Goal: Information Seeking & Learning: Compare options

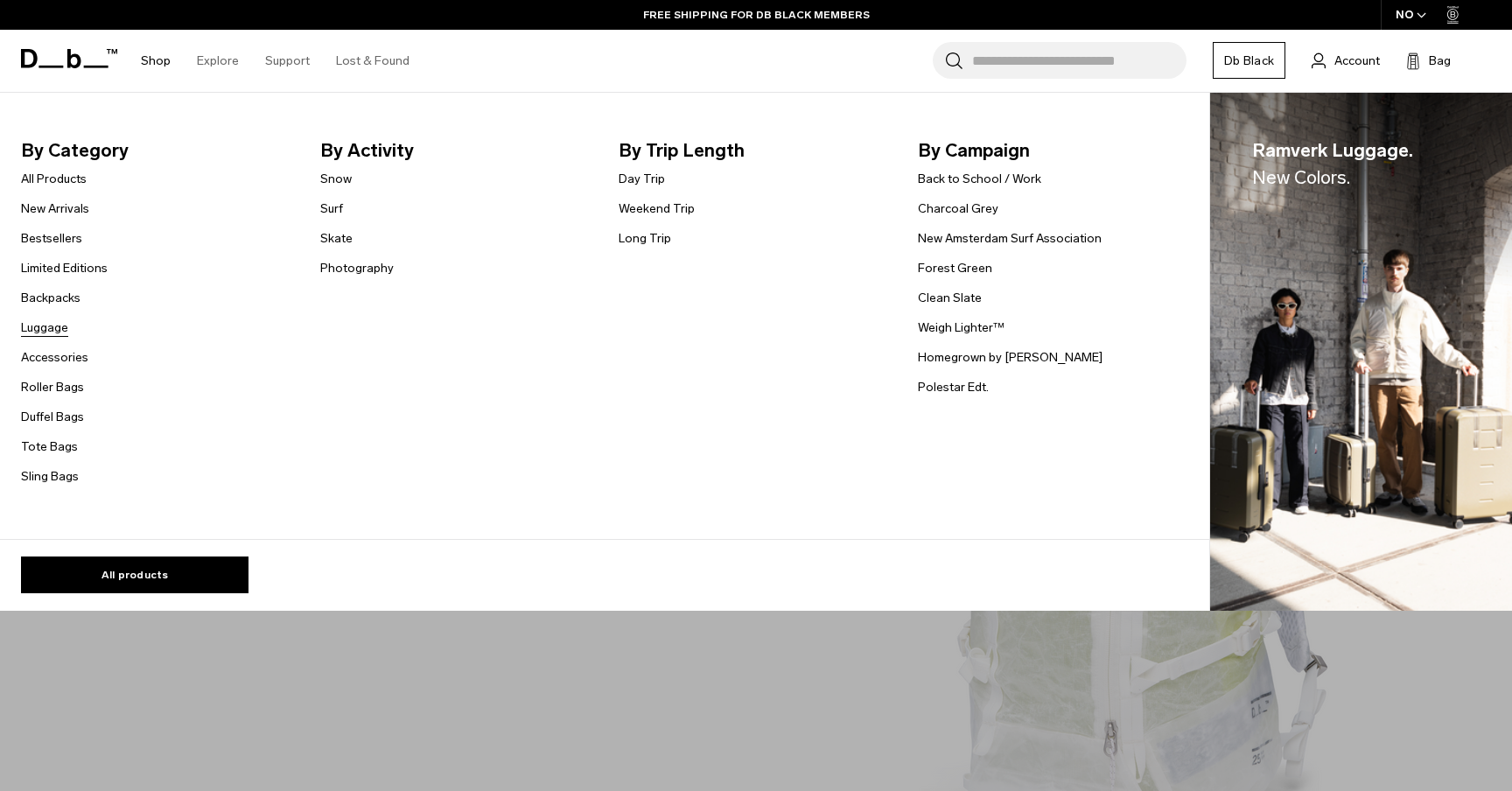
click at [49, 327] on link "Luggage" at bounding box center [44, 328] width 47 height 19
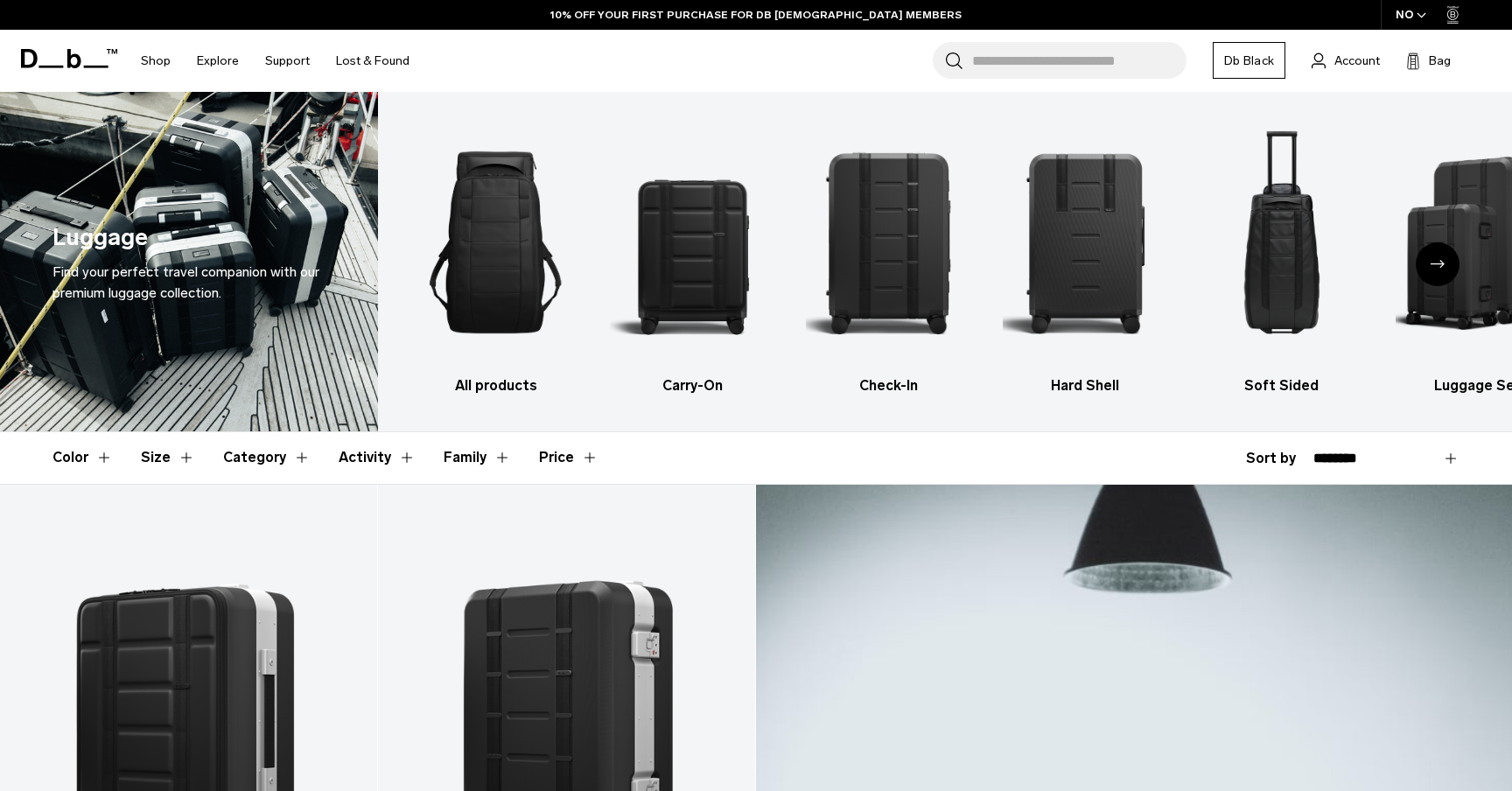
click at [1401, 20] on div "NO" at bounding box center [1411, 15] width 61 height 30
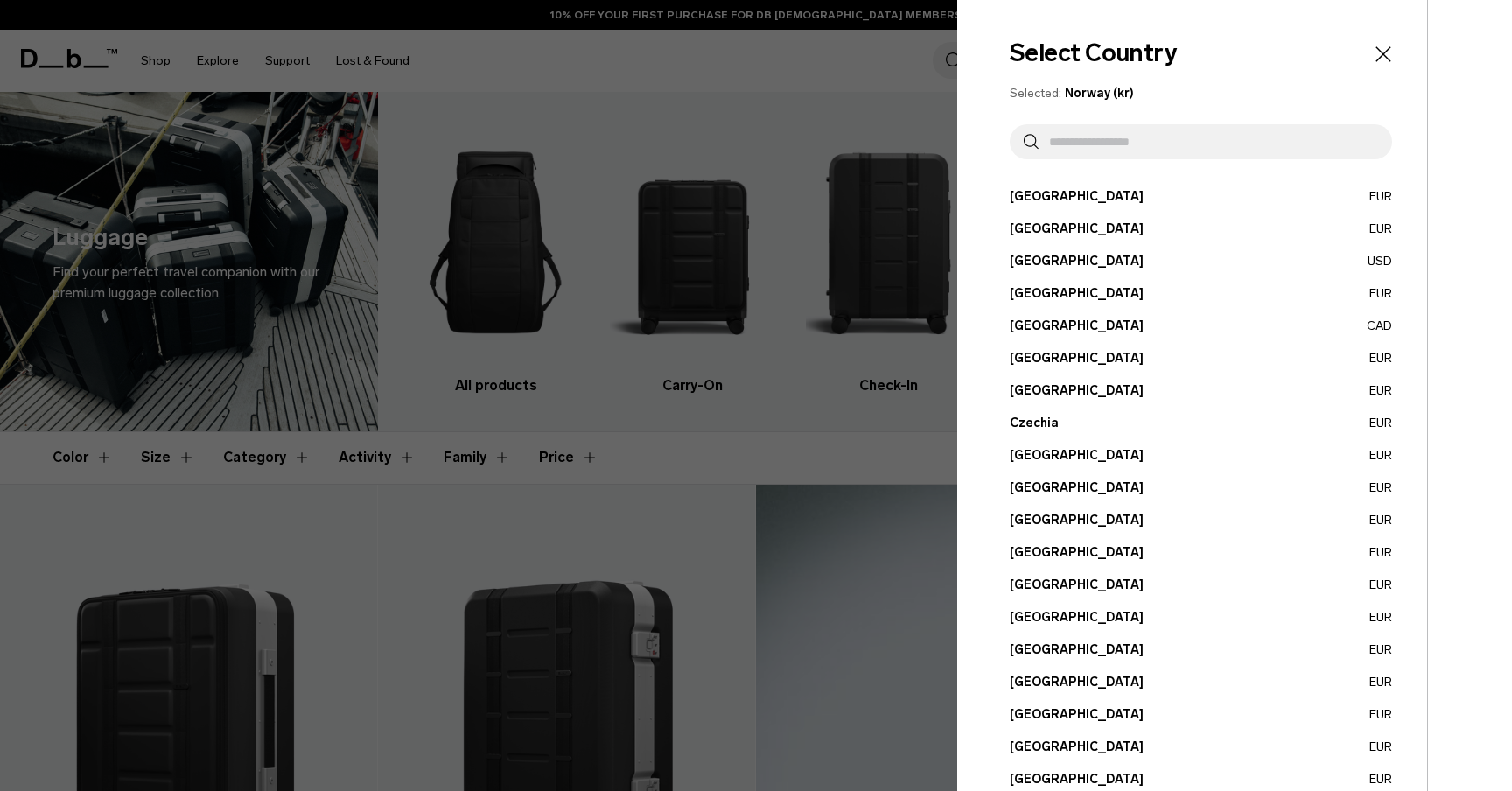
click at [1052, 230] on button "Belgium EUR" at bounding box center [1201, 229] width 383 height 19
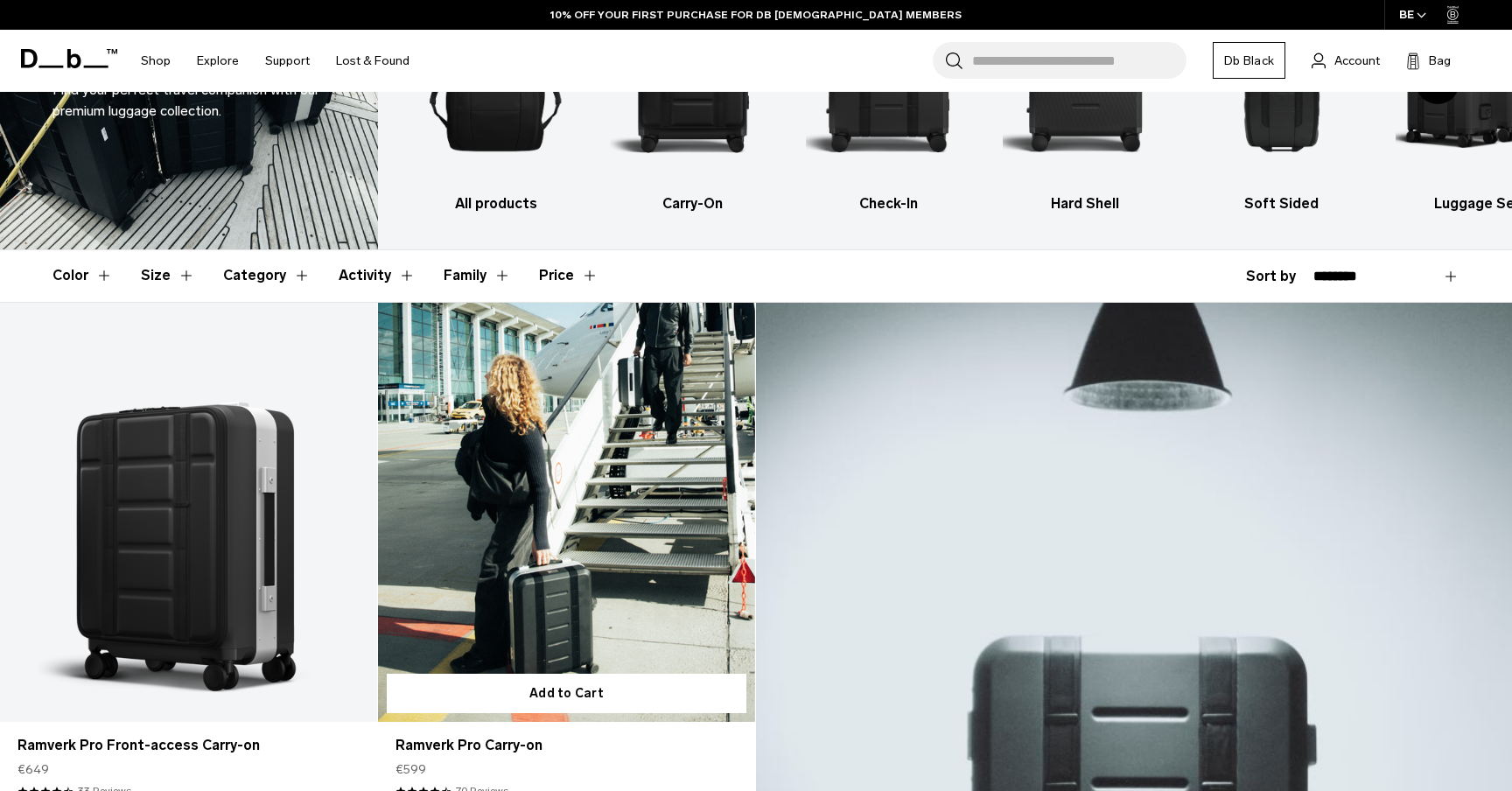
scroll to position [412, 0]
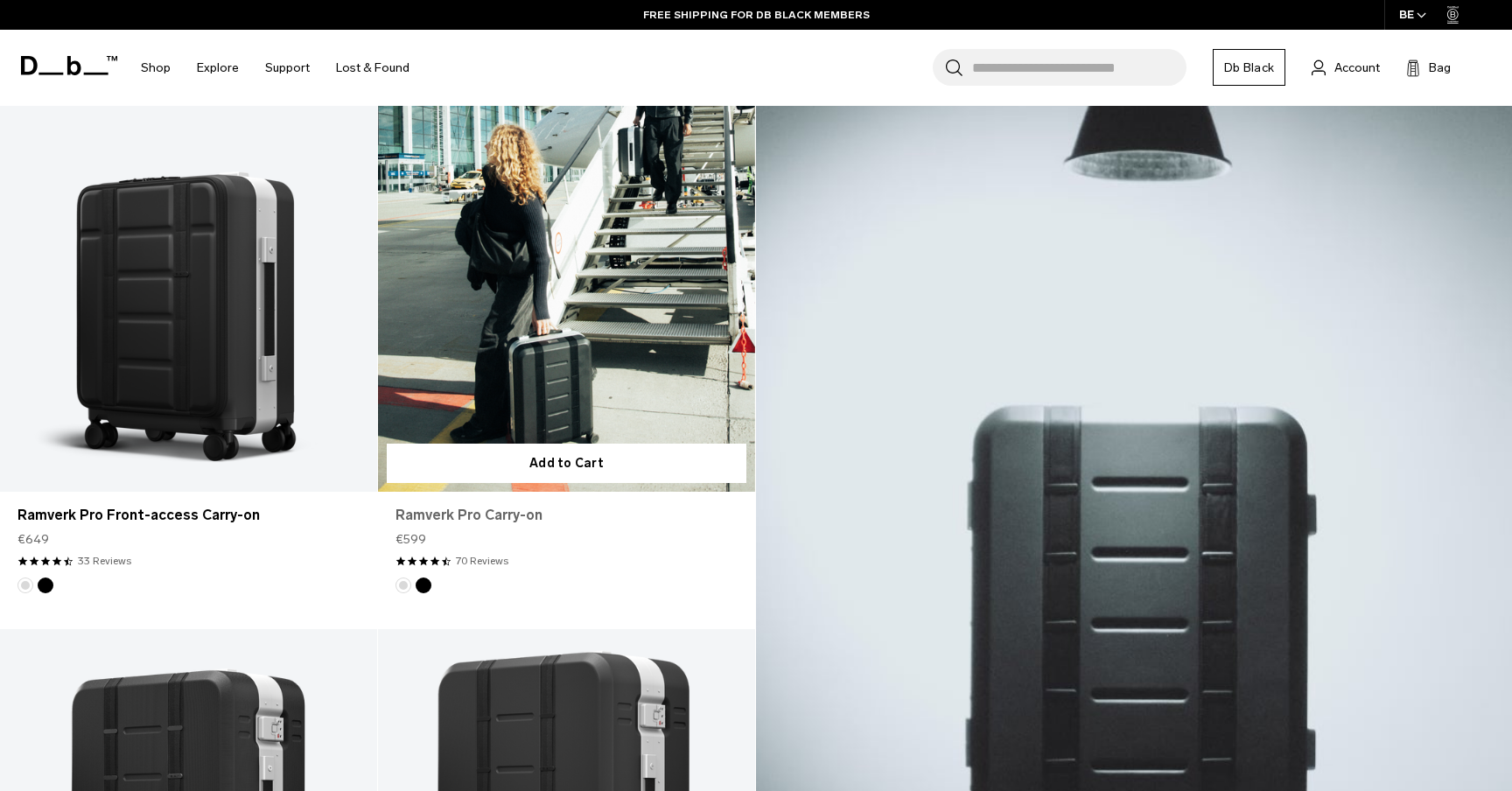
click at [469, 513] on link "Ramverk Pro Carry-on" at bounding box center [567, 515] width 342 height 21
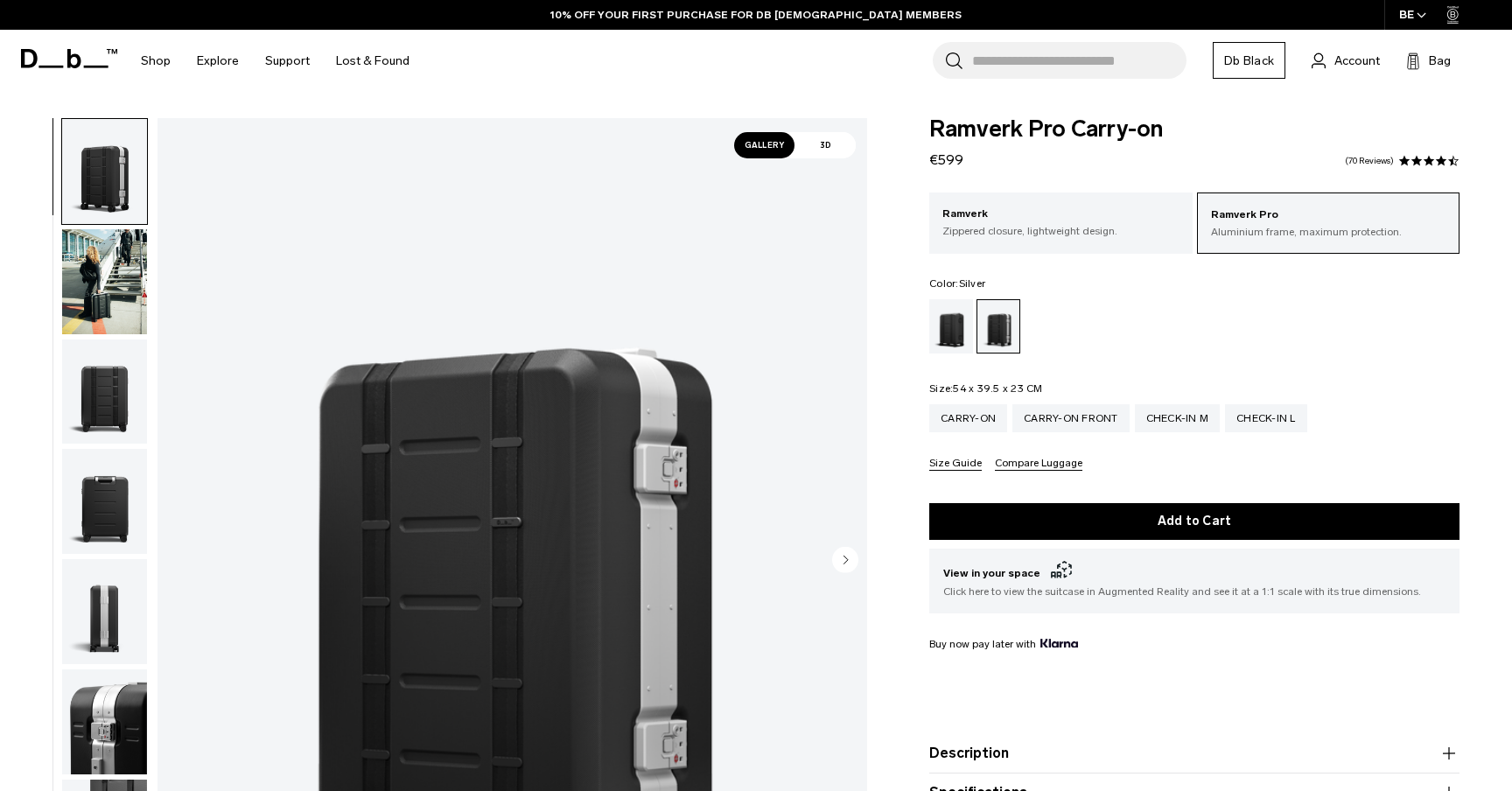
click at [109, 294] on img "button" at bounding box center [104, 282] width 85 height 105
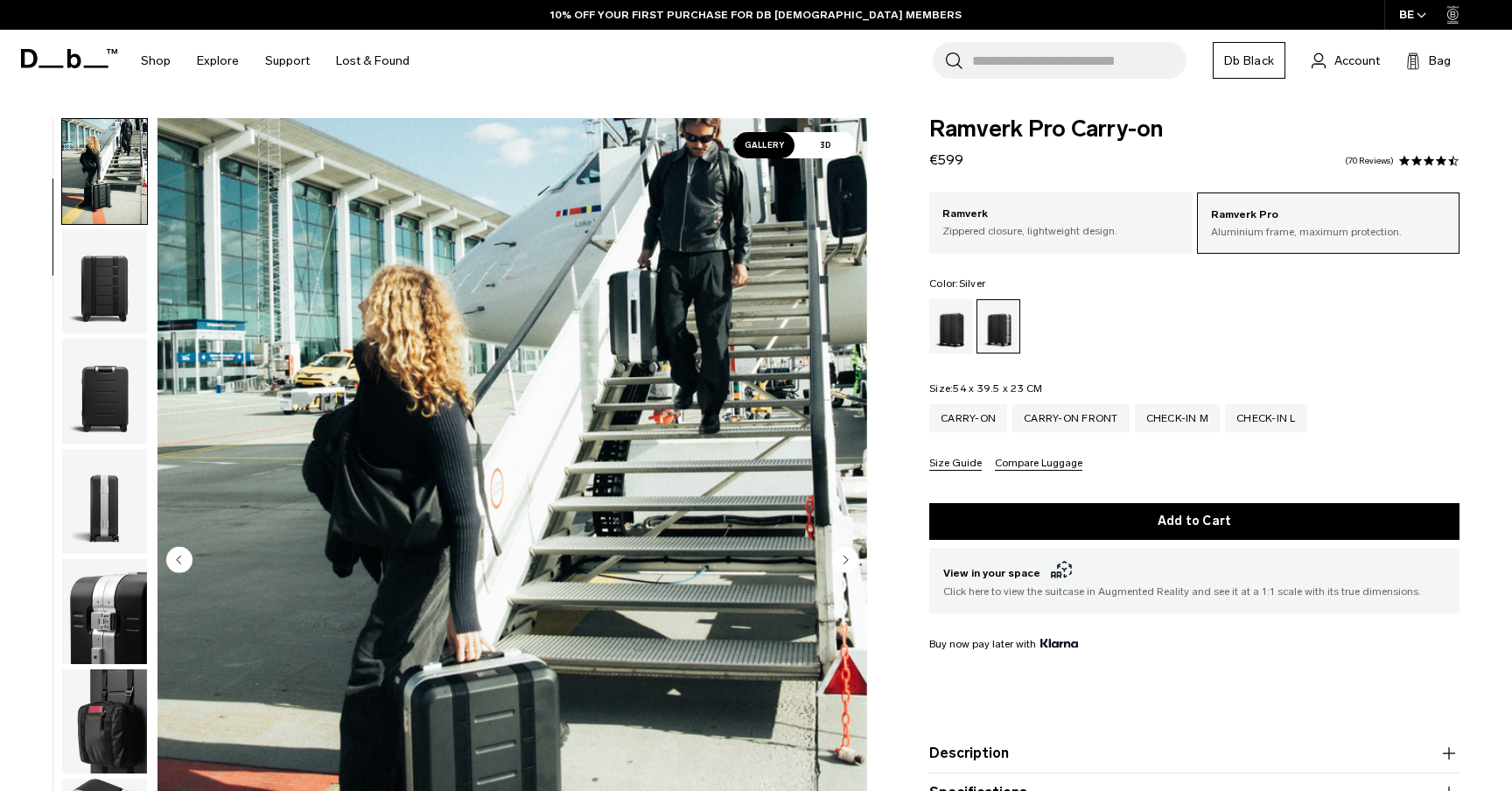
click at [109, 362] on img "button" at bounding box center [104, 391] width 85 height 105
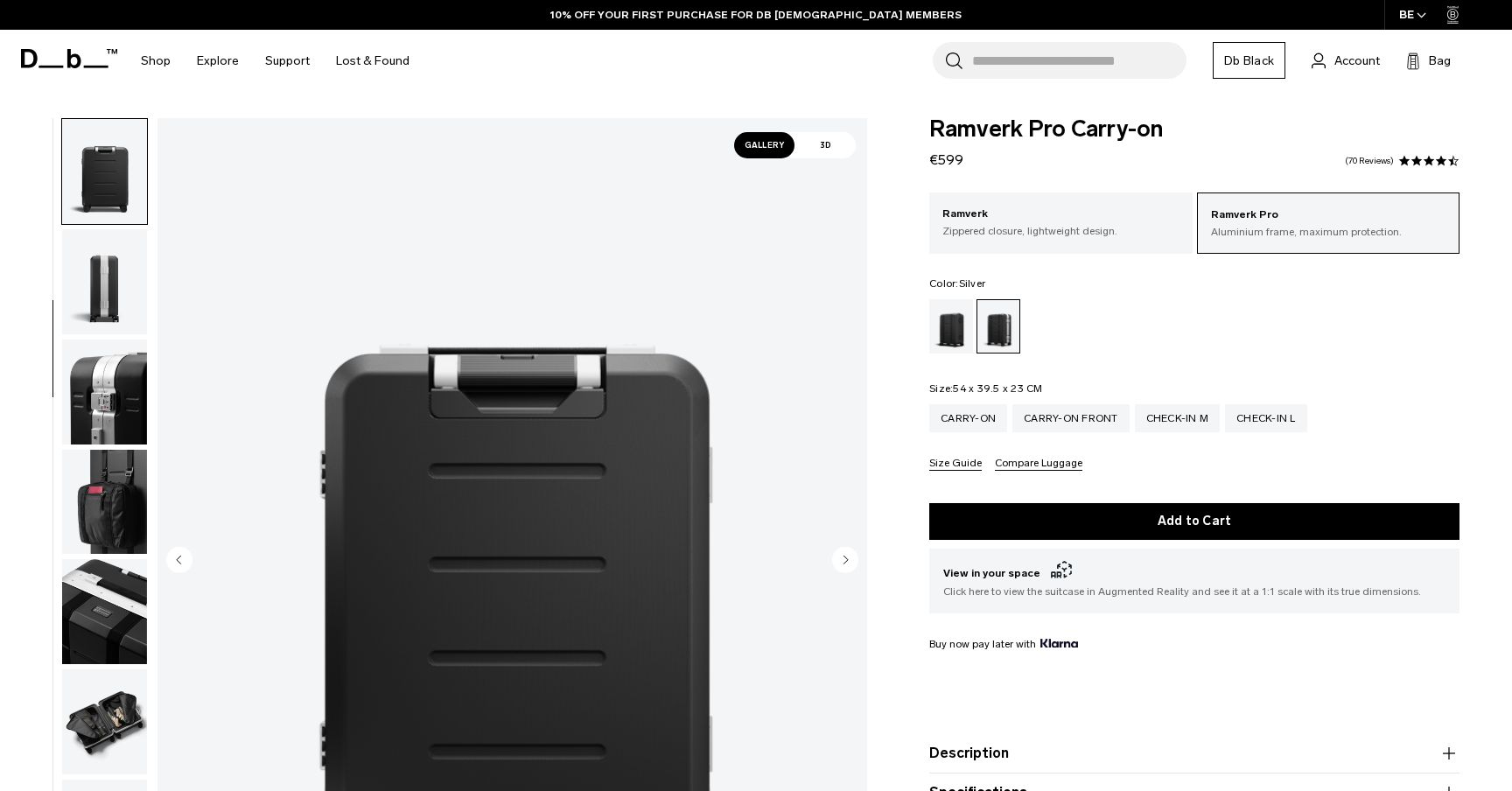
click at [107, 367] on img "button" at bounding box center [104, 392] width 85 height 105
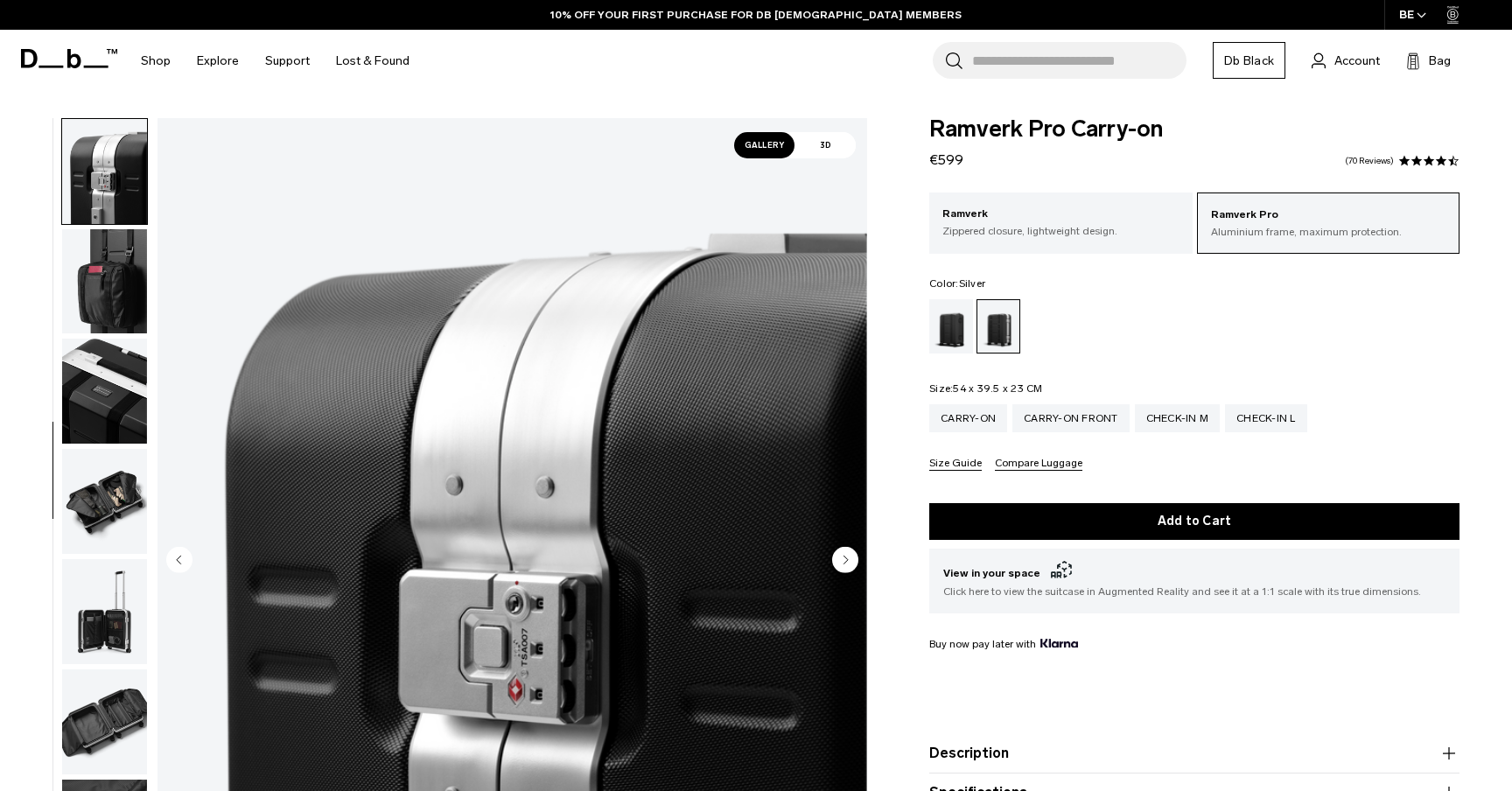
click at [107, 367] on img "button" at bounding box center [104, 391] width 85 height 105
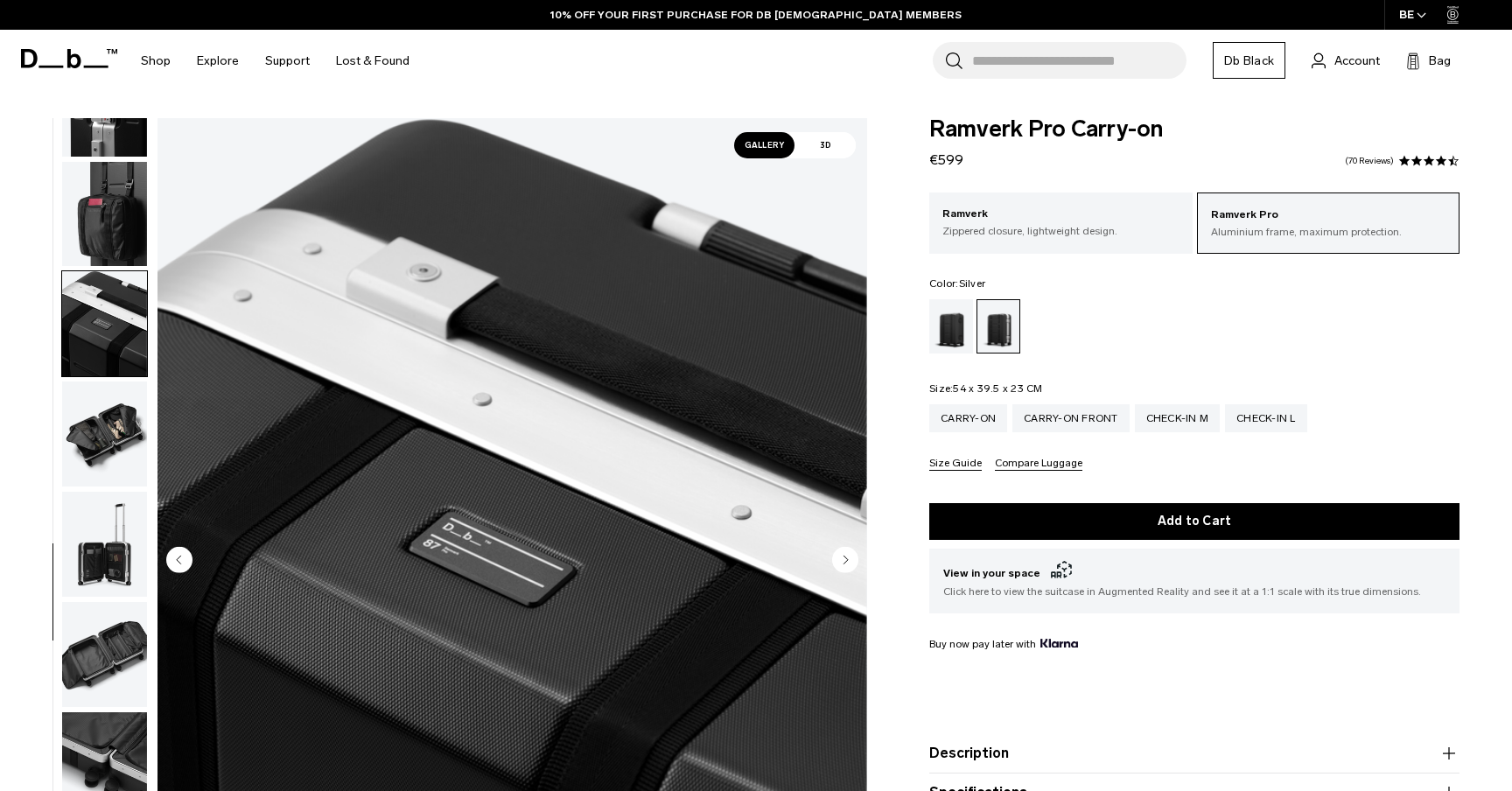
scroll to position [651, 0]
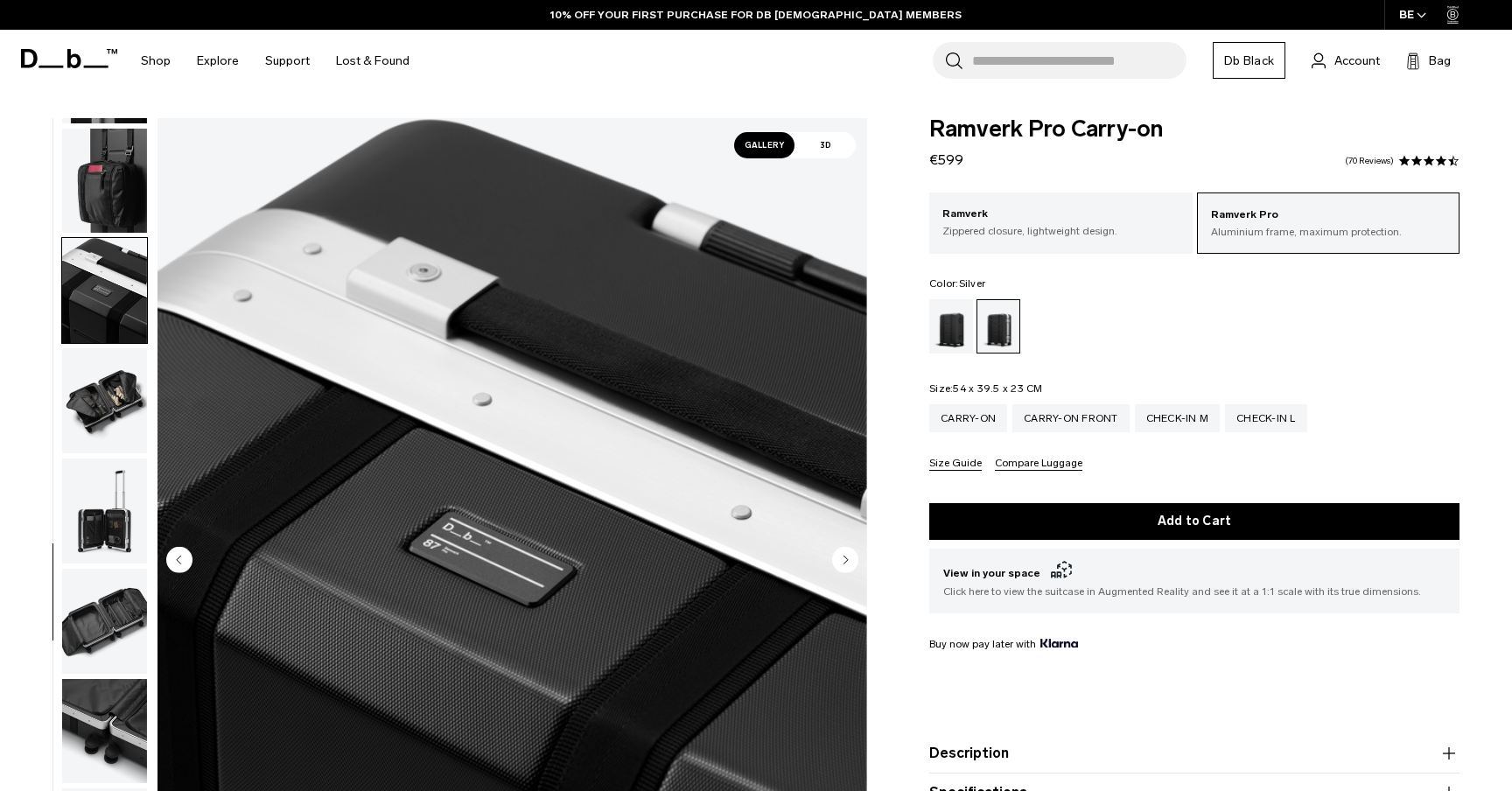
click at [107, 372] on img "button" at bounding box center [104, 401] width 85 height 105
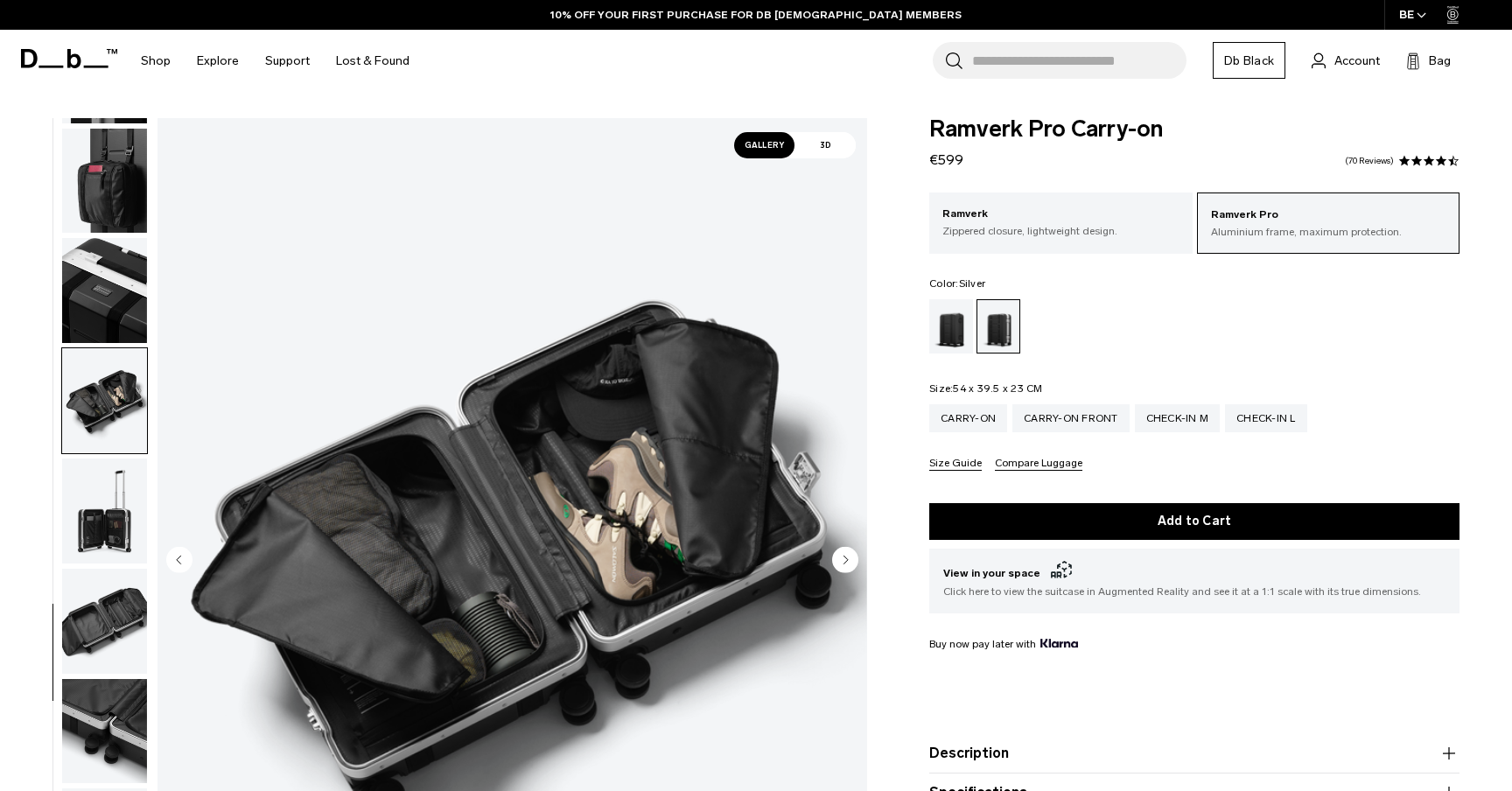
click at [106, 417] on img "button" at bounding box center [104, 401] width 85 height 105
click at [105, 465] on img "button" at bounding box center [104, 512] width 85 height 105
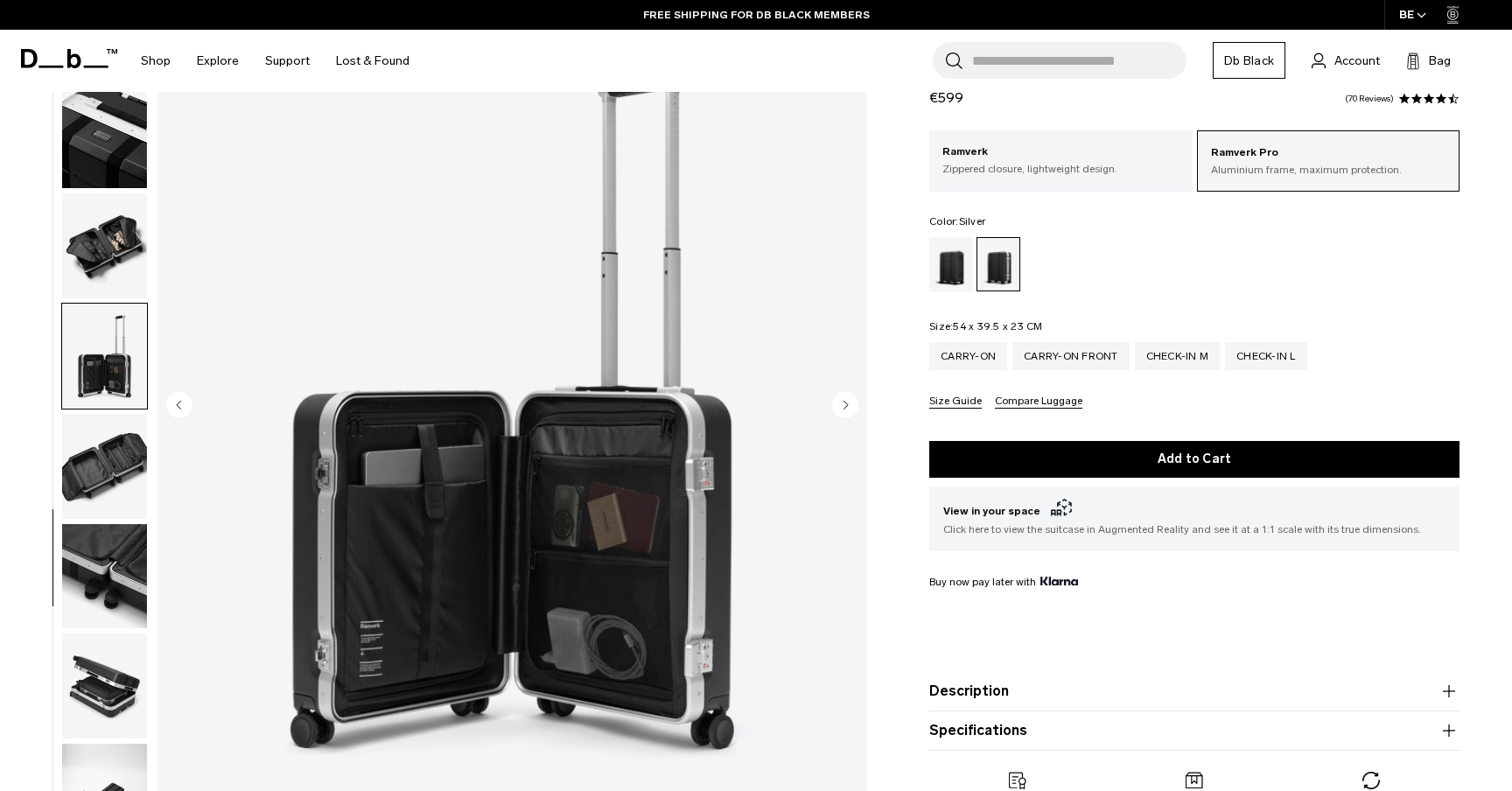
scroll to position [151, 0]
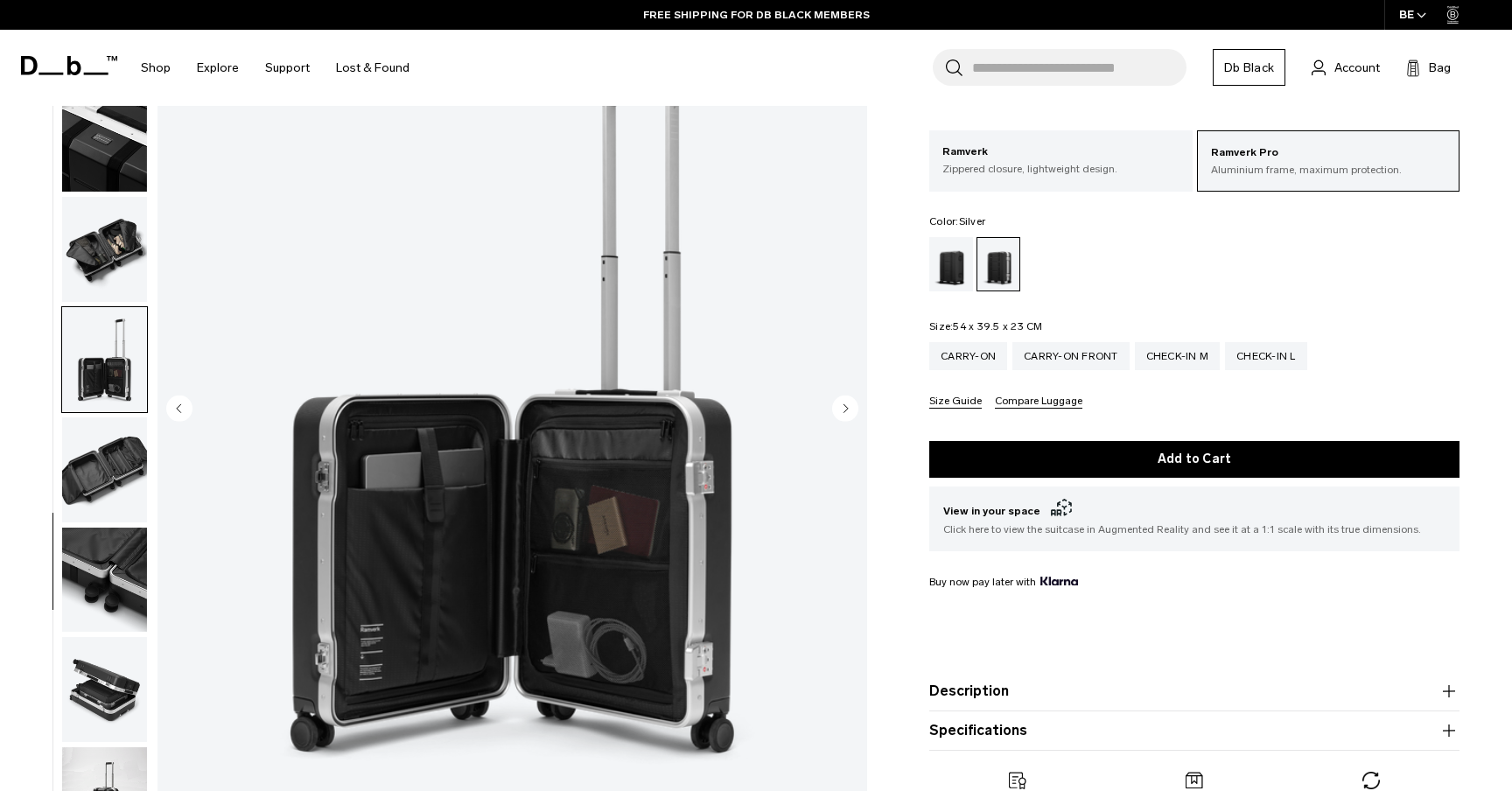
click at [104, 467] on img "button" at bounding box center [104, 470] width 85 height 105
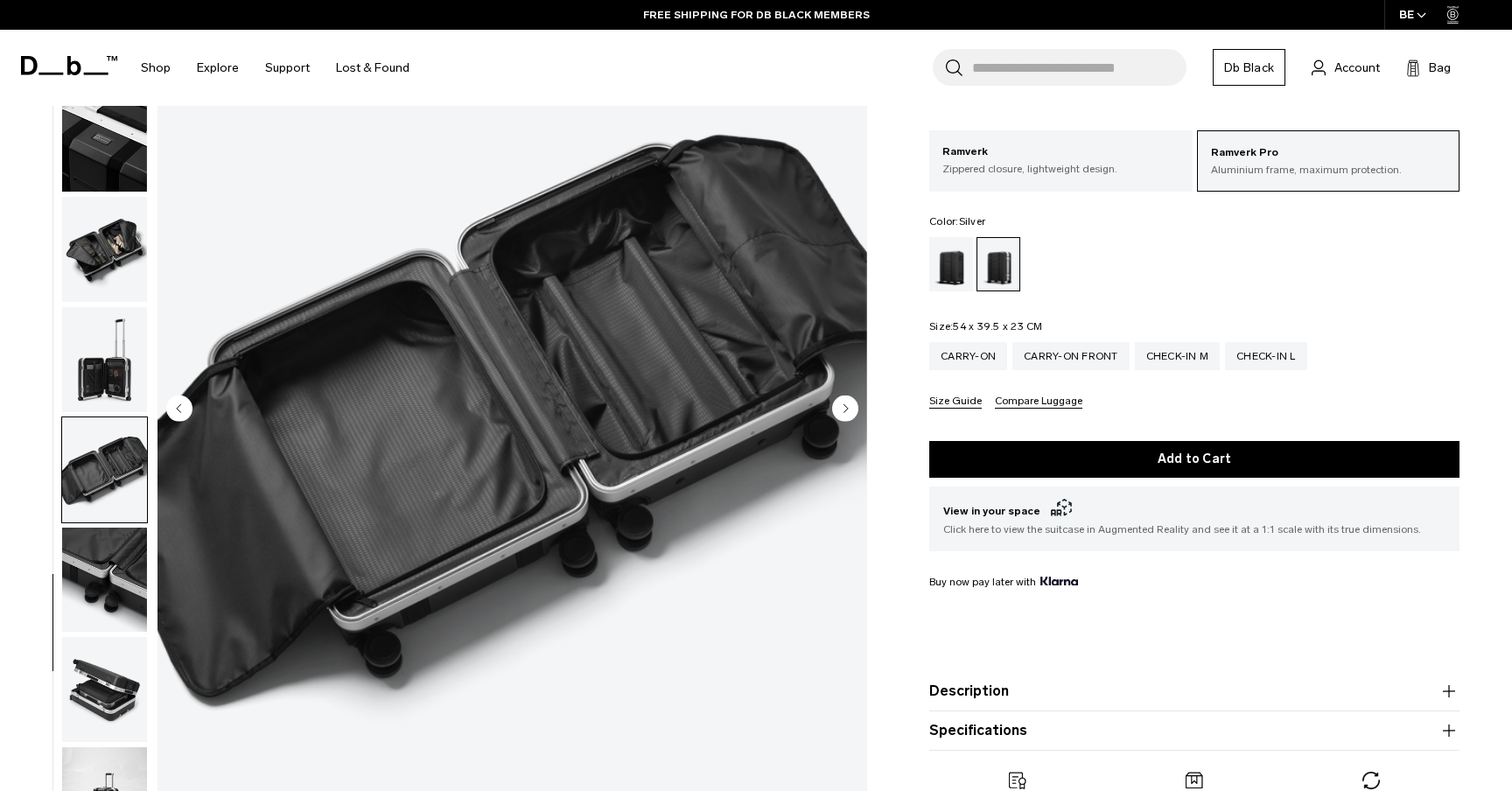
click at [104, 547] on img "button" at bounding box center [104, 580] width 85 height 105
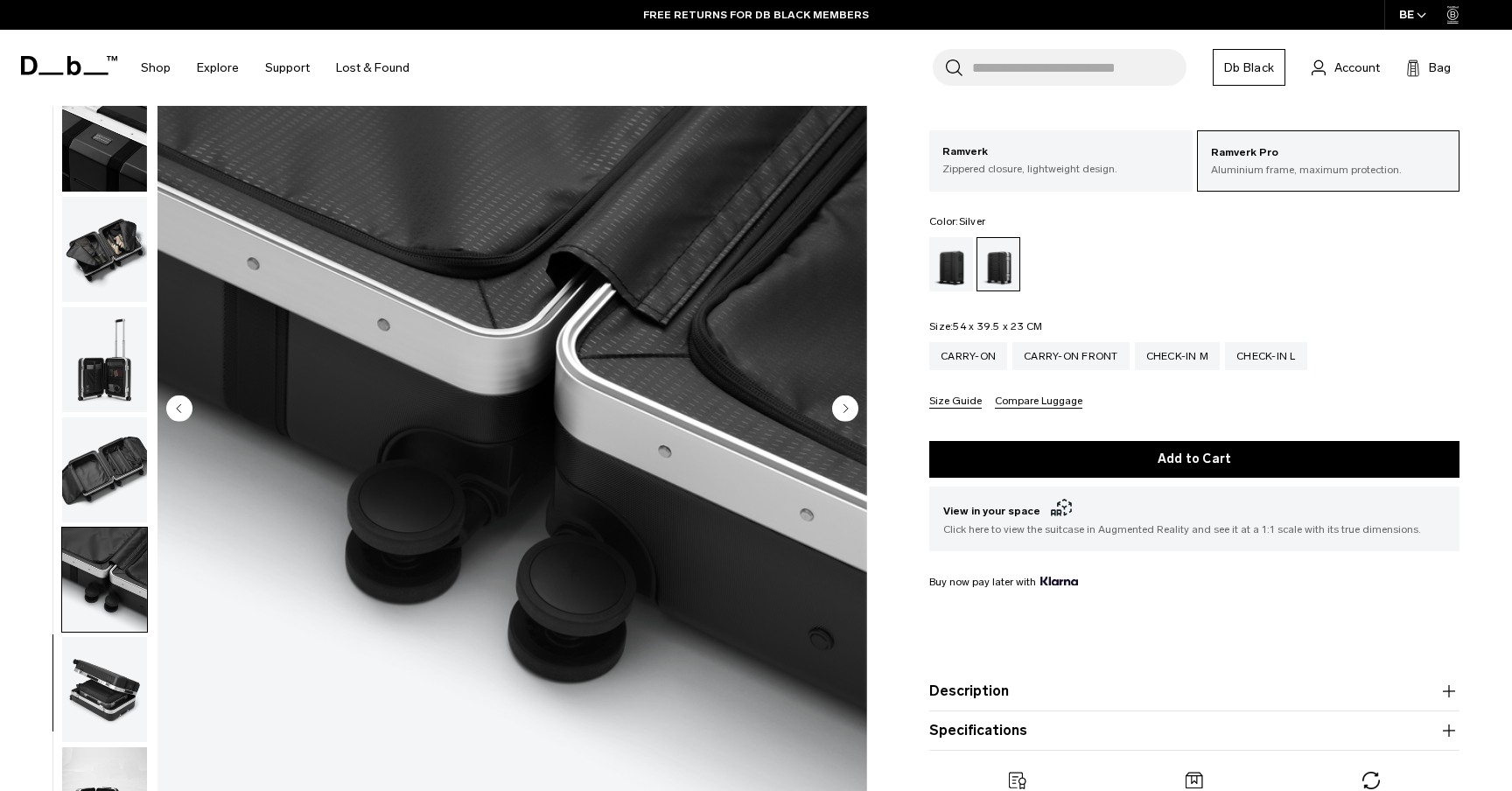
click at [109, 691] on img "button" at bounding box center [104, 690] width 85 height 105
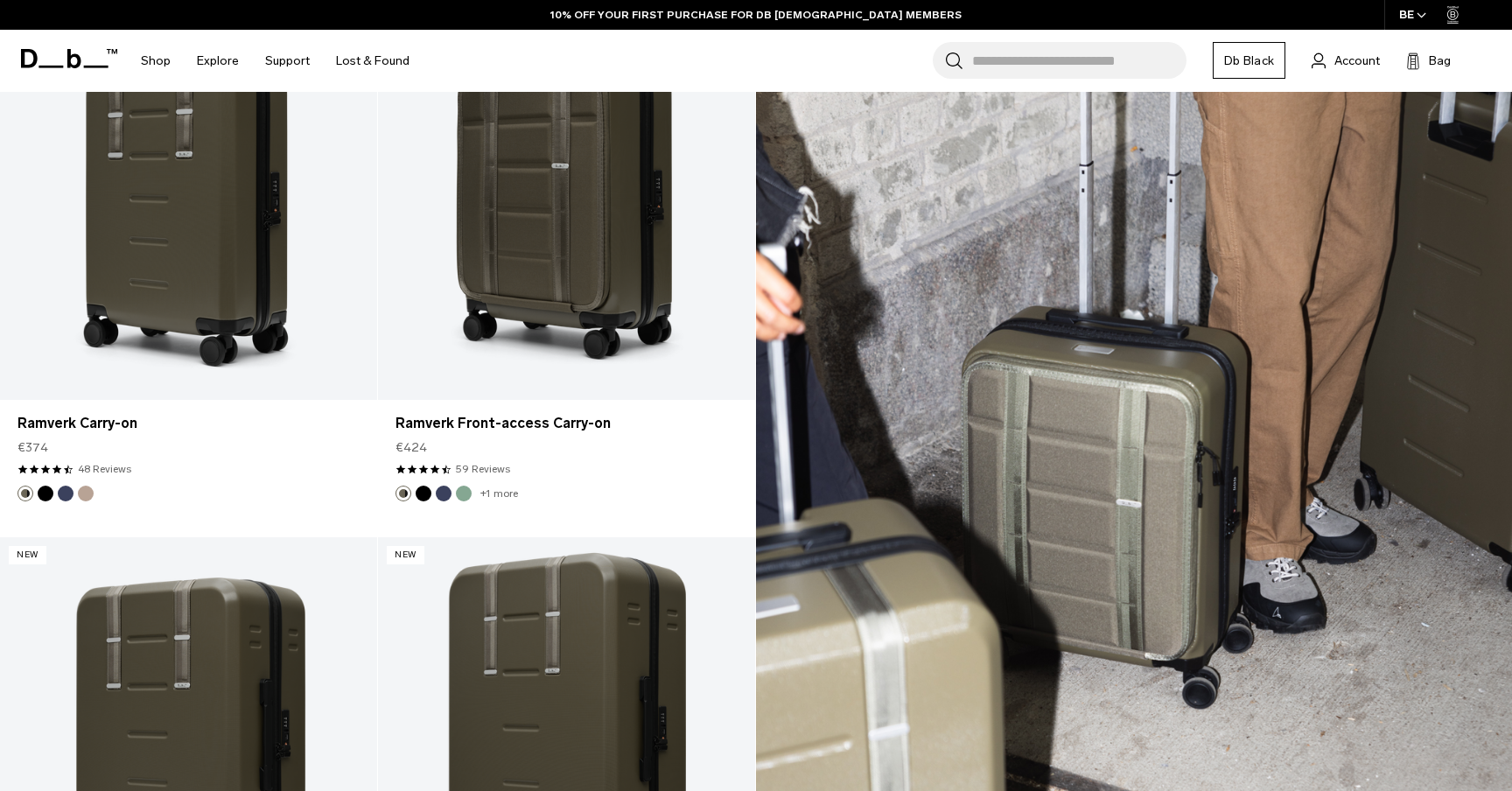
scroll to position [2729, 0]
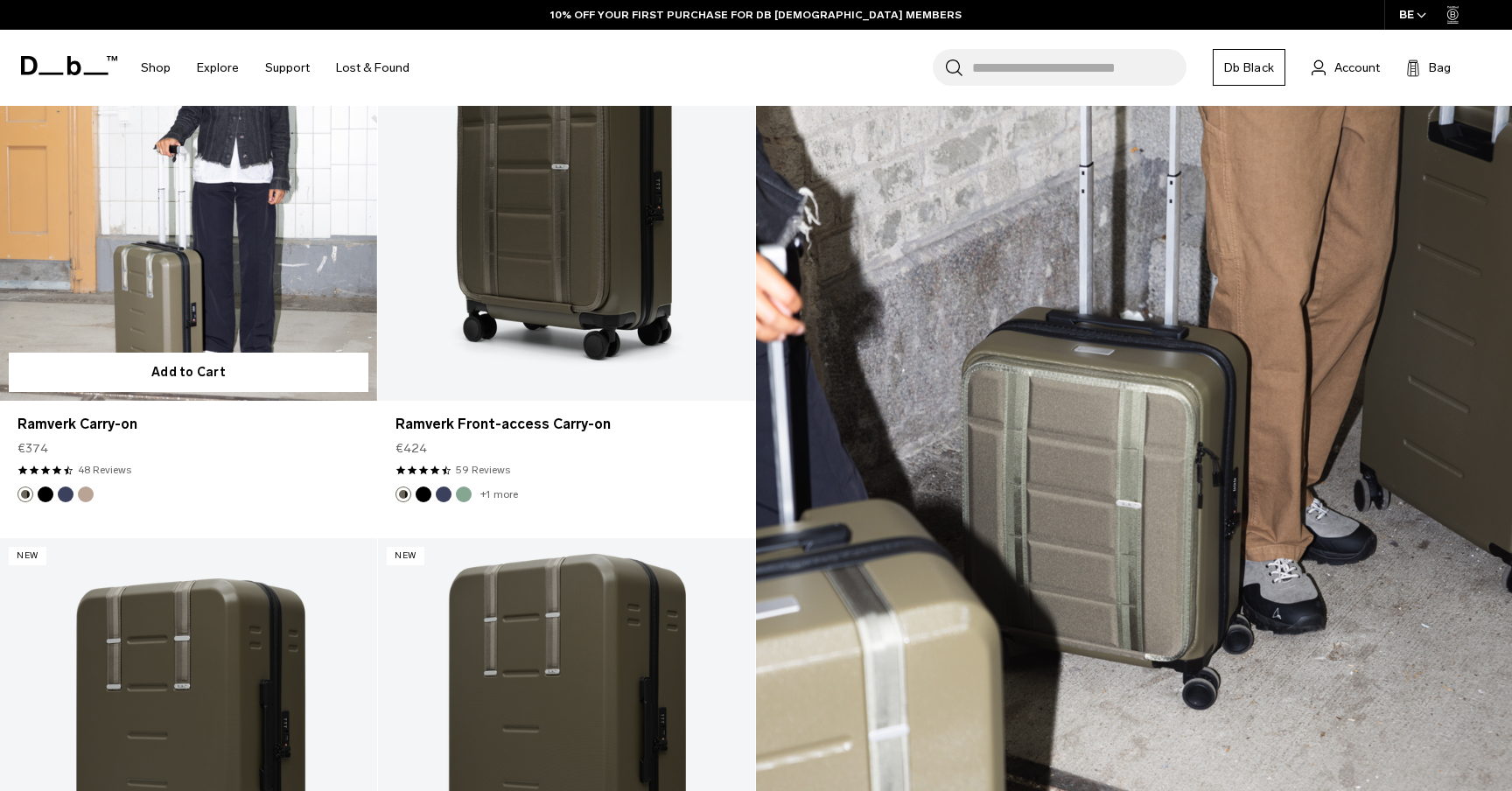
click at [201, 275] on link "Ramverk Carry-on" at bounding box center [188, 191] width 377 height 419
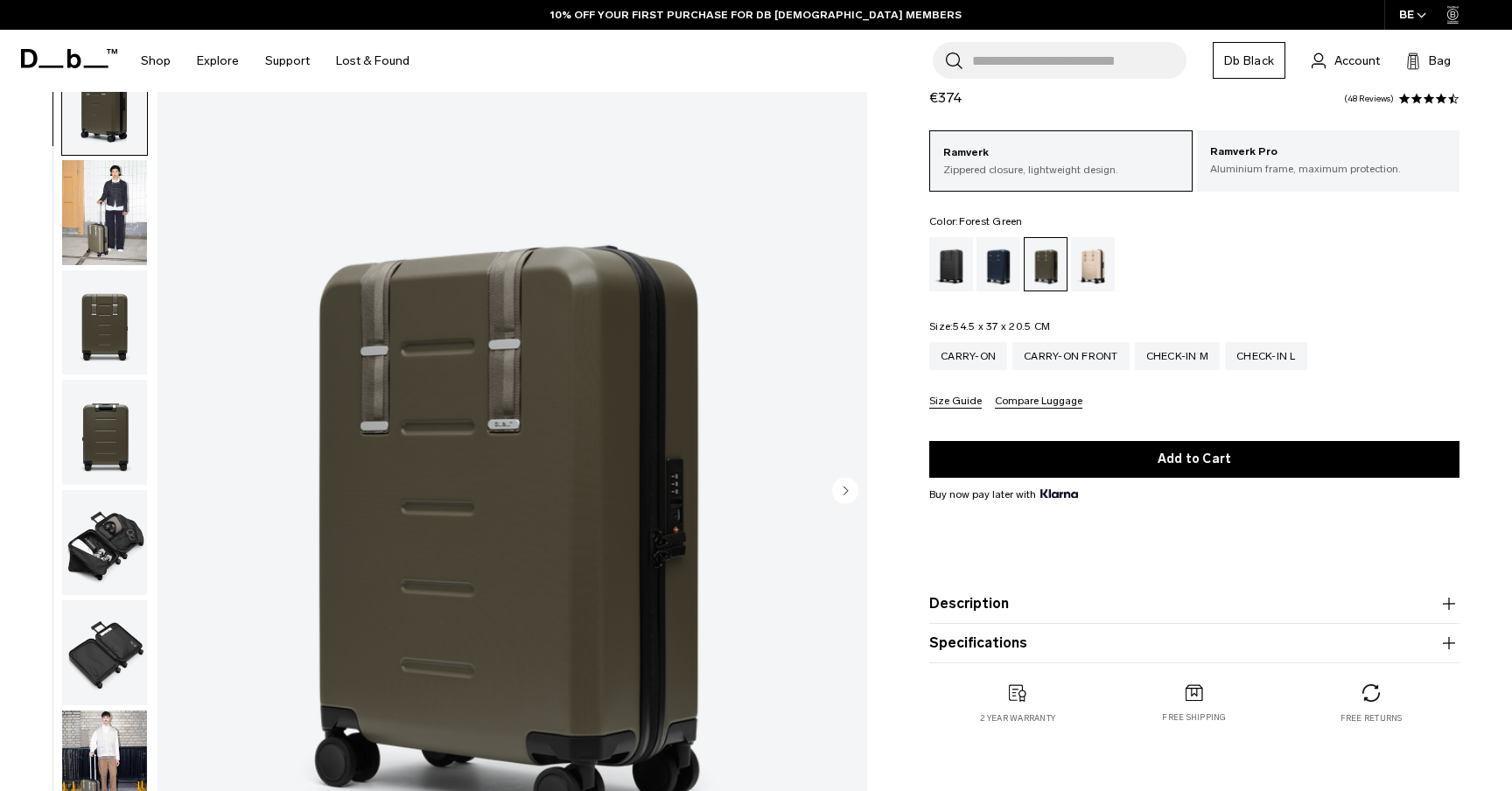
click at [127, 537] on img "button" at bounding box center [104, 543] width 85 height 105
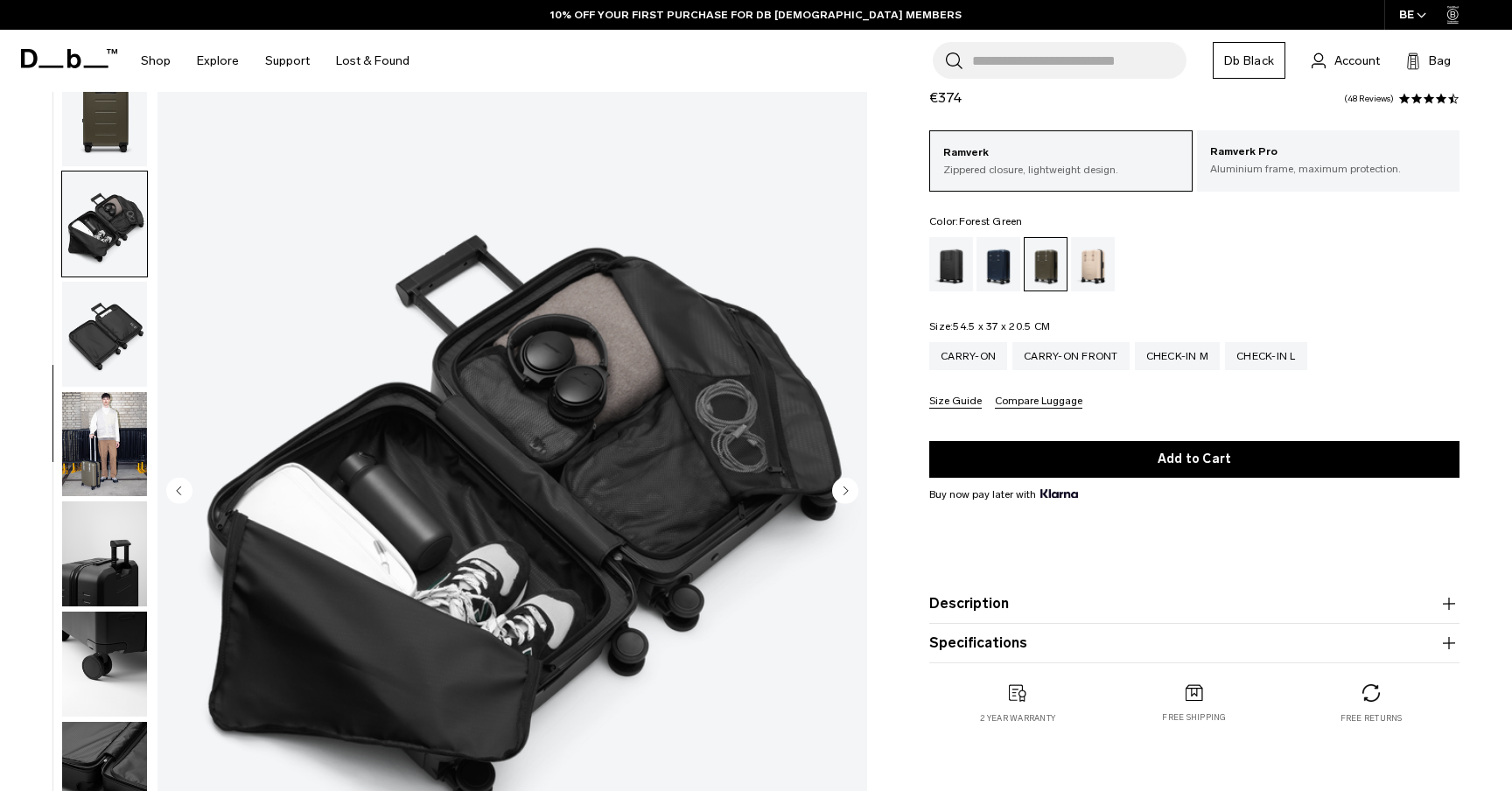
scroll to position [321, 0]
click at [112, 331] on img "button" at bounding box center [104, 333] width 85 height 105
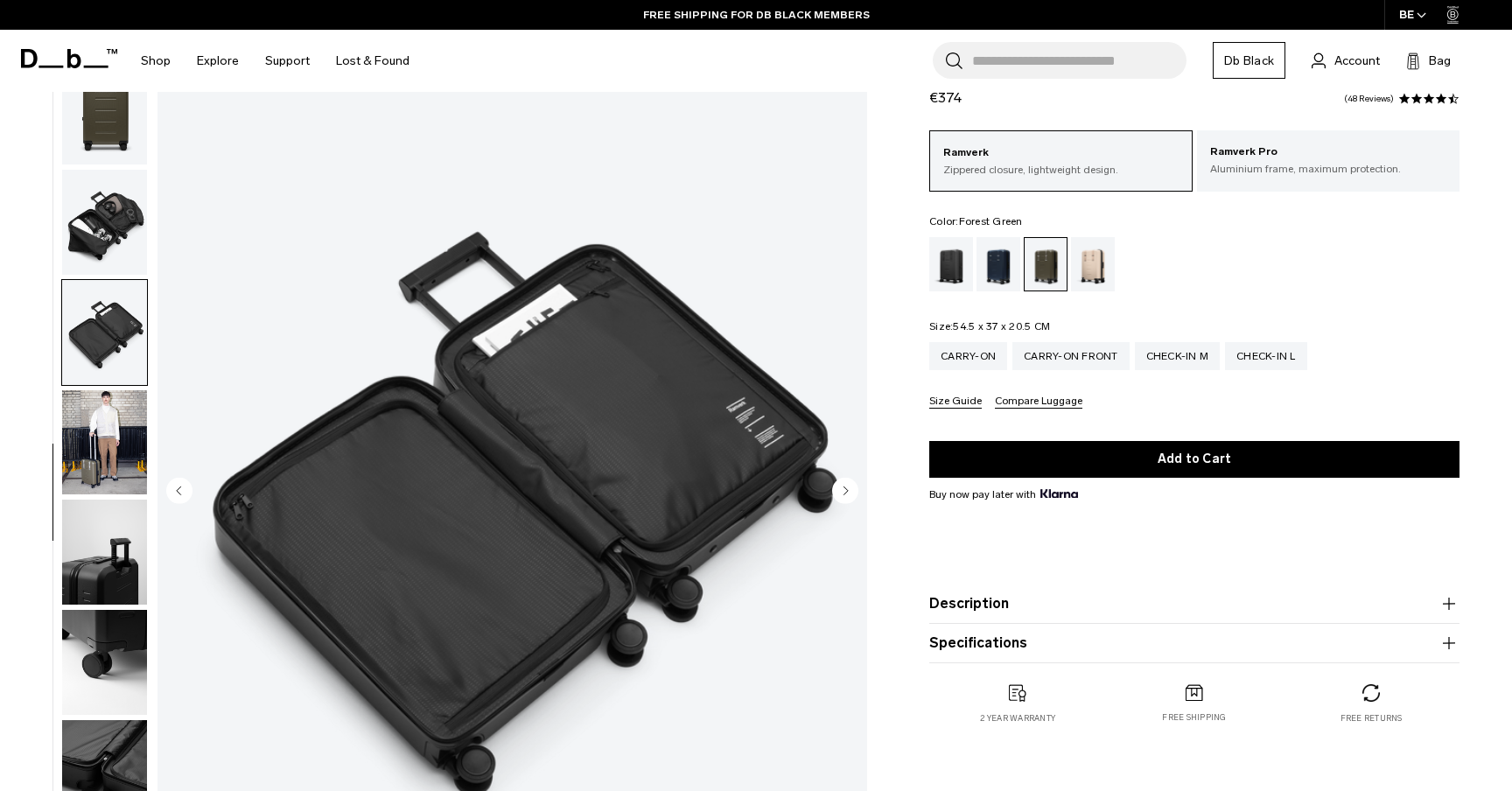
click at [91, 231] on img "button" at bounding box center [104, 223] width 85 height 105
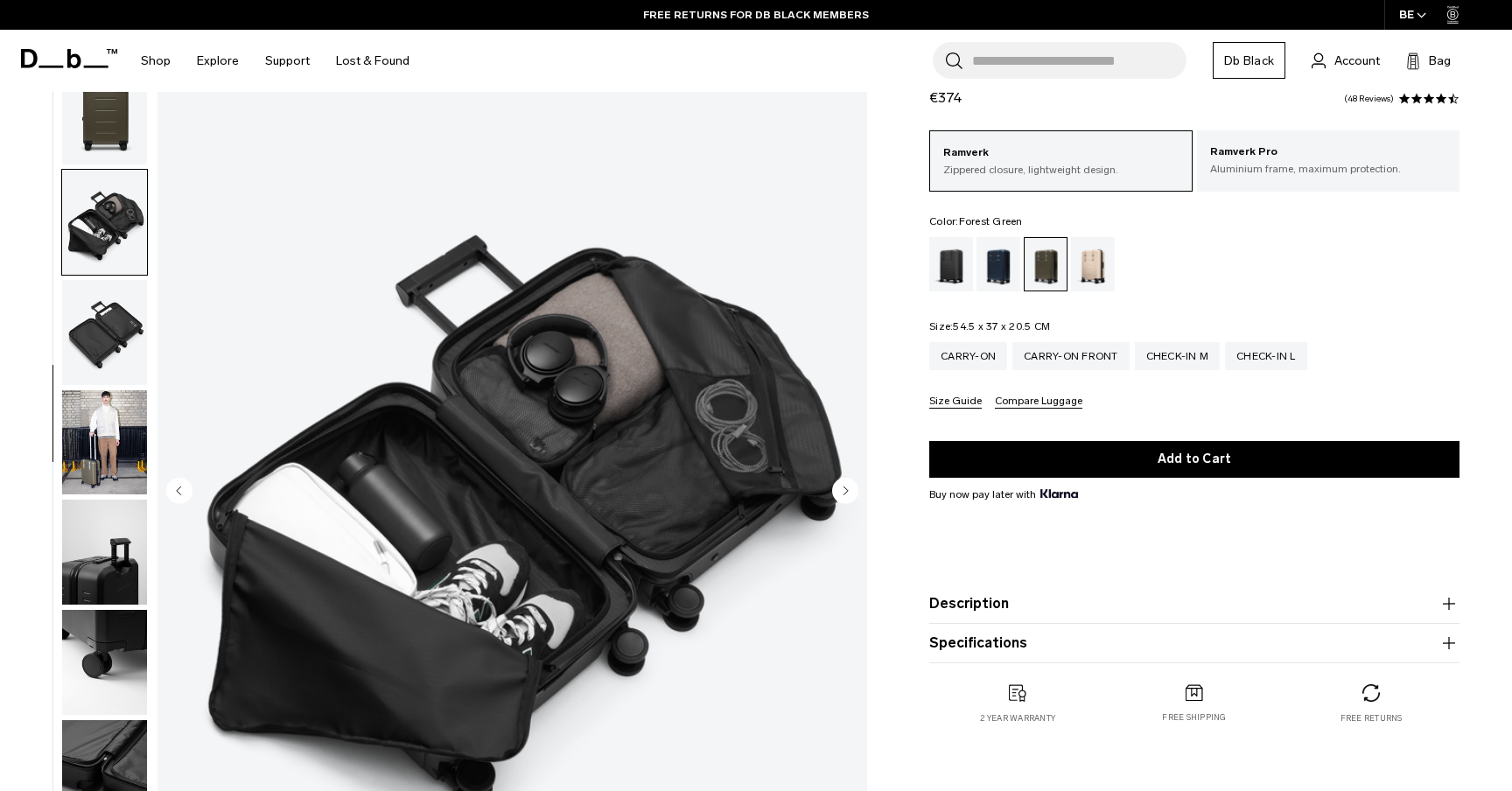
click at [102, 316] on img "button" at bounding box center [104, 333] width 85 height 105
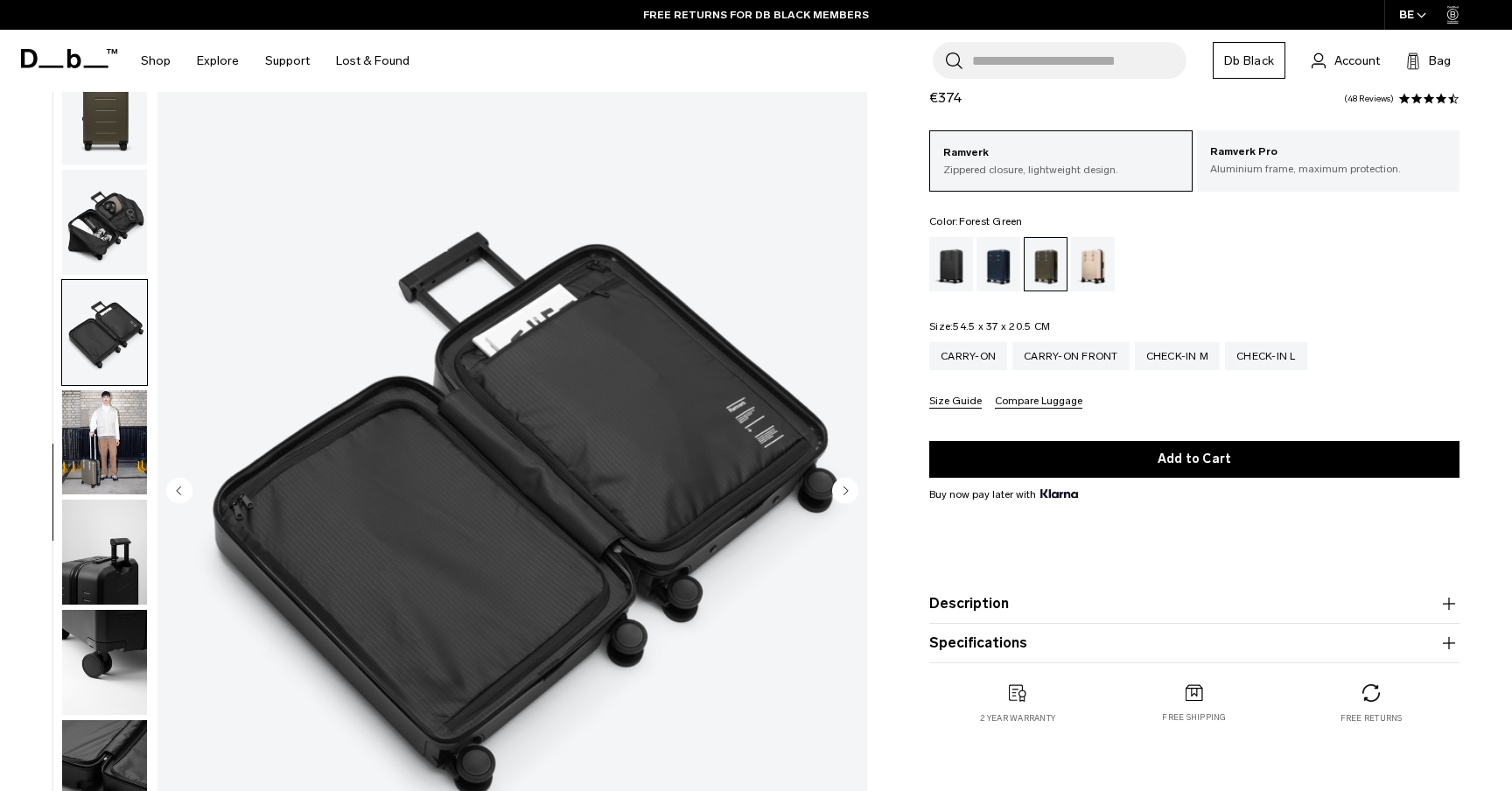
click at [116, 460] on img "button" at bounding box center [104, 443] width 85 height 105
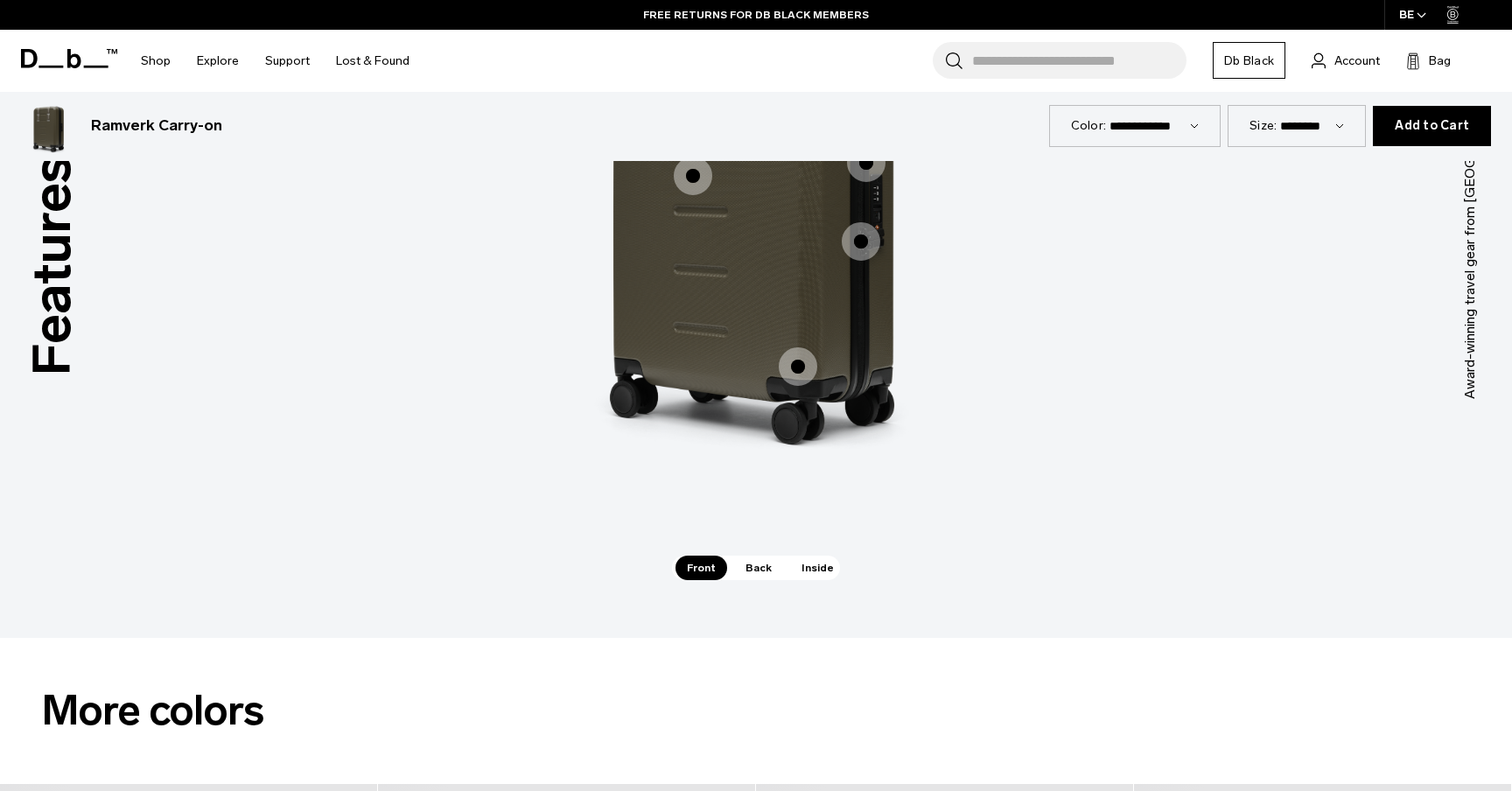
scroll to position [1829, 0]
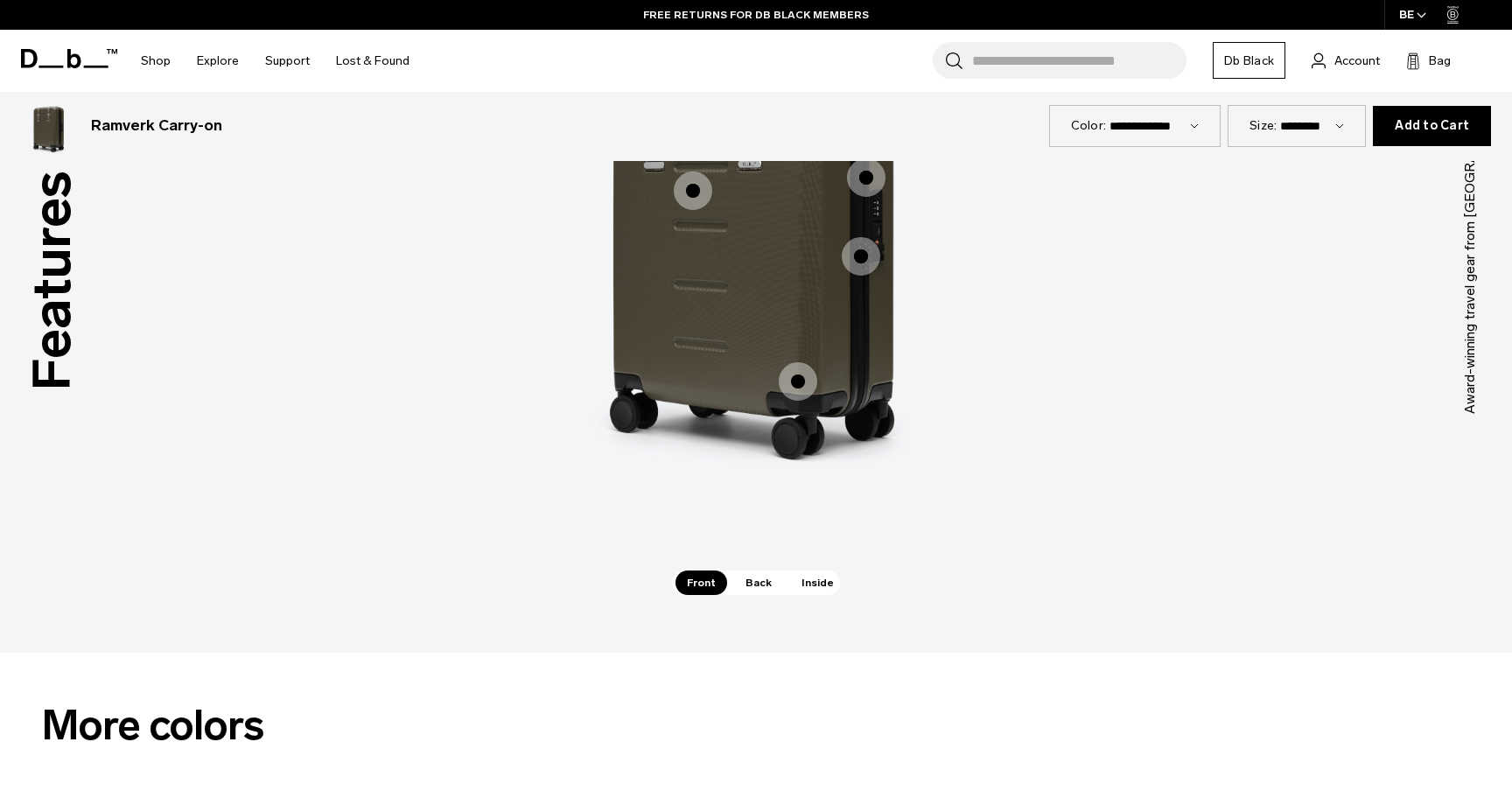
click at [810, 578] on span "Inside" at bounding box center [817, 583] width 55 height 24
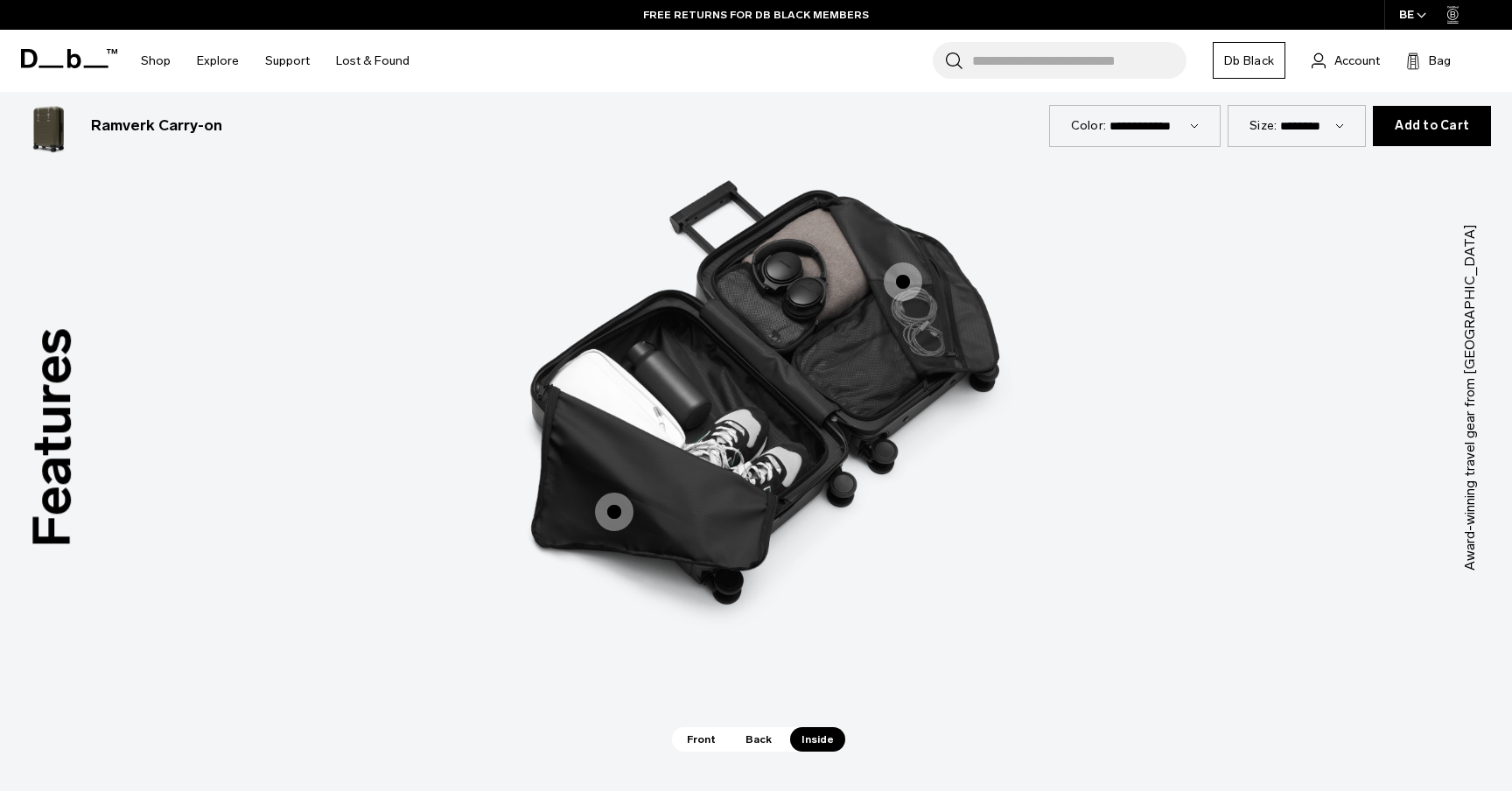
scroll to position [1660, 0]
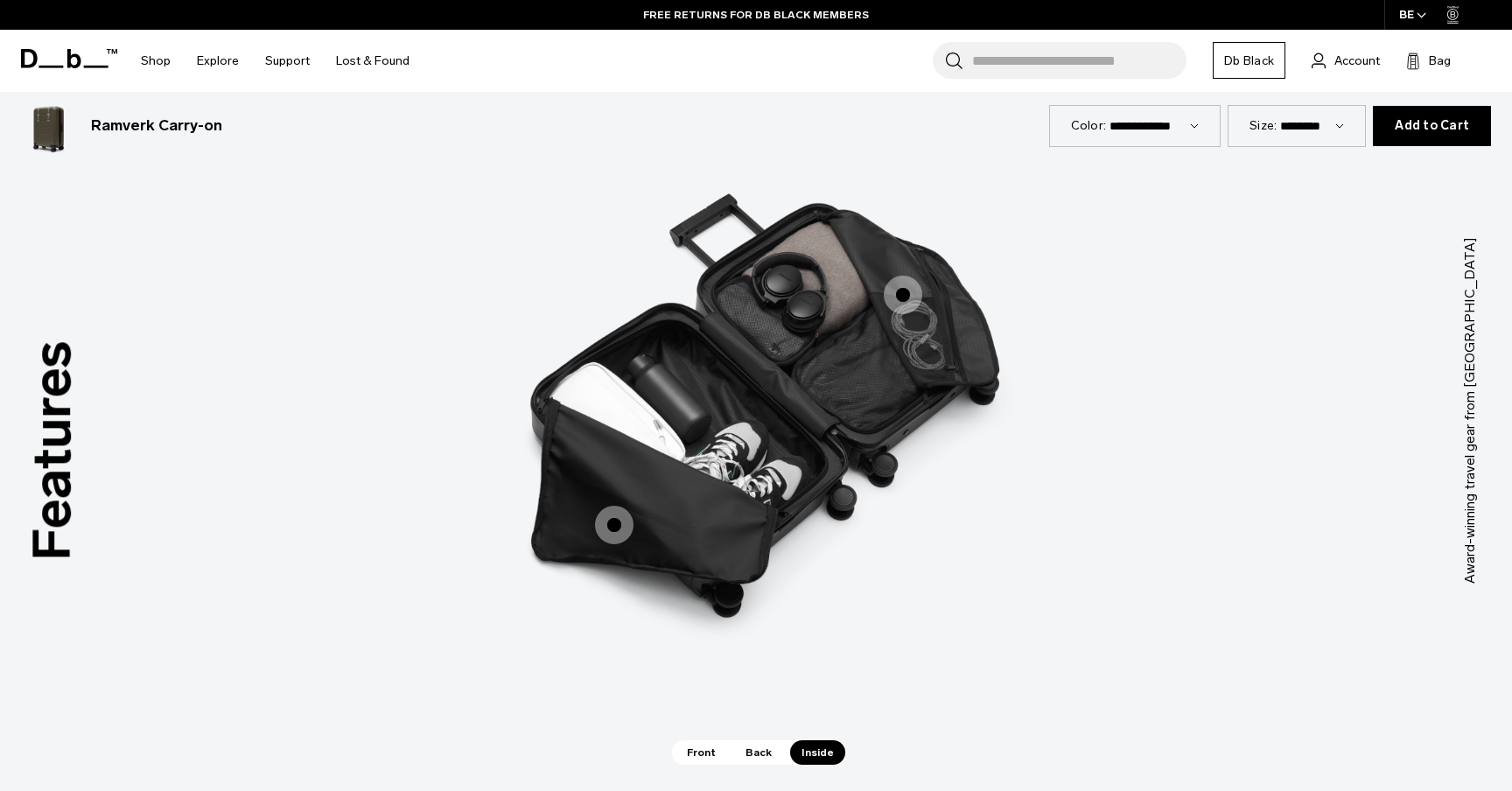
click at [909, 301] on span "3 / 3" at bounding box center [903, 294] width 39 height 39
click at [901, 286] on span "3 / 3" at bounding box center [903, 294] width 39 height 39
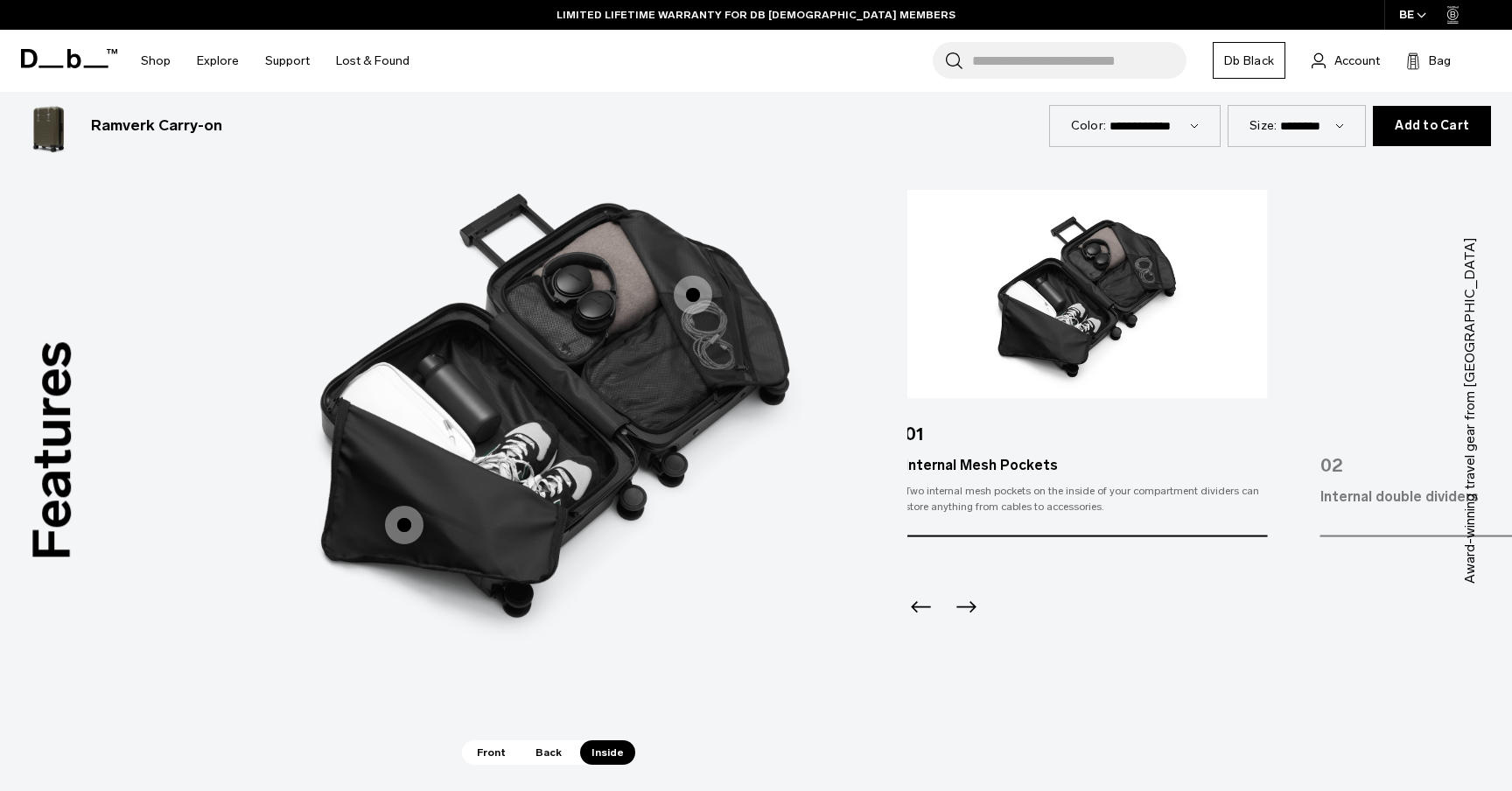
click at [853, 342] on div "Features Tap a hotspot to learn more Award-winning travel gear from Scandinavia…" at bounding box center [756, 410] width 1512 height 825
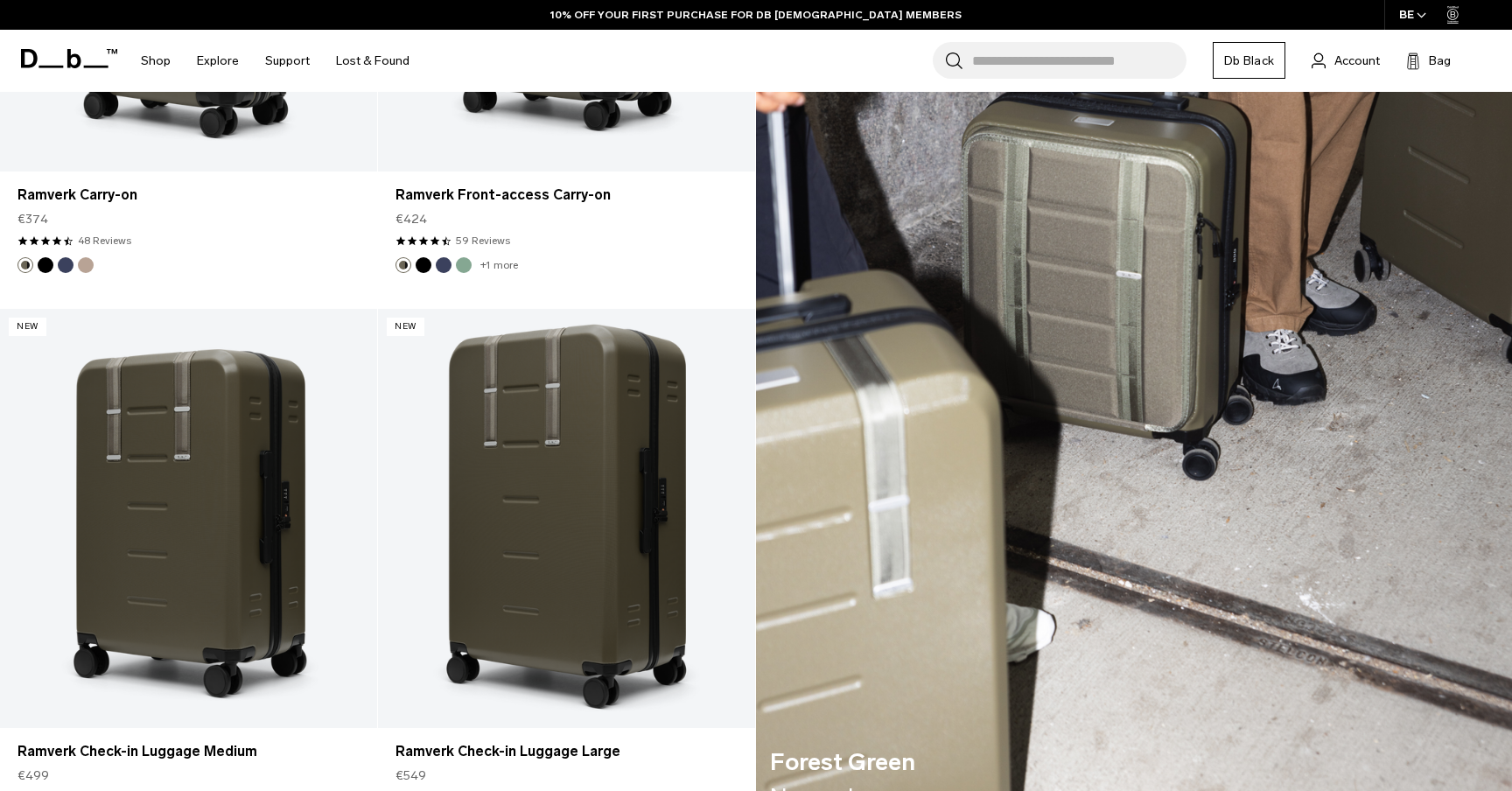
scroll to position [2729, 0]
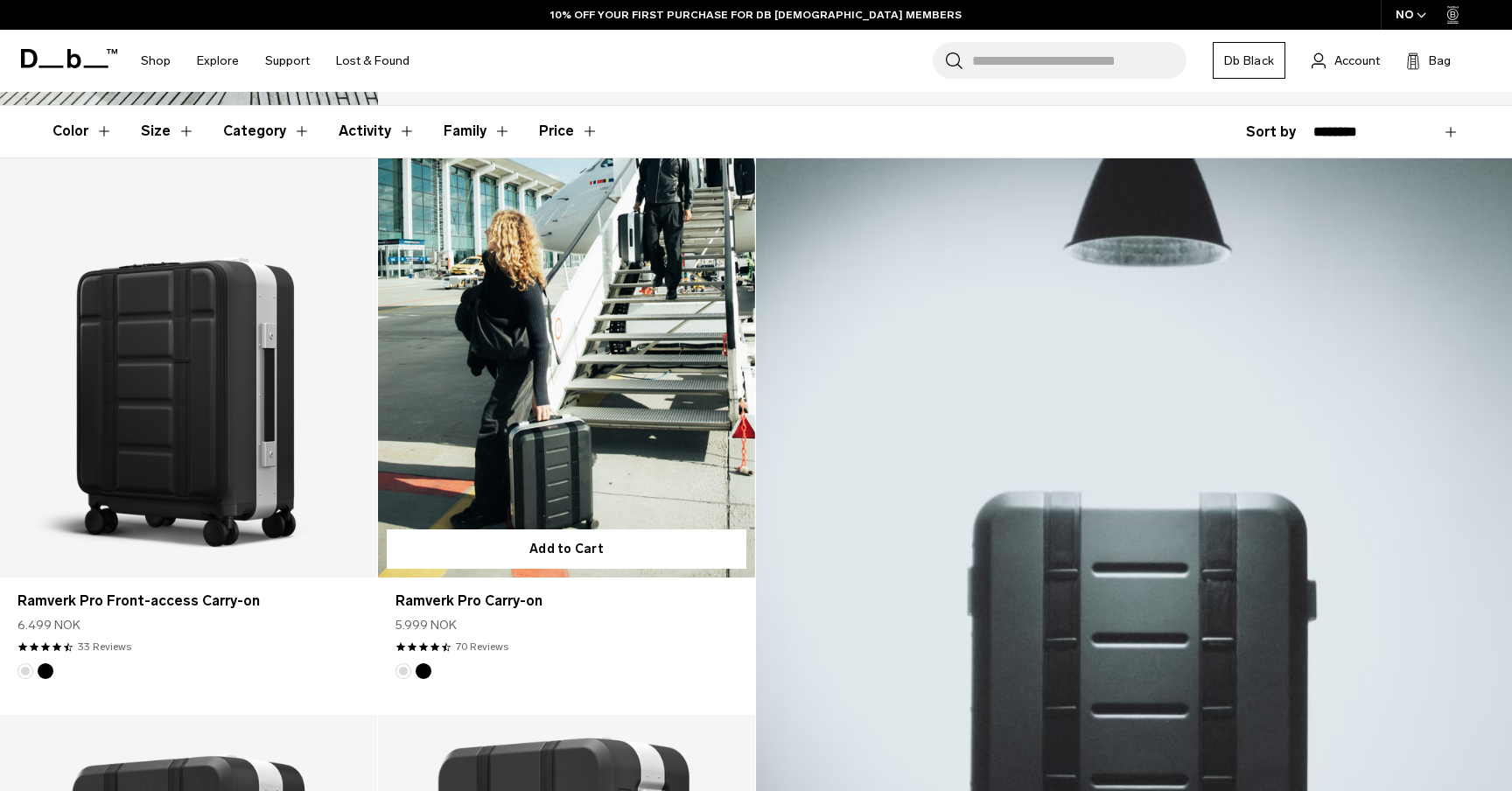
click at [523, 353] on link "Ramverk Pro Carry-on" at bounding box center [566, 368] width 377 height 419
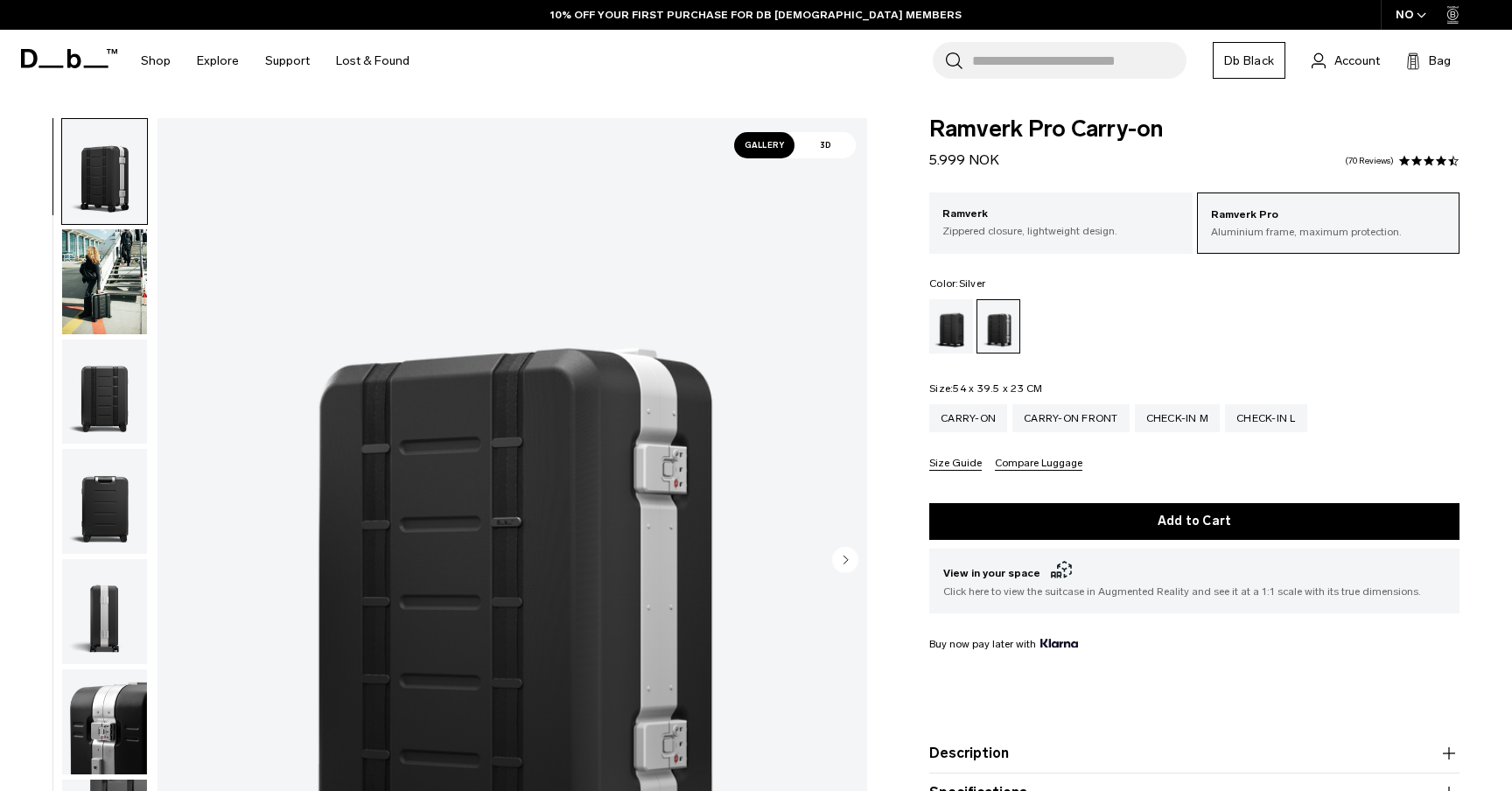
click at [1404, 21] on div "NO" at bounding box center [1411, 15] width 61 height 30
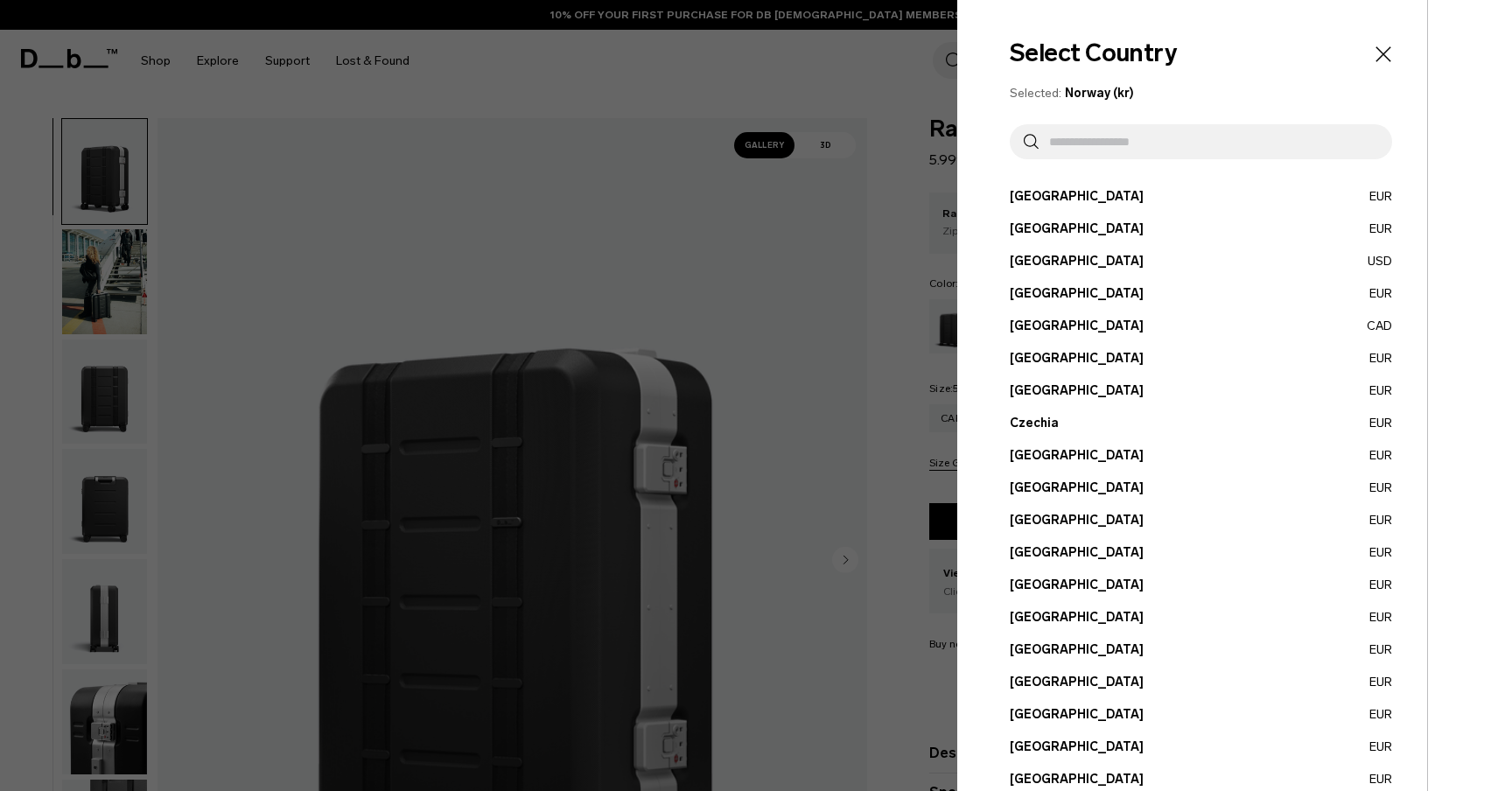
click at [1165, 220] on button "Belgium EUR" at bounding box center [1201, 229] width 383 height 19
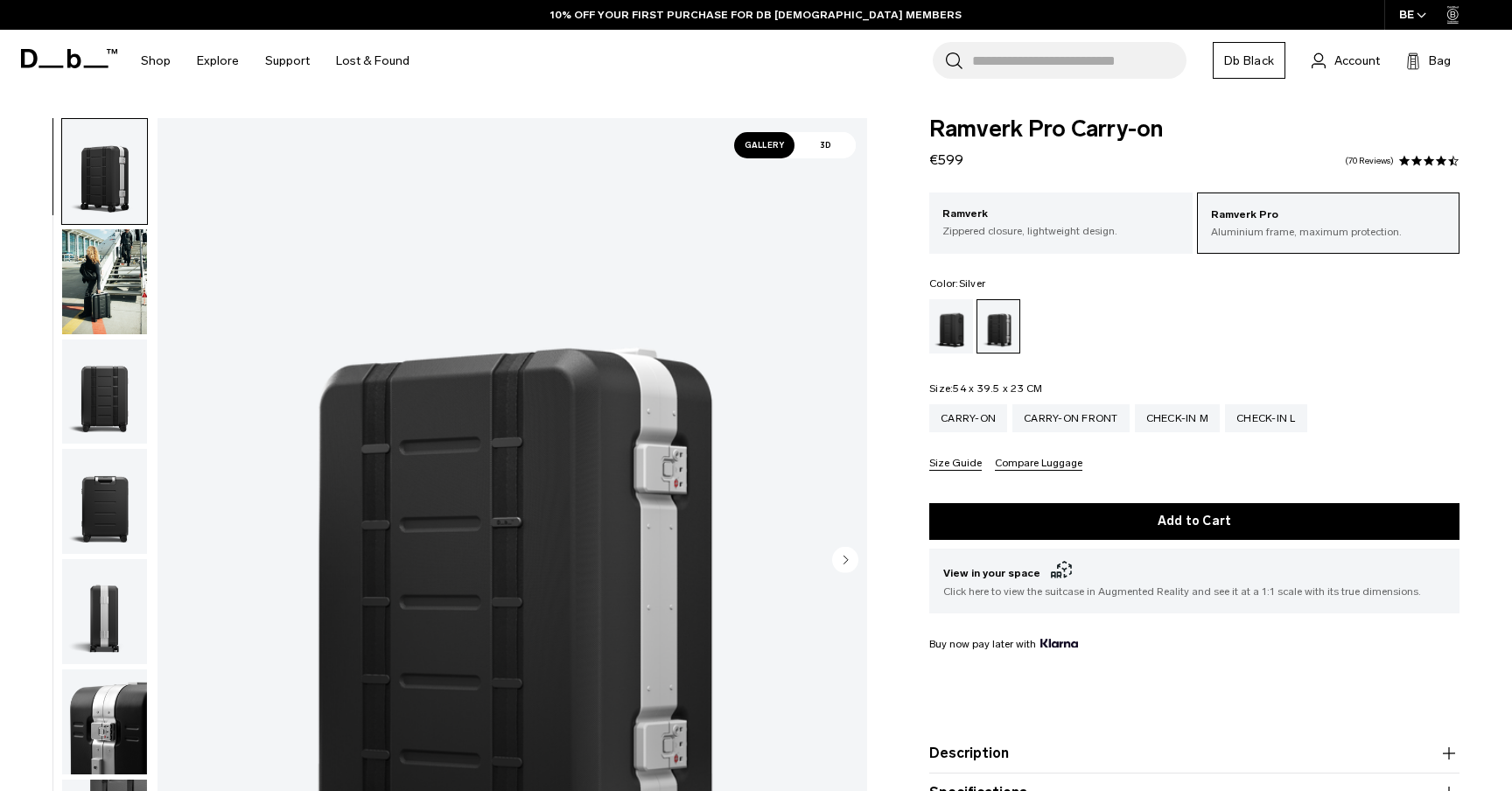
scroll to position [73, 0]
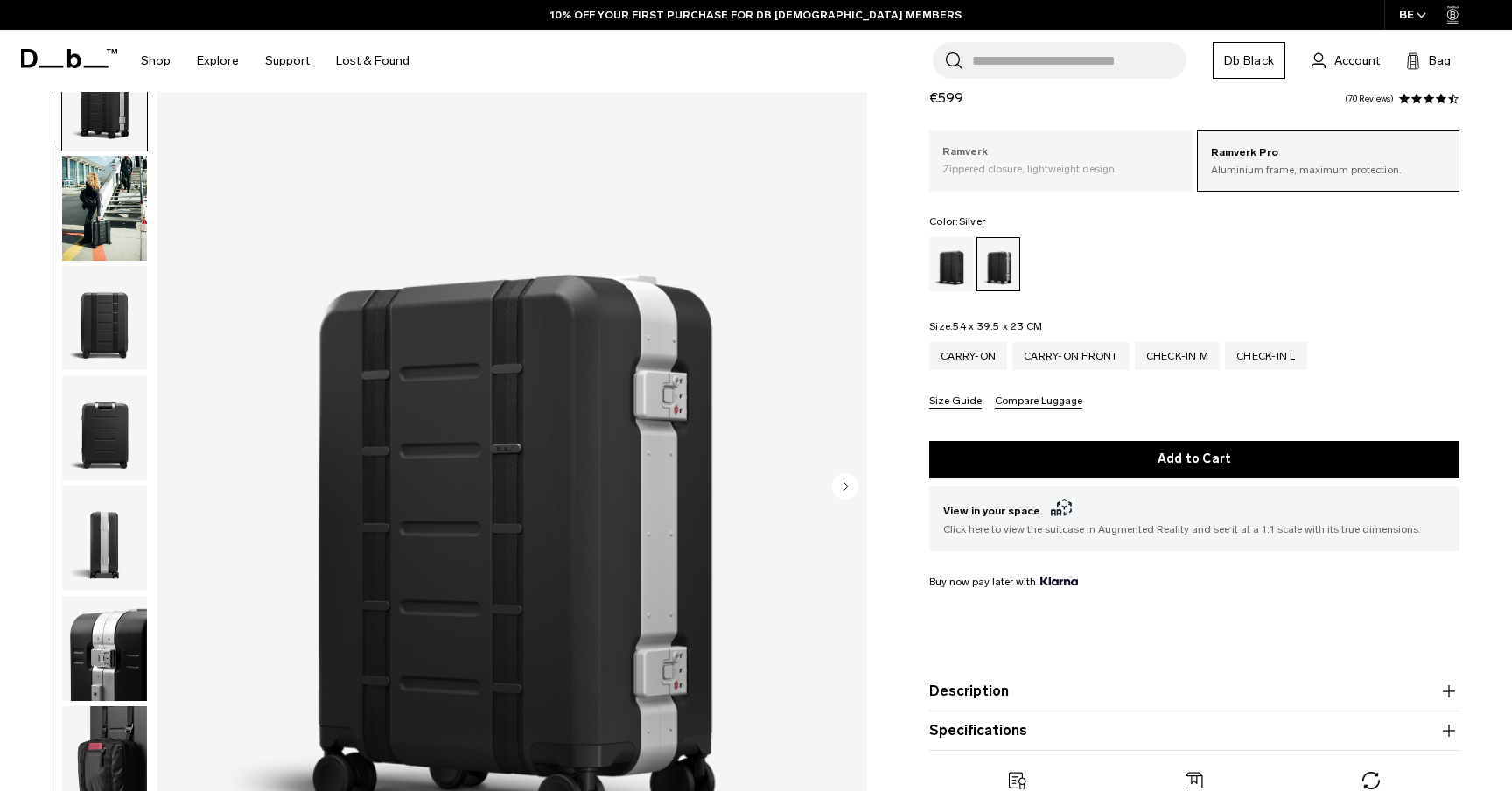
click at [1046, 175] on p "Zippered closure, lightweight design." at bounding box center [1060, 168] width 236 height 16
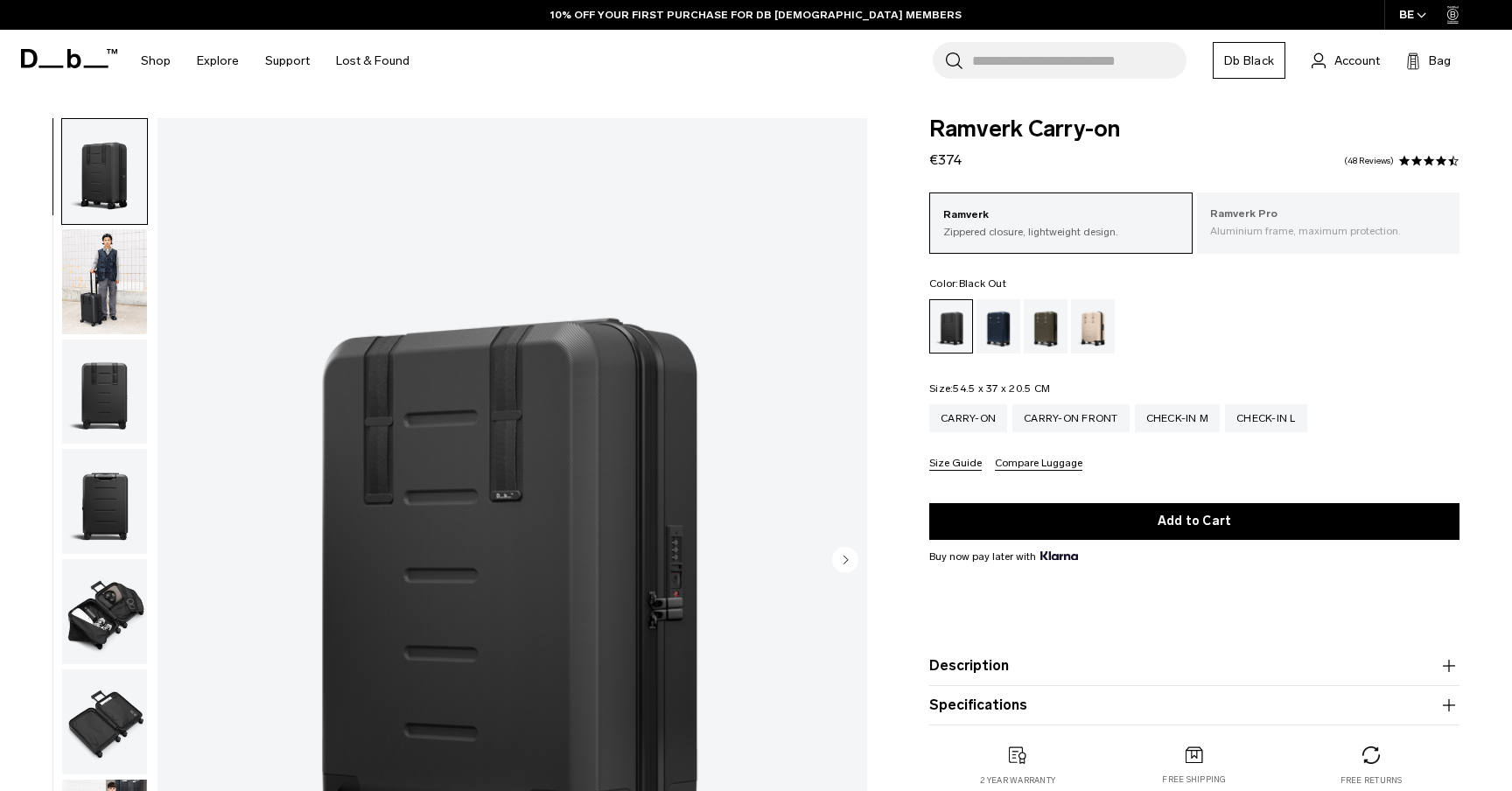
click at [1226, 225] on p "Aluminium frame, maximum protection." at bounding box center [1328, 230] width 236 height 16
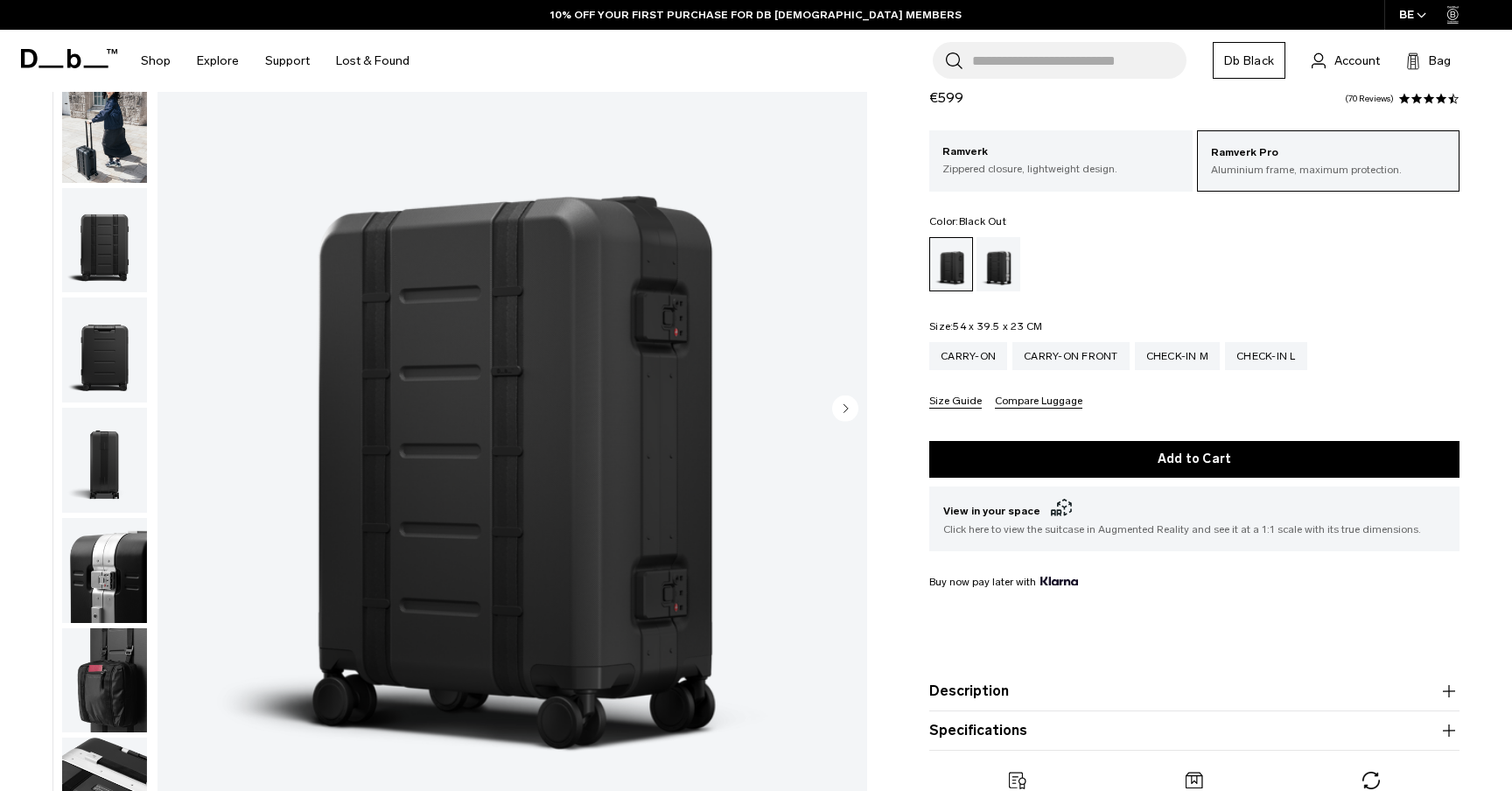
click at [98, 251] on img "button" at bounding box center [104, 241] width 85 height 105
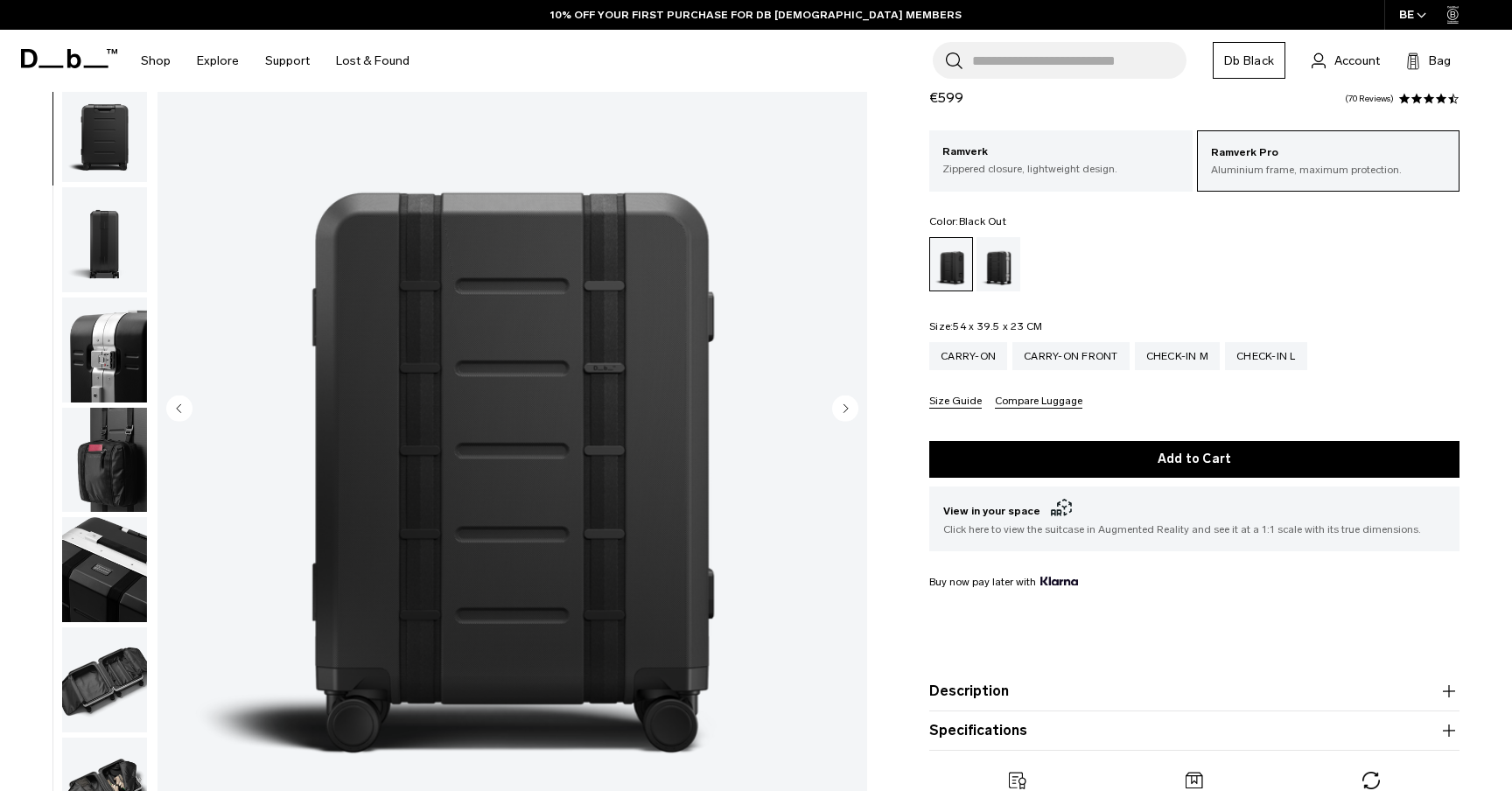
click at [108, 150] on img "button" at bounding box center [104, 130] width 85 height 105
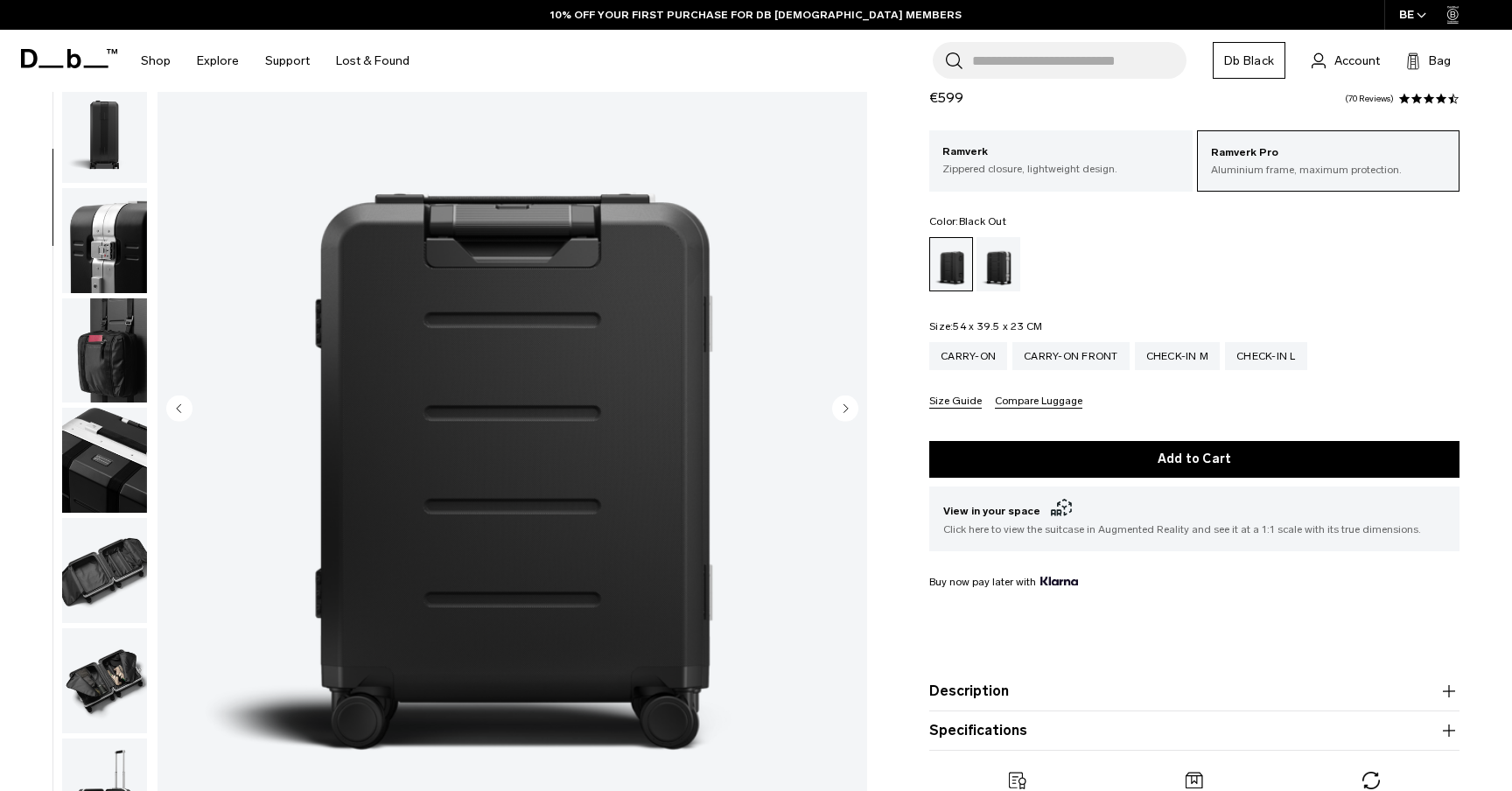
click at [108, 156] on img "button" at bounding box center [104, 131] width 85 height 105
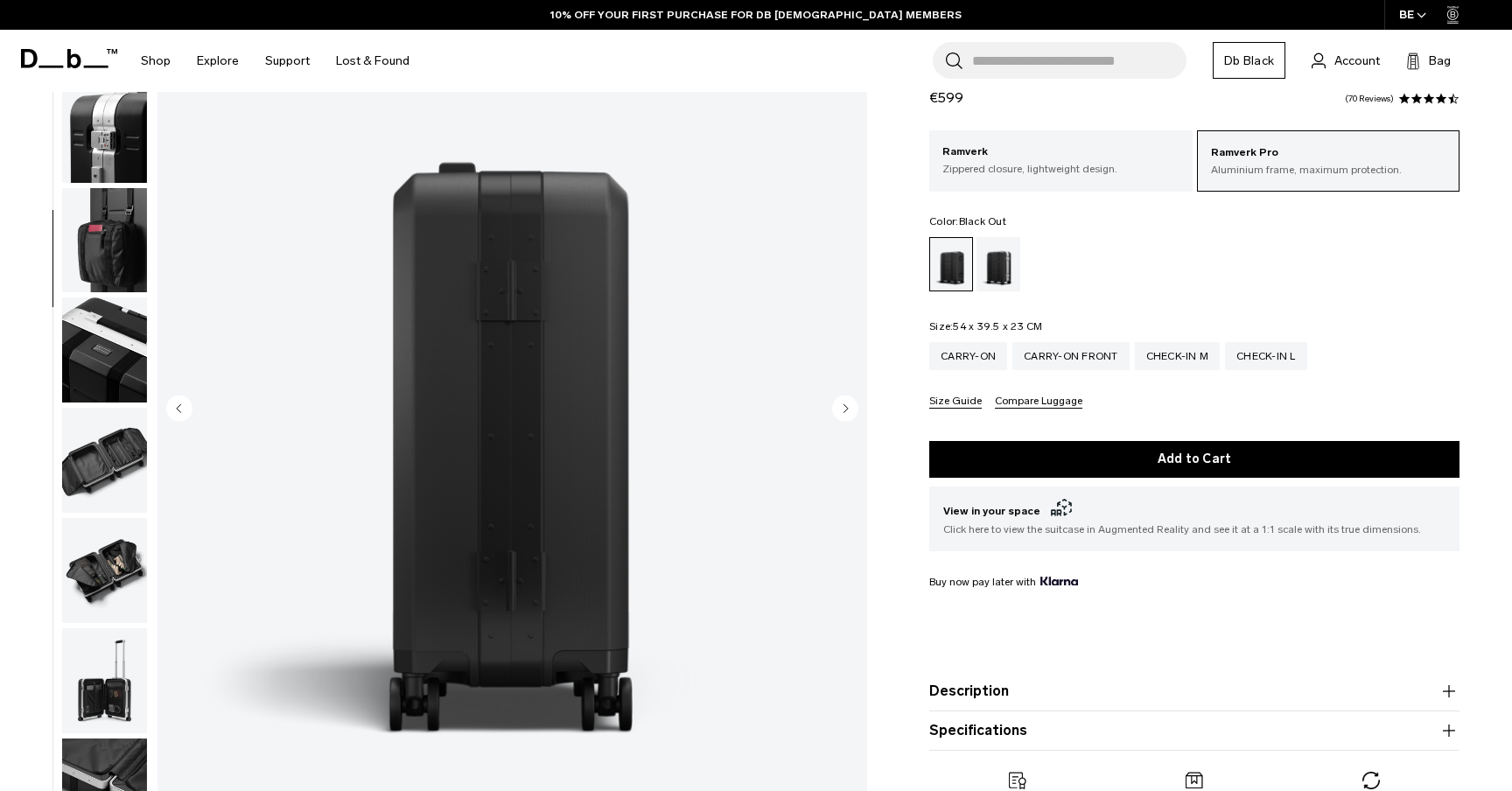
click at [106, 196] on img "button" at bounding box center [104, 241] width 85 height 105
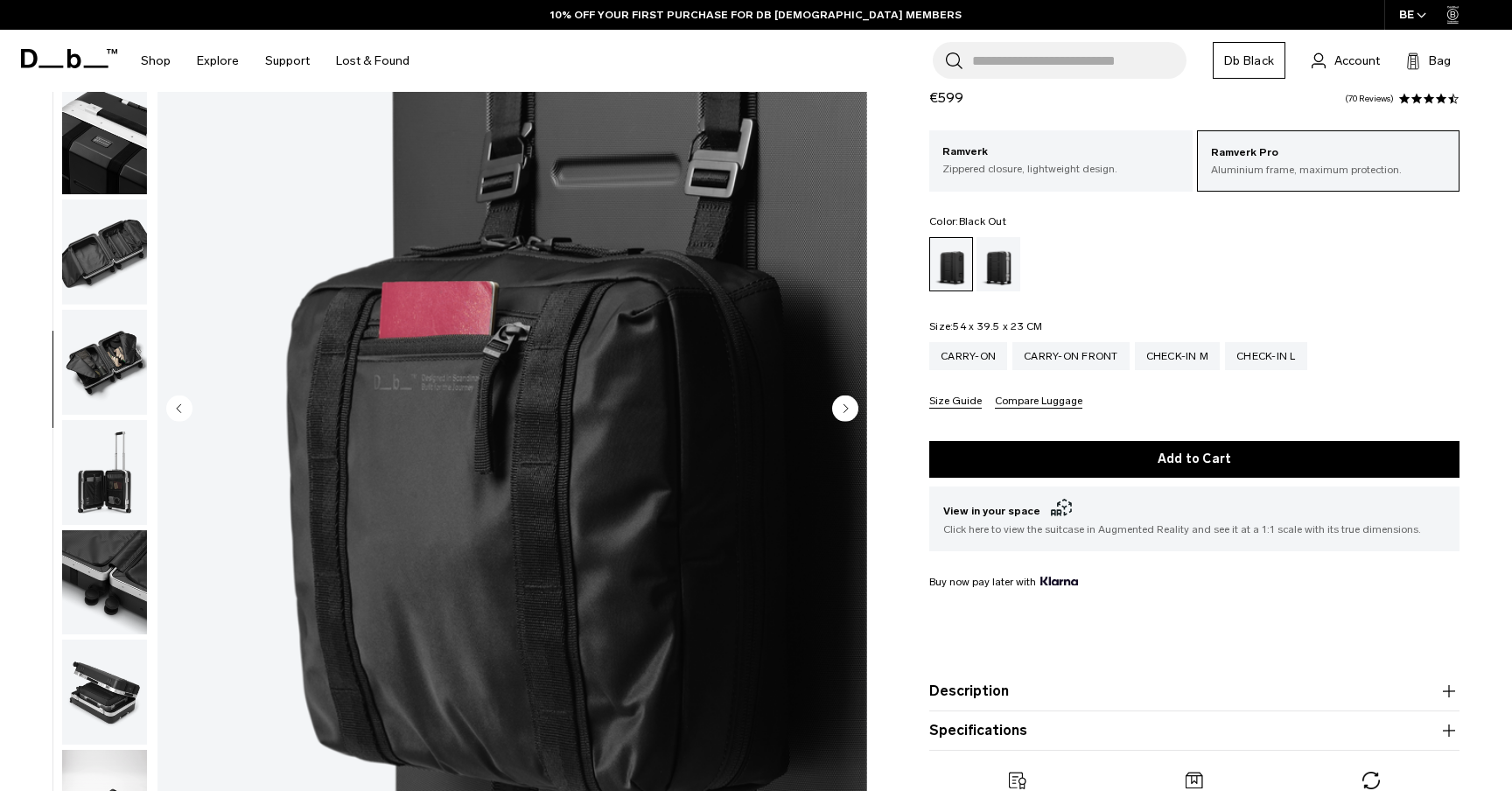
scroll to position [651, 0]
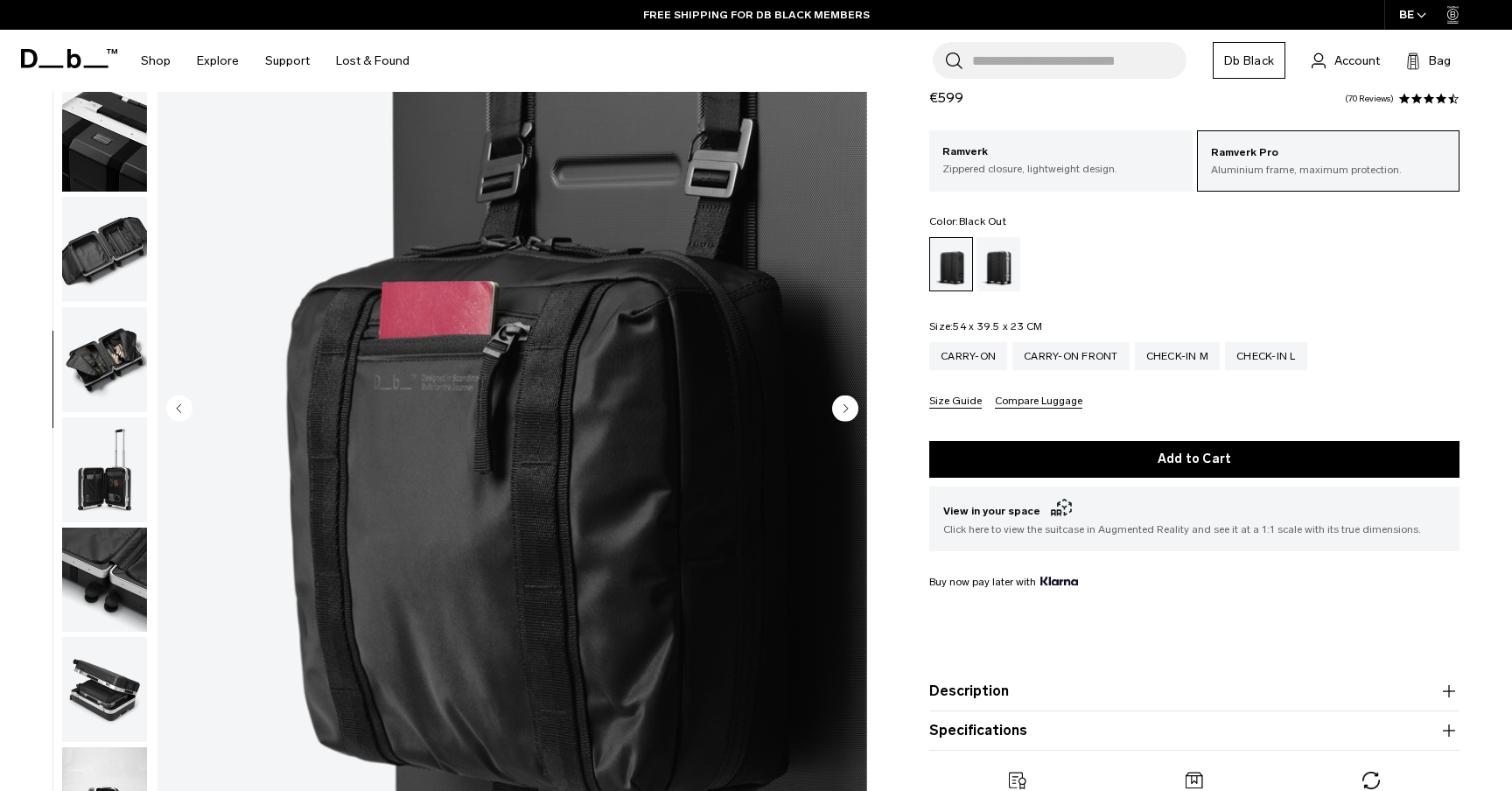
click at [103, 208] on img "button" at bounding box center [104, 249] width 85 height 105
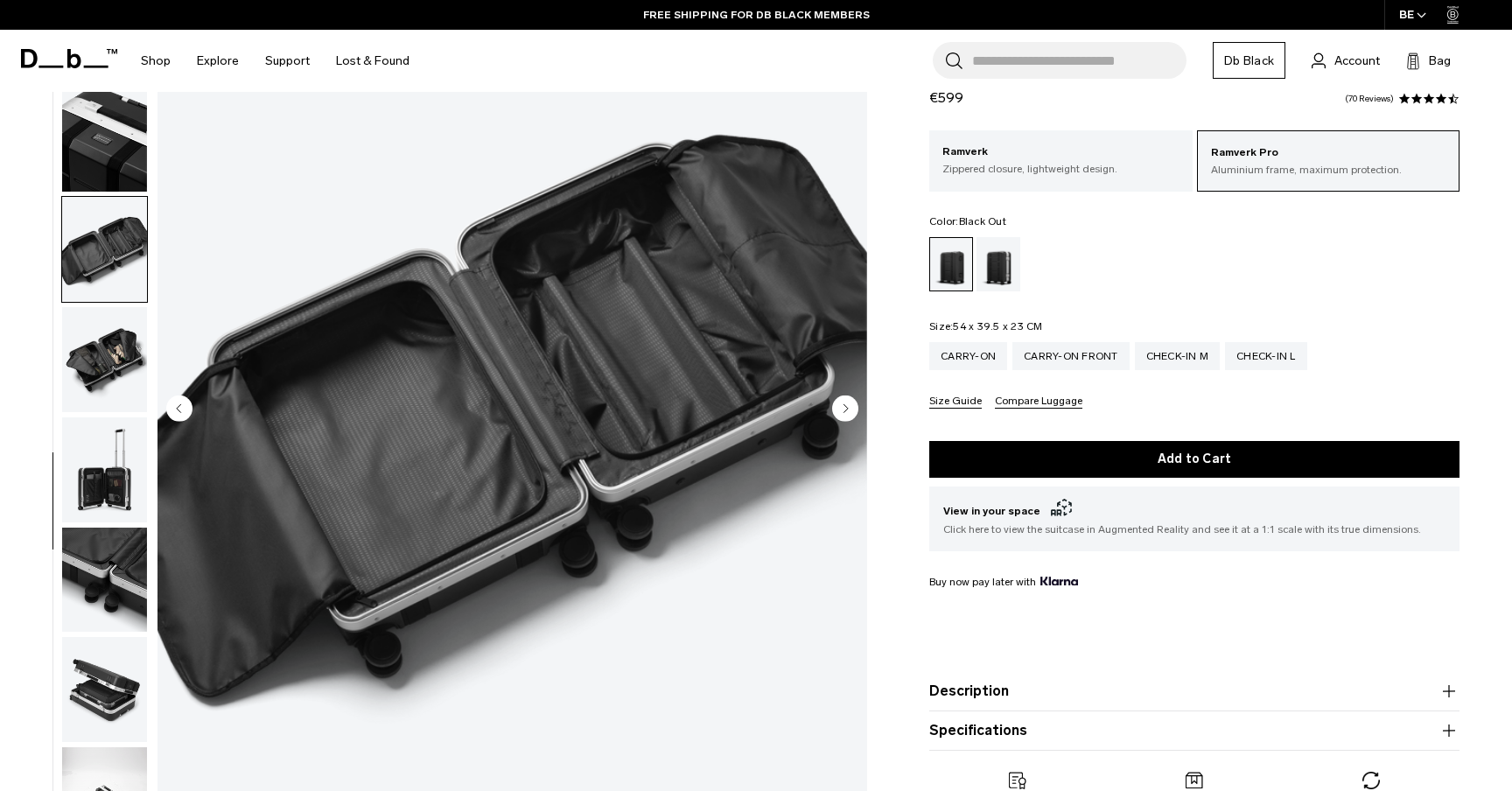
click at [94, 337] on img "button" at bounding box center [104, 360] width 85 height 105
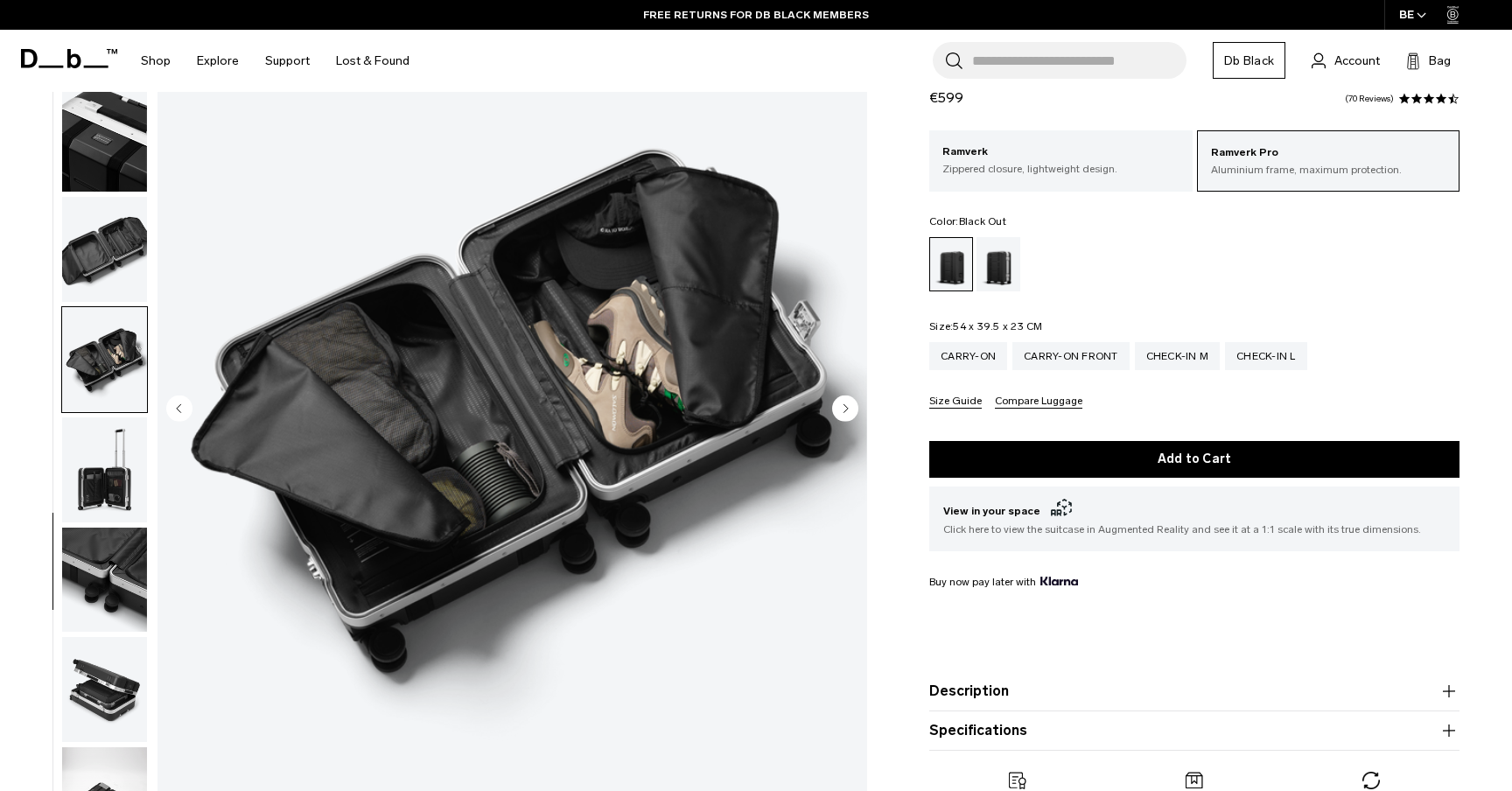
click at [94, 483] on img "button" at bounding box center [104, 470] width 85 height 105
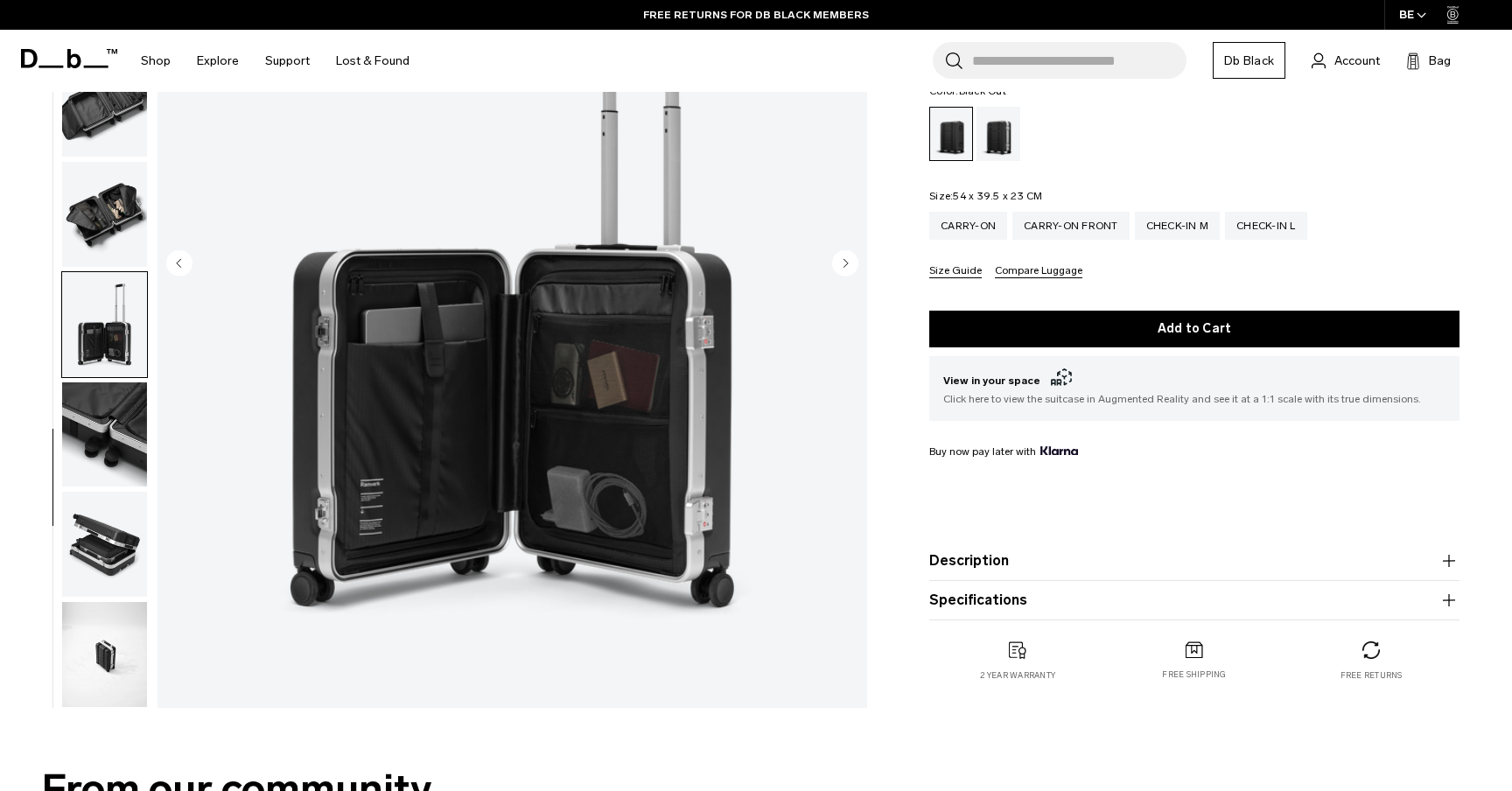
scroll to position [320, 0]
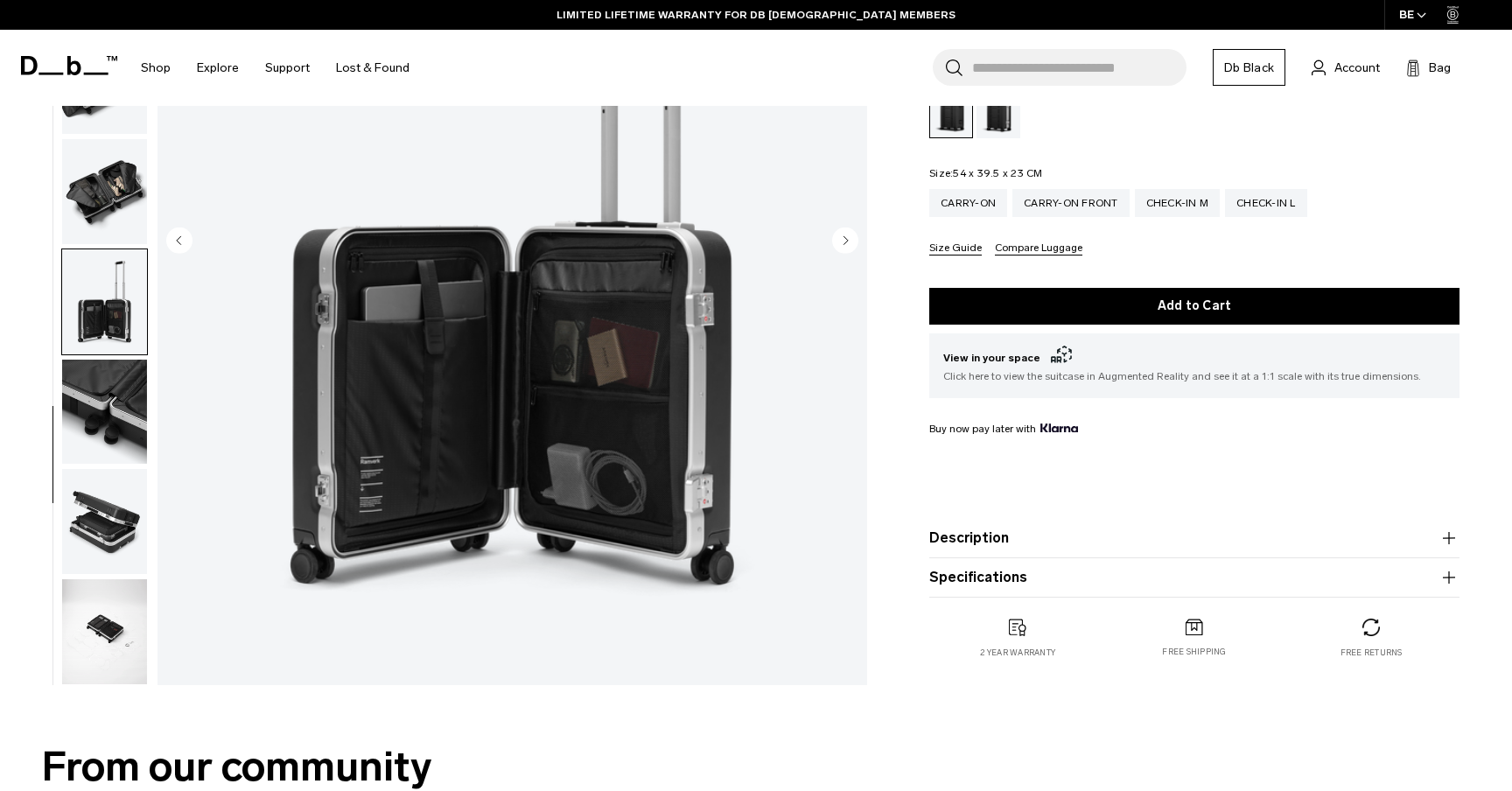
click at [108, 381] on img "button" at bounding box center [104, 413] width 85 height 105
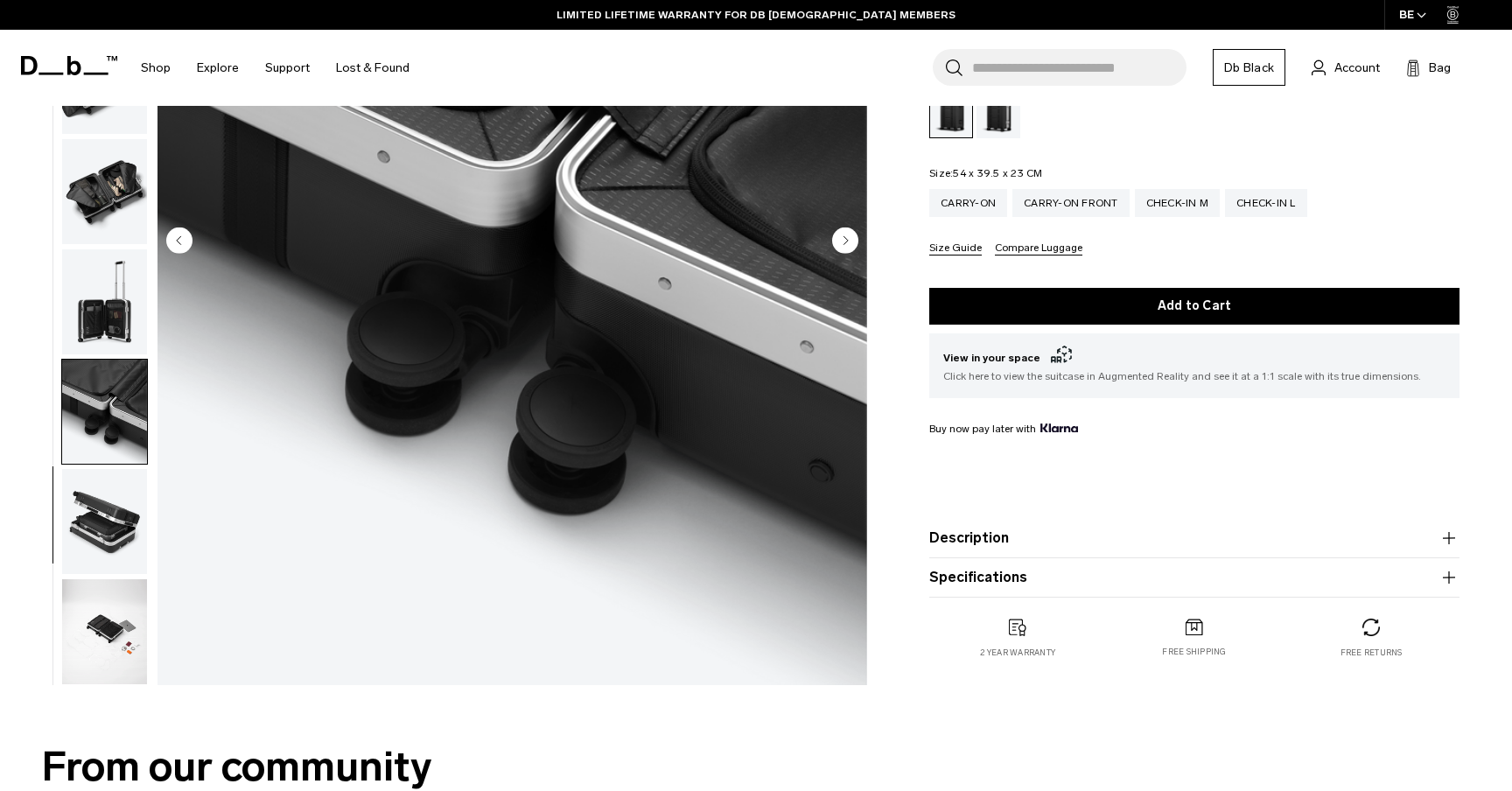
click at [100, 546] on img "button" at bounding box center [104, 522] width 85 height 105
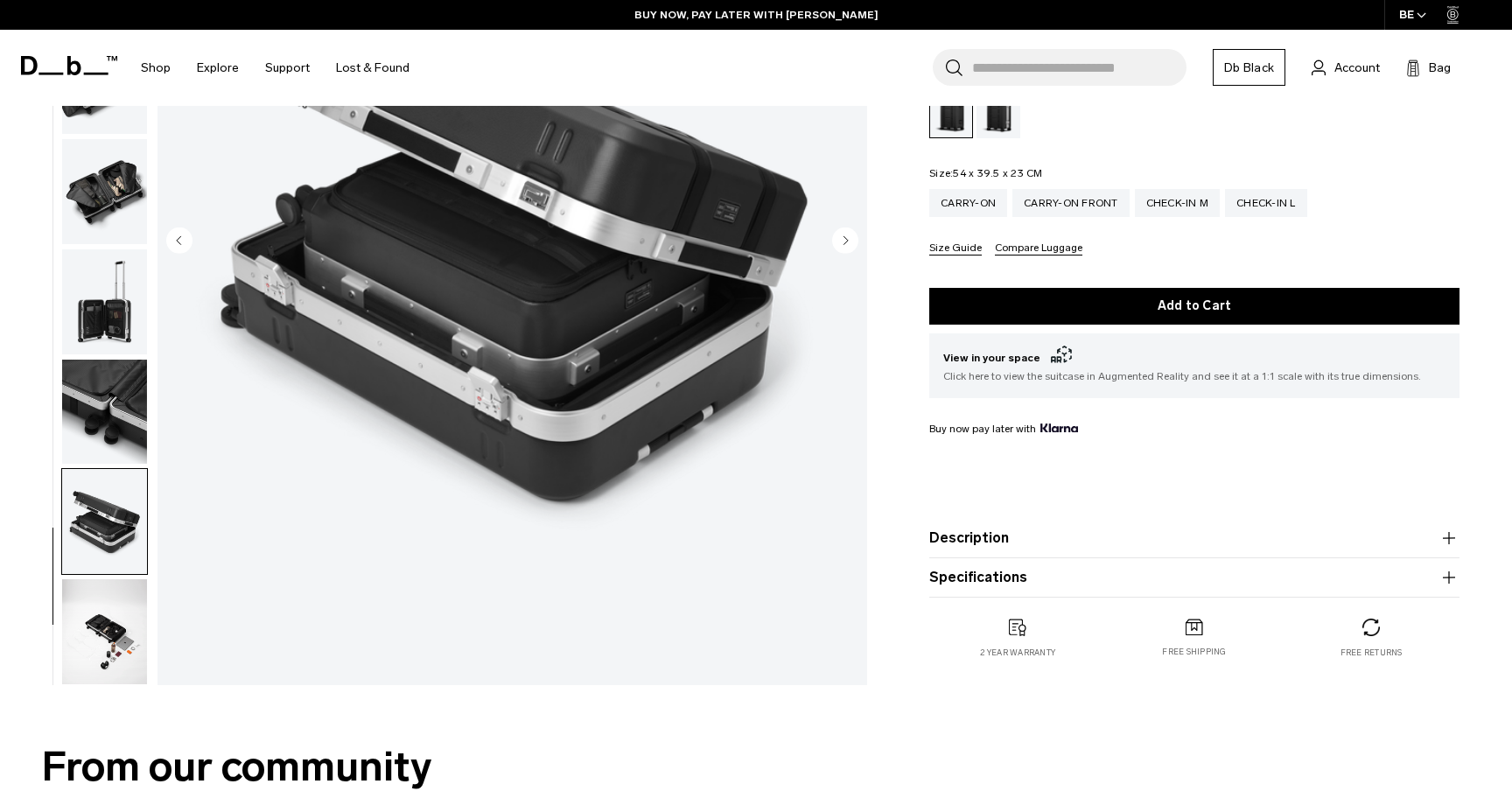
click at [91, 622] on img "button" at bounding box center [104, 632] width 85 height 105
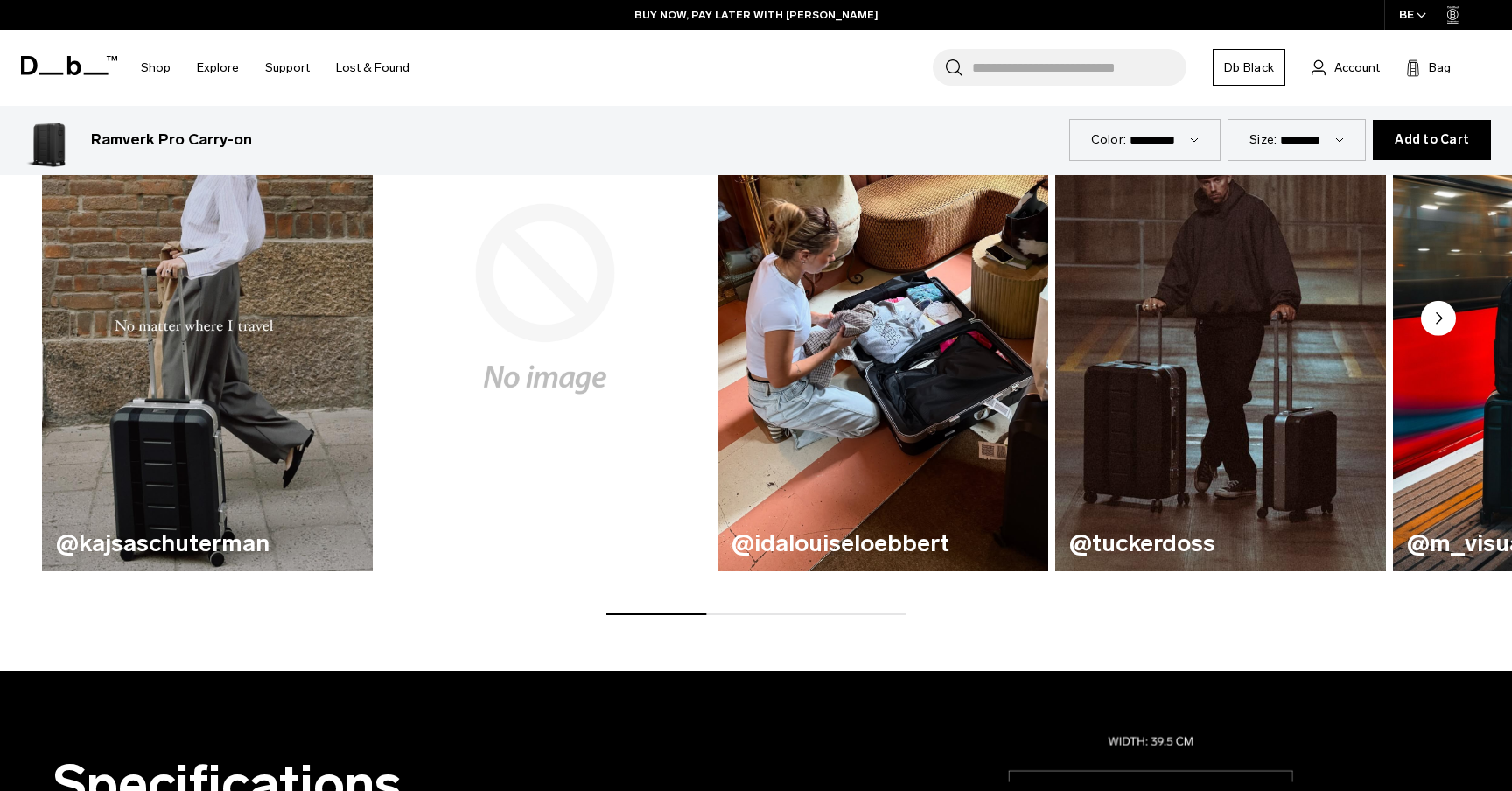
scroll to position [0, 0]
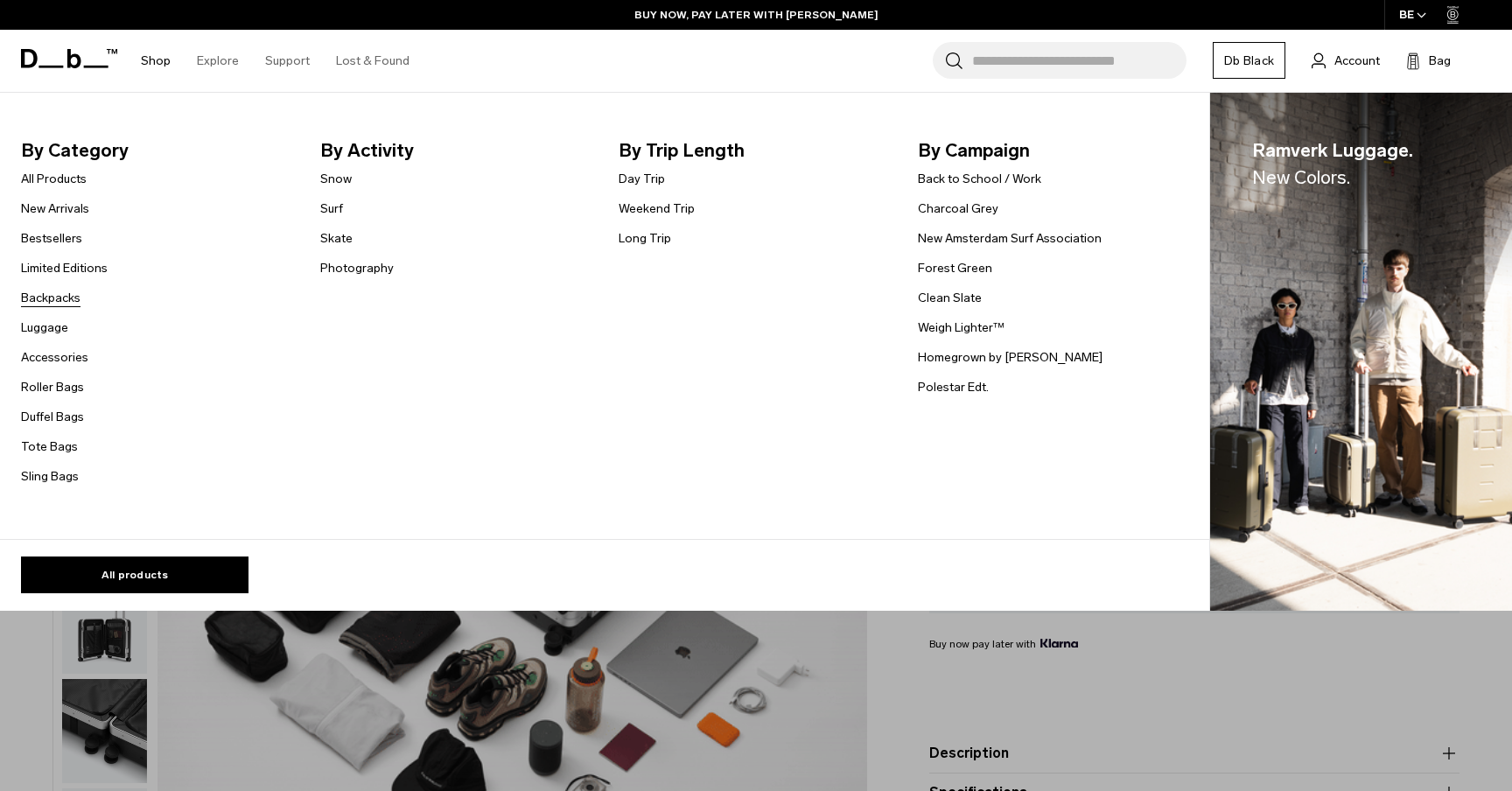
click at [54, 299] on link "Backpacks" at bounding box center [50, 298] width 59 height 19
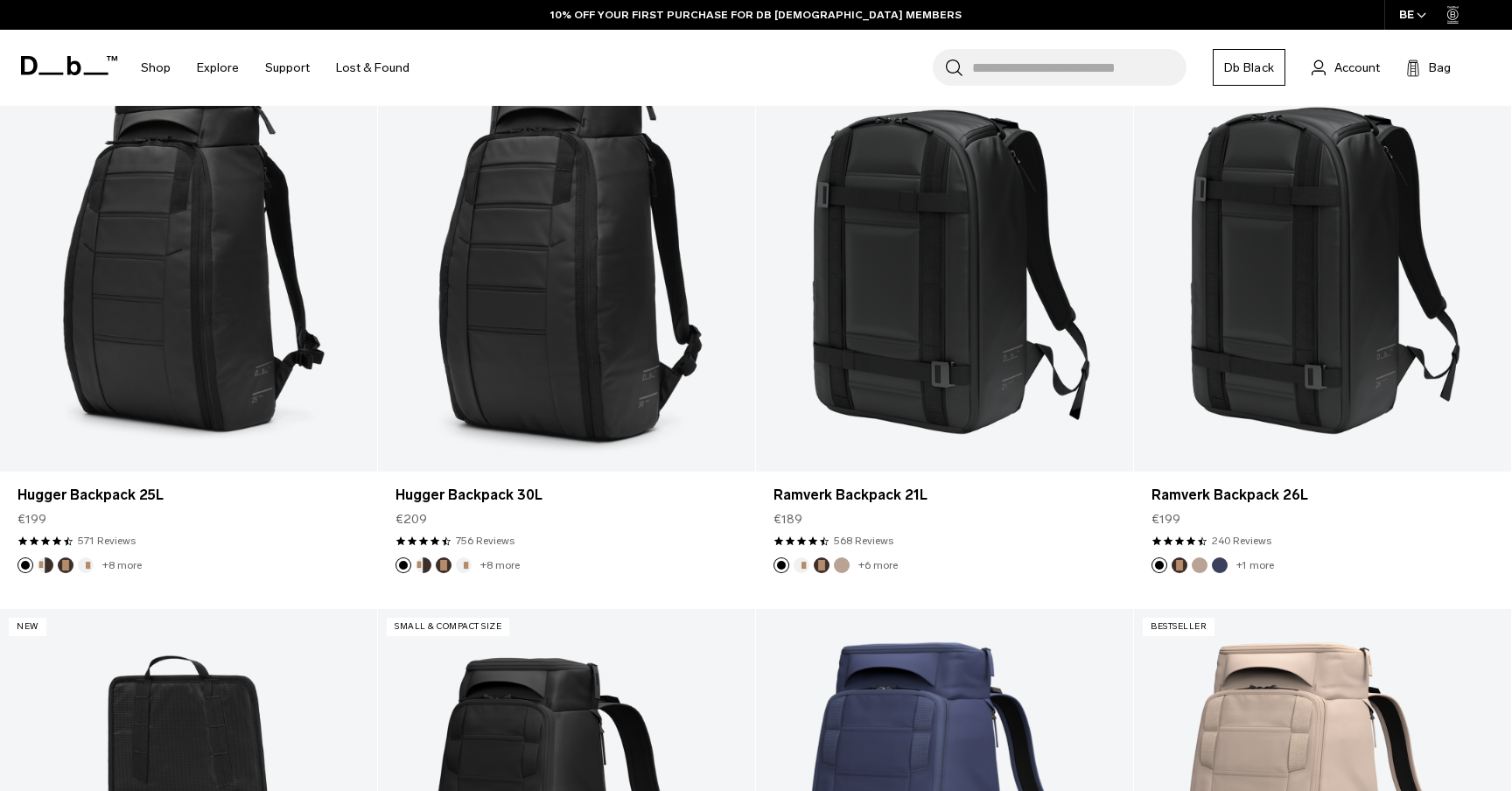
scroll to position [435, 0]
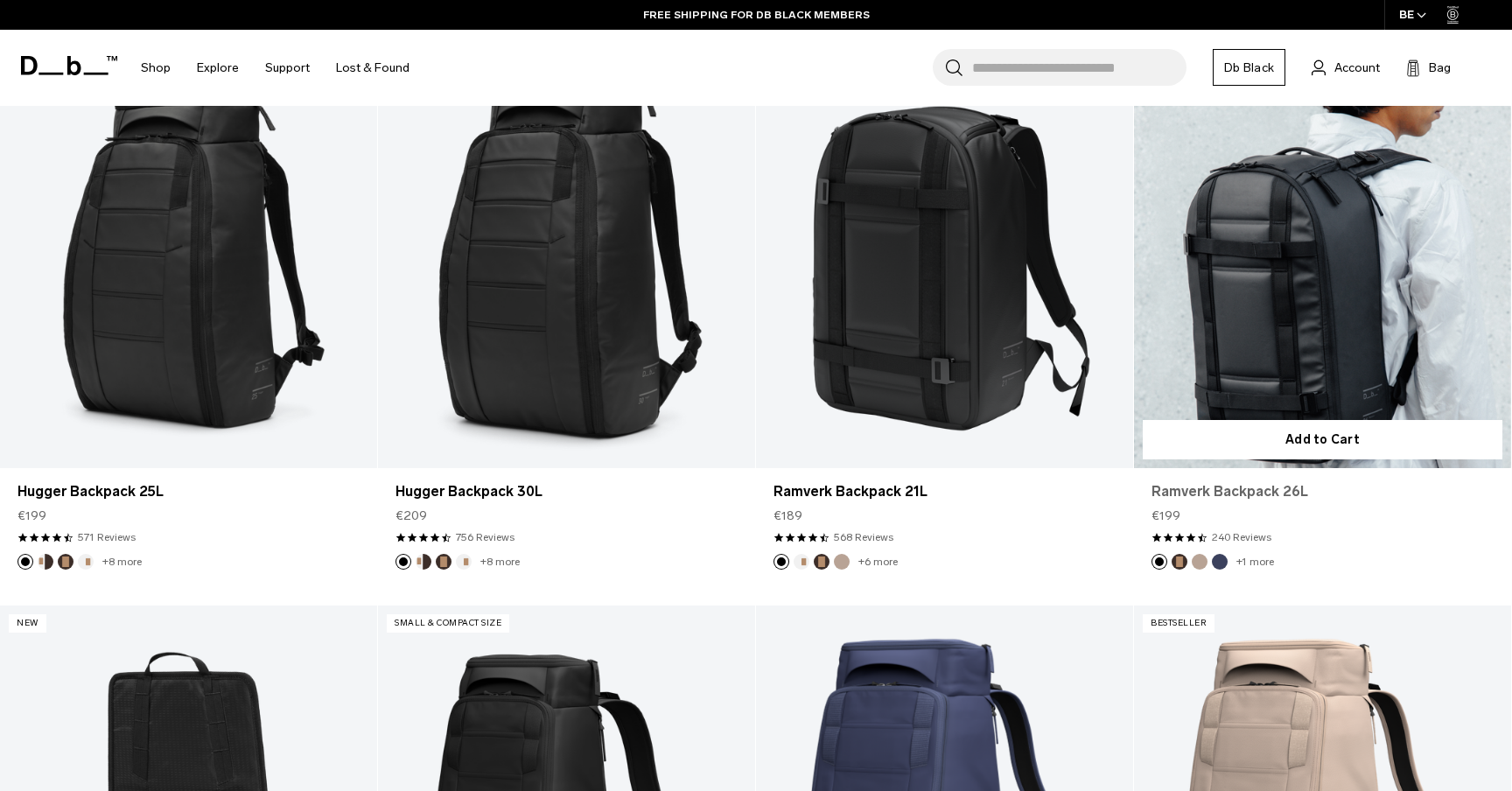
click at [1221, 484] on link "Ramverk Backpack 26L" at bounding box center [1323, 492] width 342 height 21
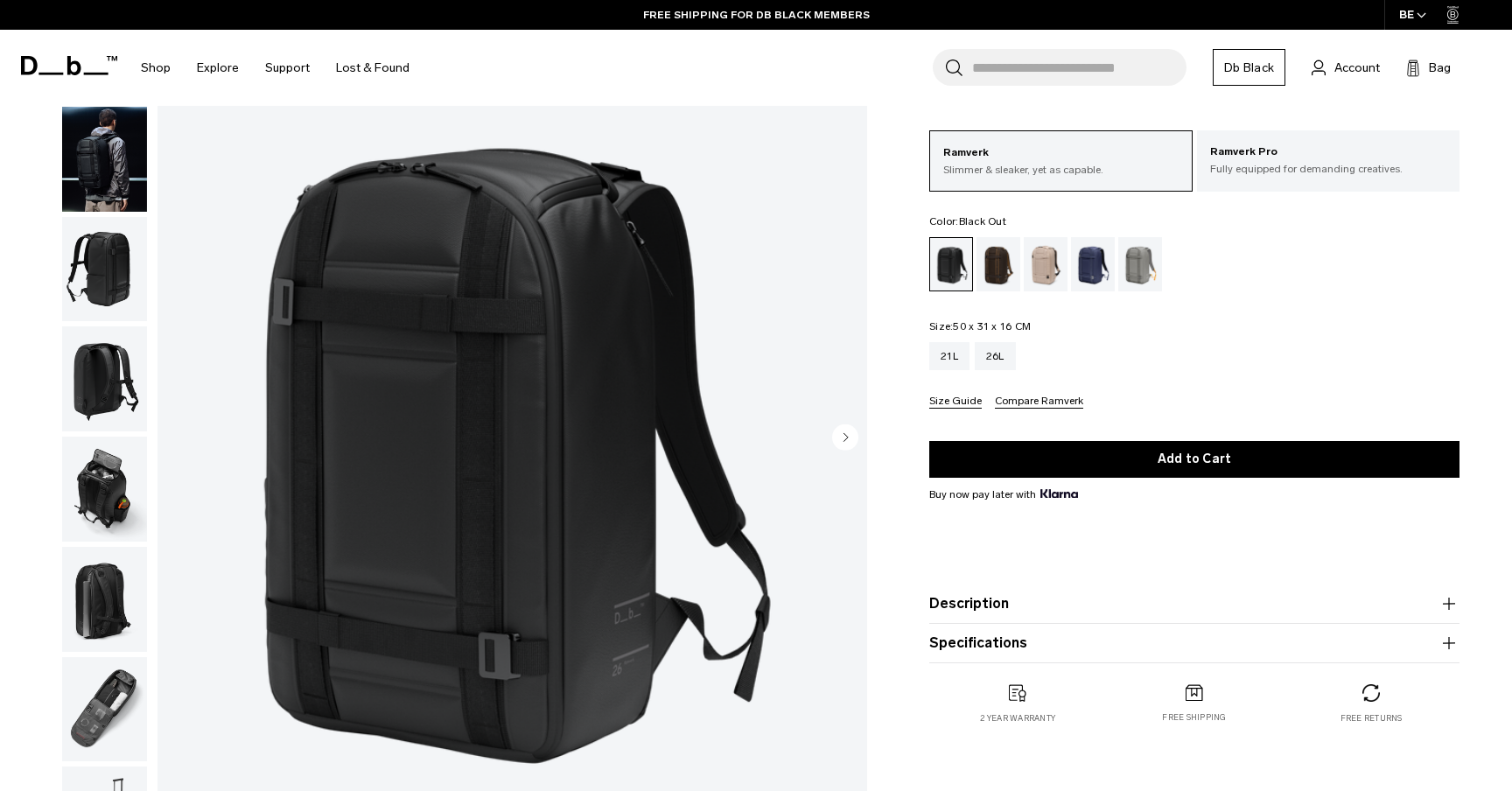
scroll to position [114, 0]
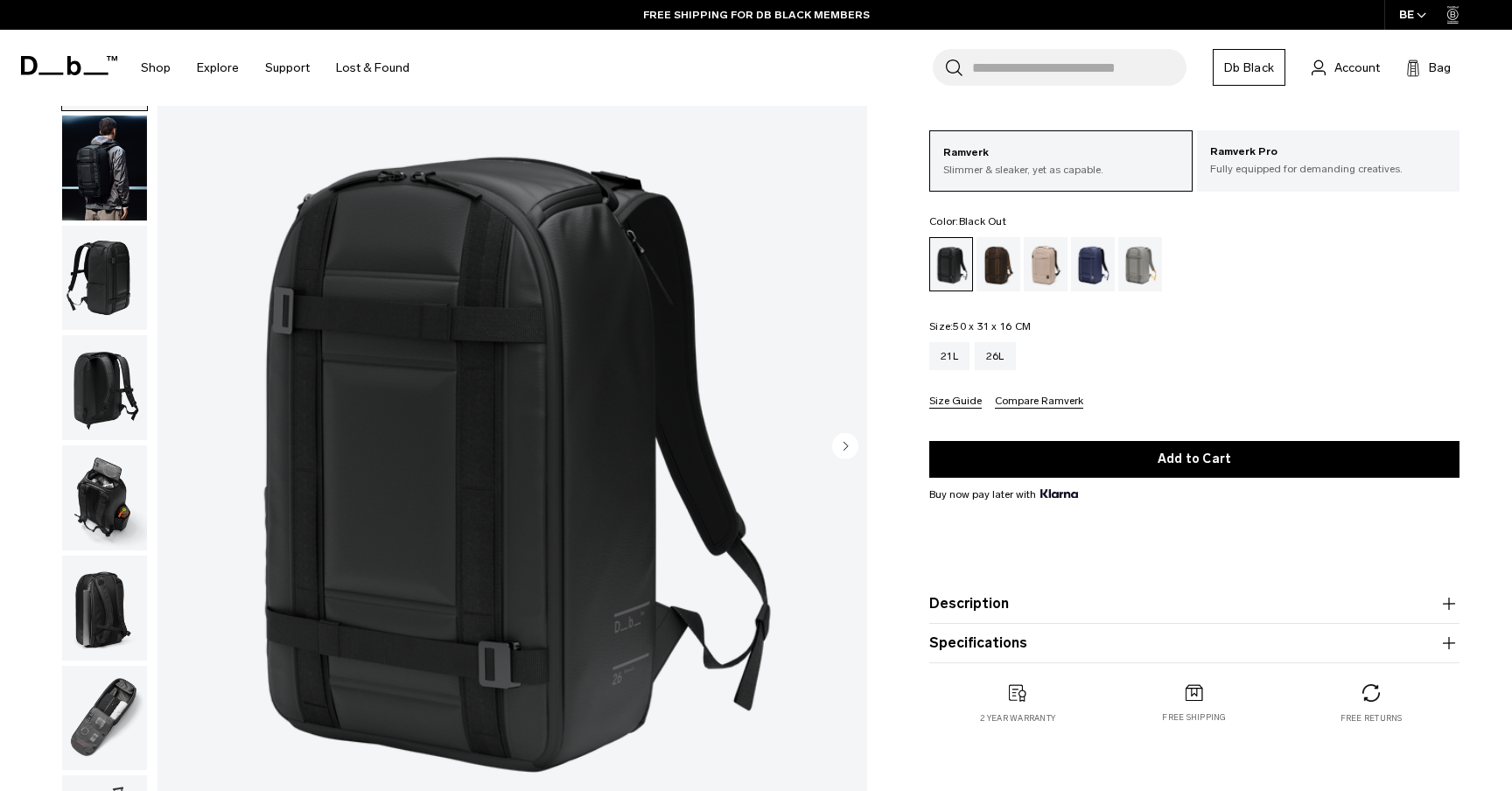
click at [99, 293] on img "button" at bounding box center [104, 278] width 85 height 105
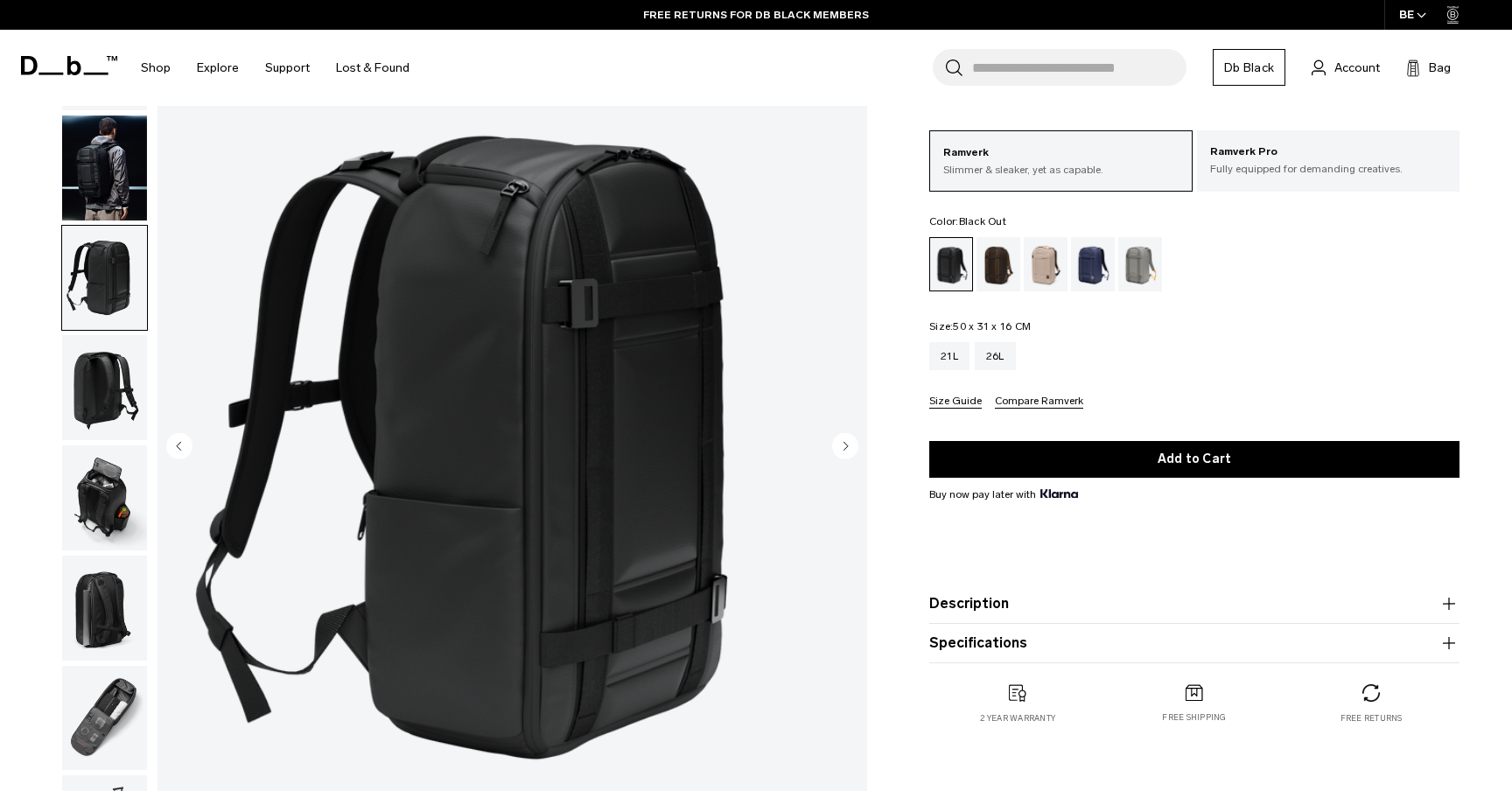
click at [99, 385] on img "button" at bounding box center [104, 388] width 85 height 105
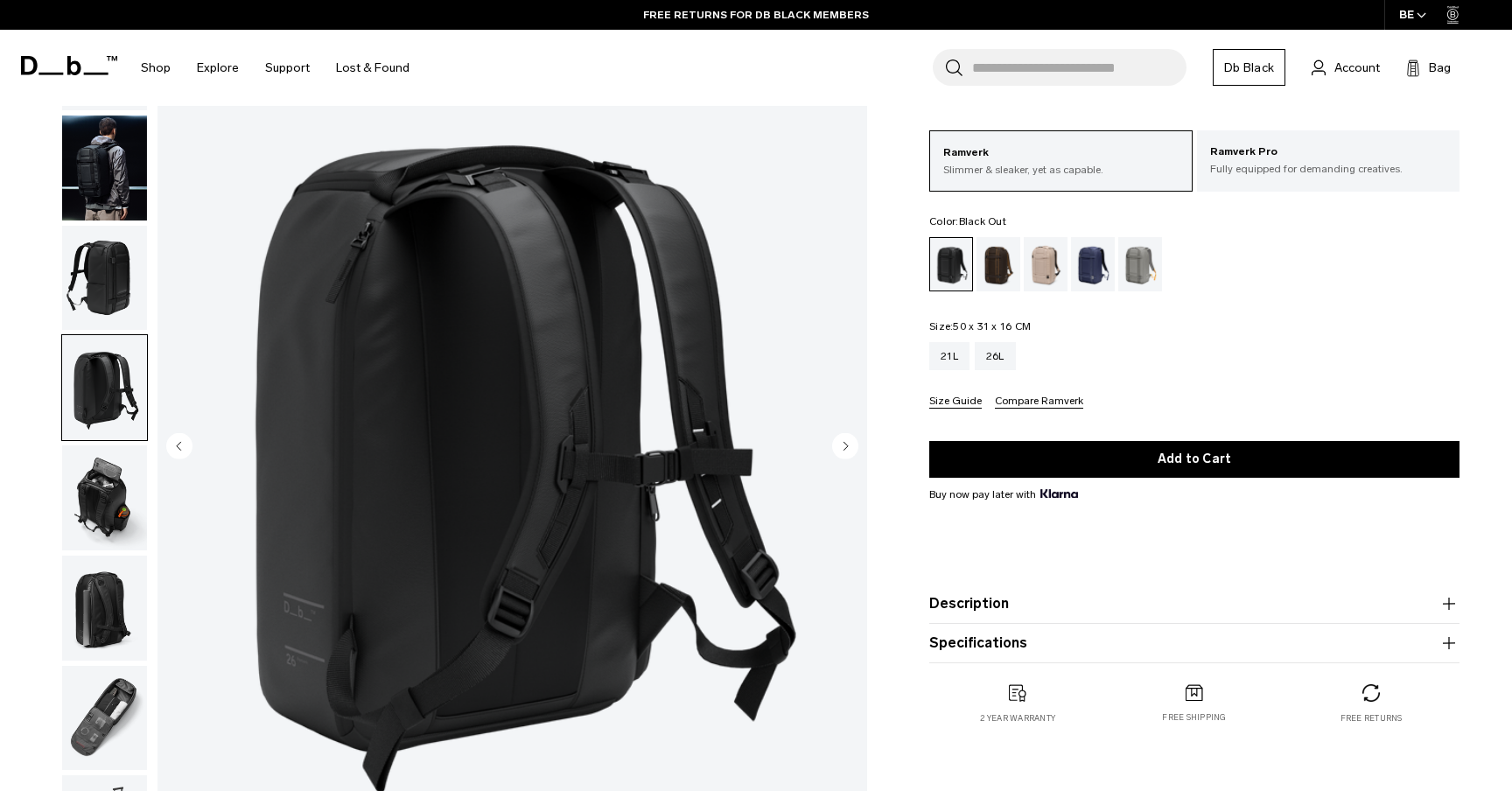
click at [108, 505] on img "button" at bounding box center [104, 498] width 85 height 105
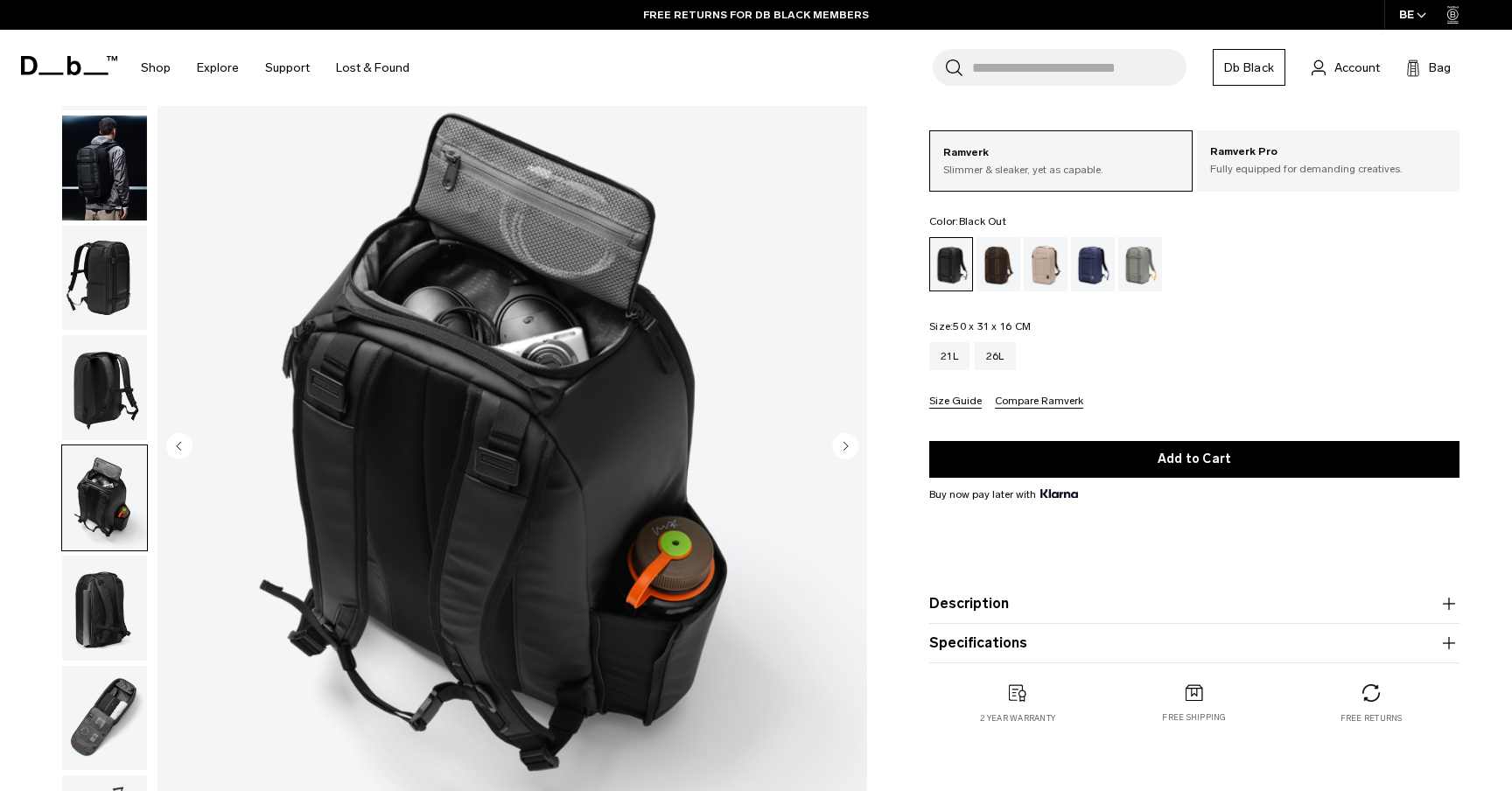
click at [104, 582] on img "button" at bounding box center [104, 609] width 85 height 105
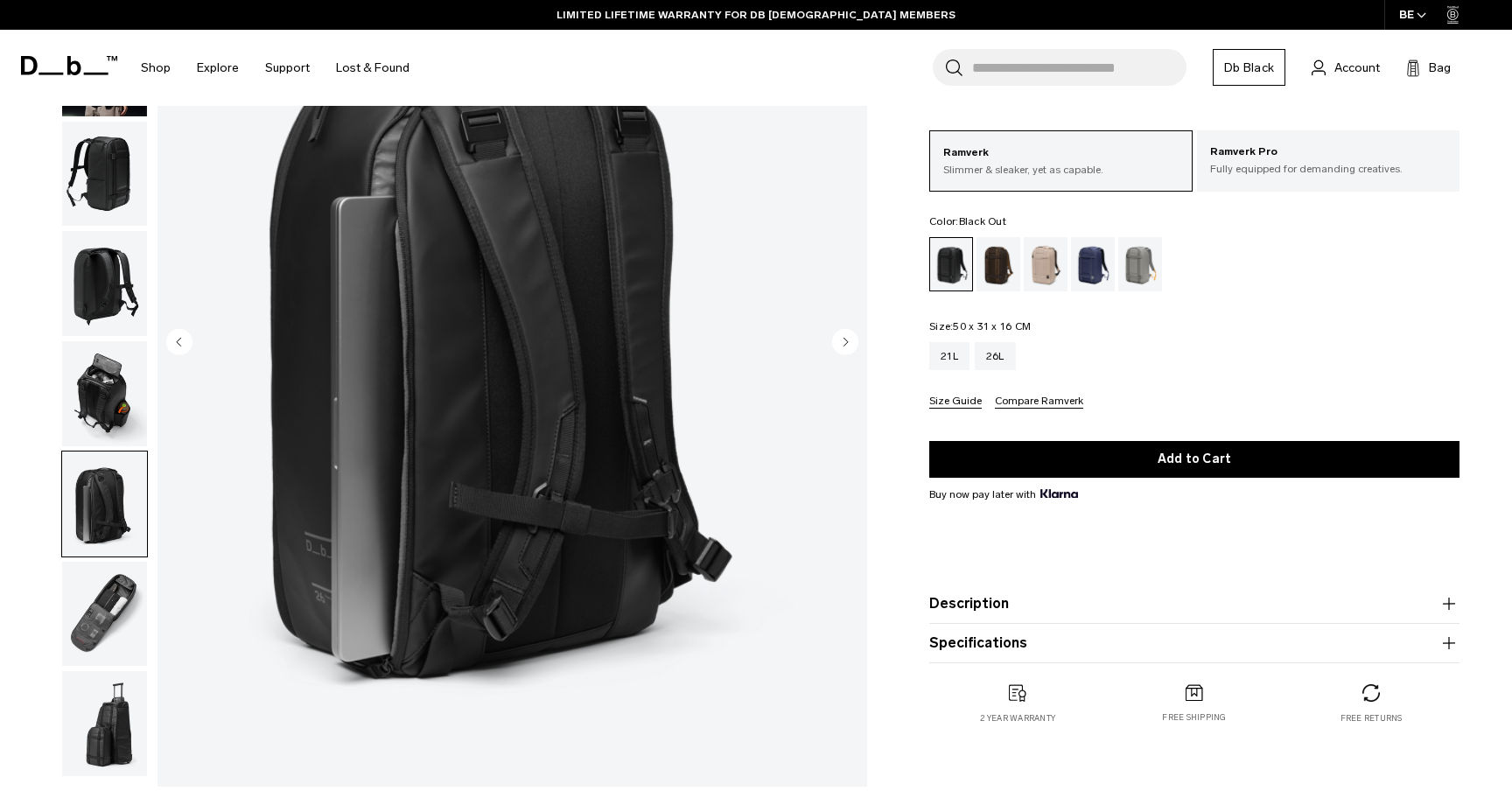
scroll to position [214, 0]
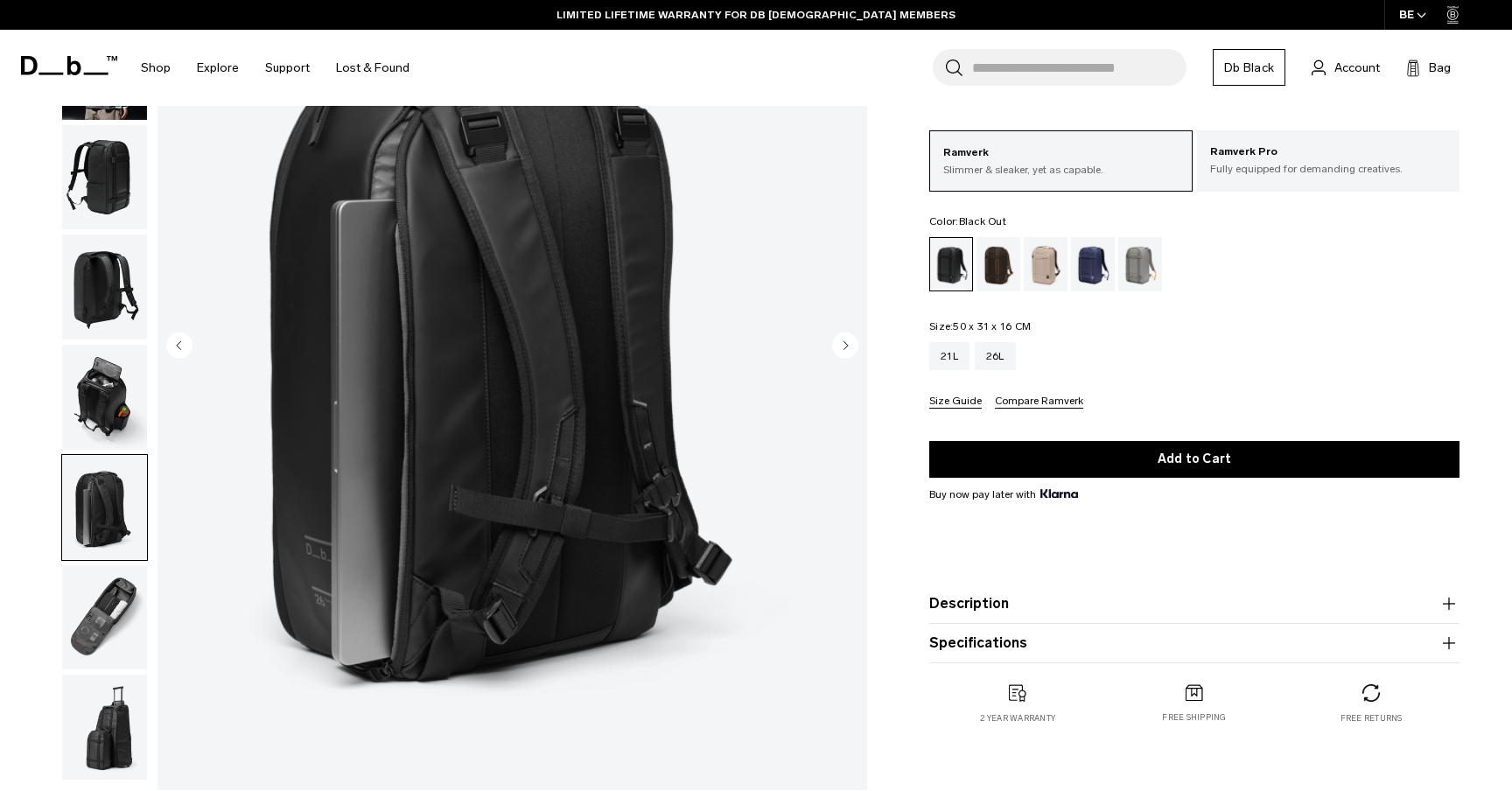
click at [103, 643] on img "button" at bounding box center [104, 618] width 85 height 105
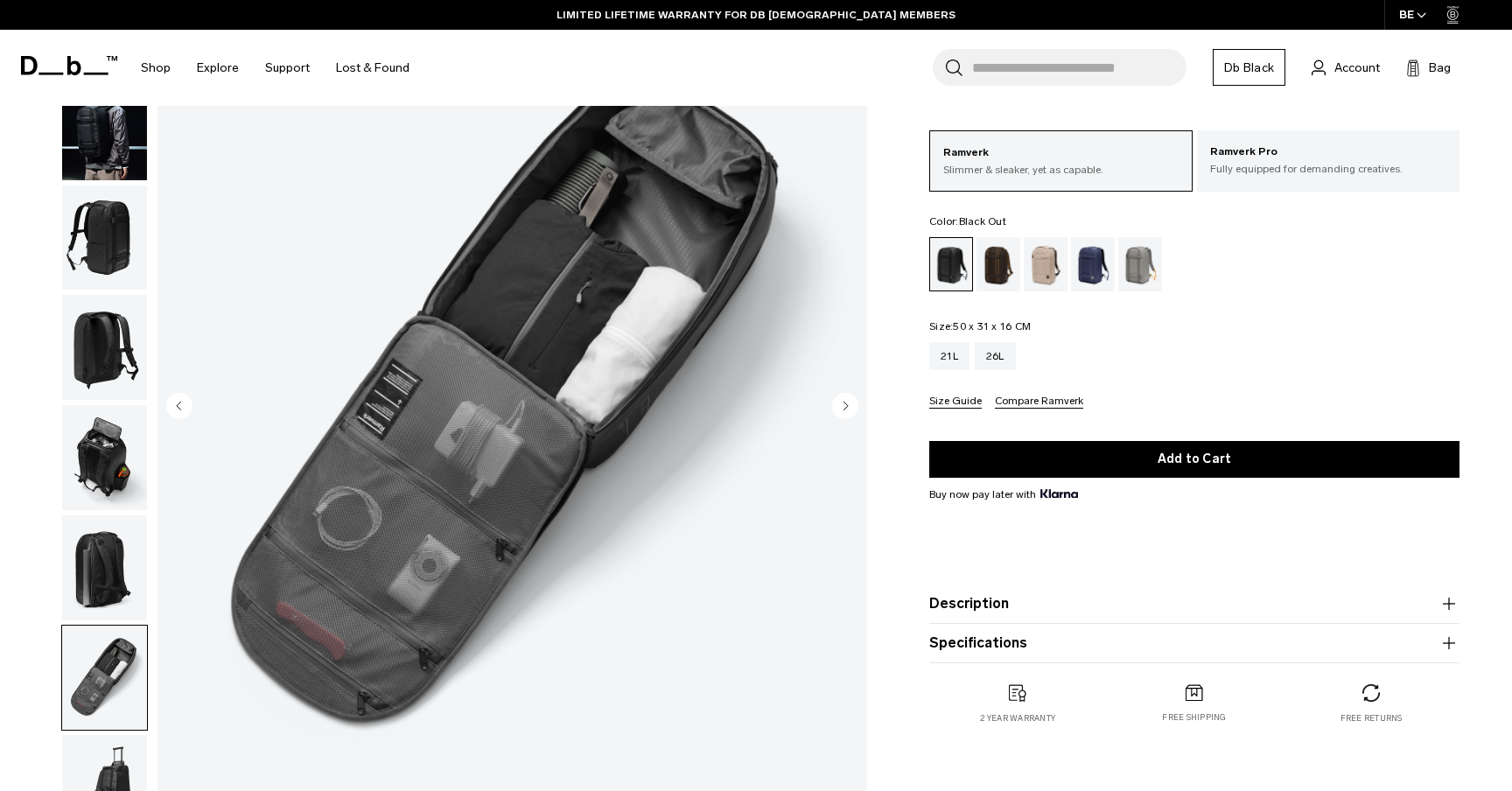
scroll to position [134, 0]
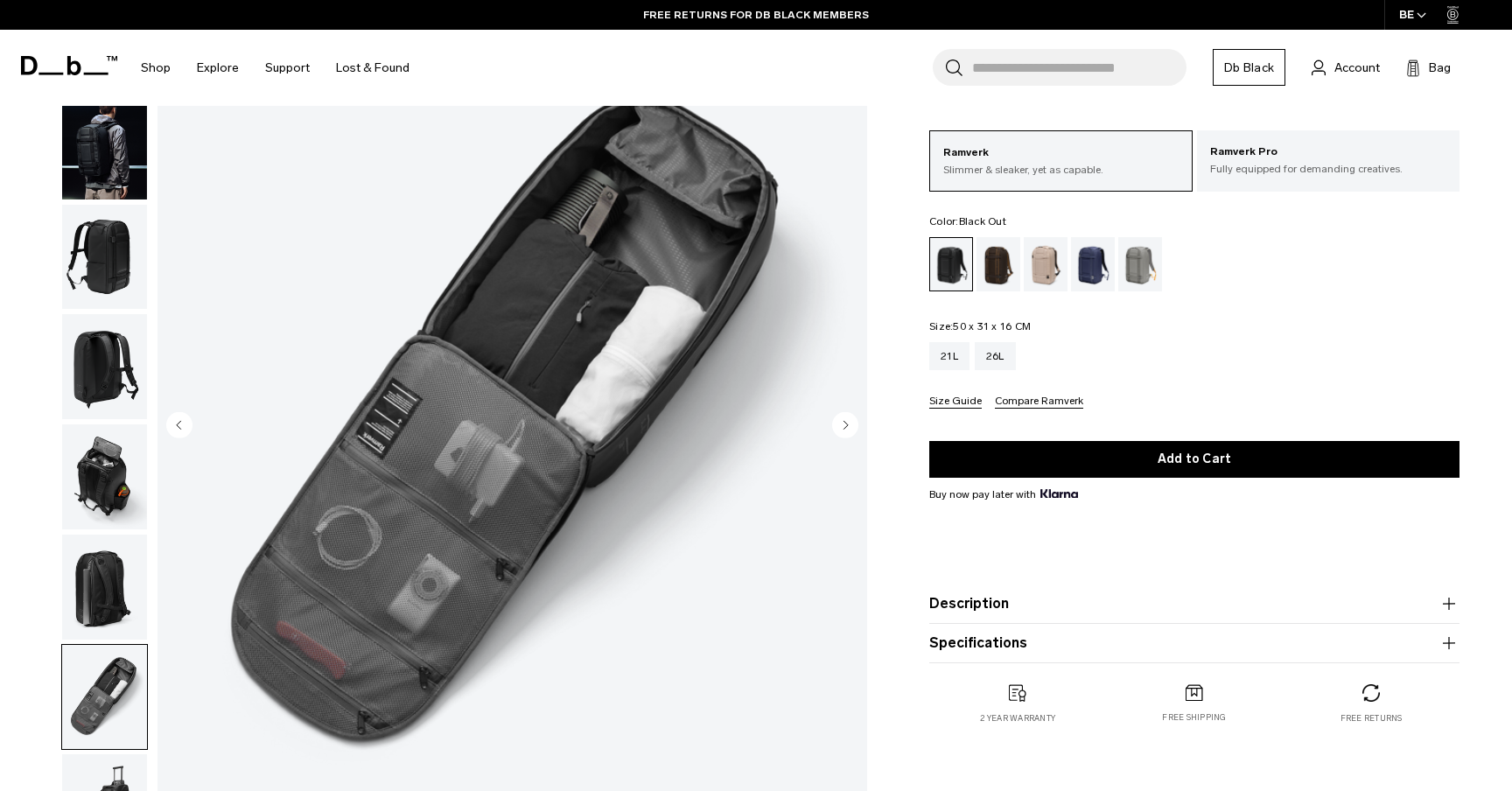
click at [537, 62] on div "Search for Bags, Luggage... Search Close Trending Products All Products Hugger …" at bounding box center [961, 68] width 1076 height 76
click at [1253, 331] on fieldset "Size: 50 x 31 x 16 CM Out of stock 21L 26L Size Guide Compare Ramverk" at bounding box center [1194, 365] width 530 height 87
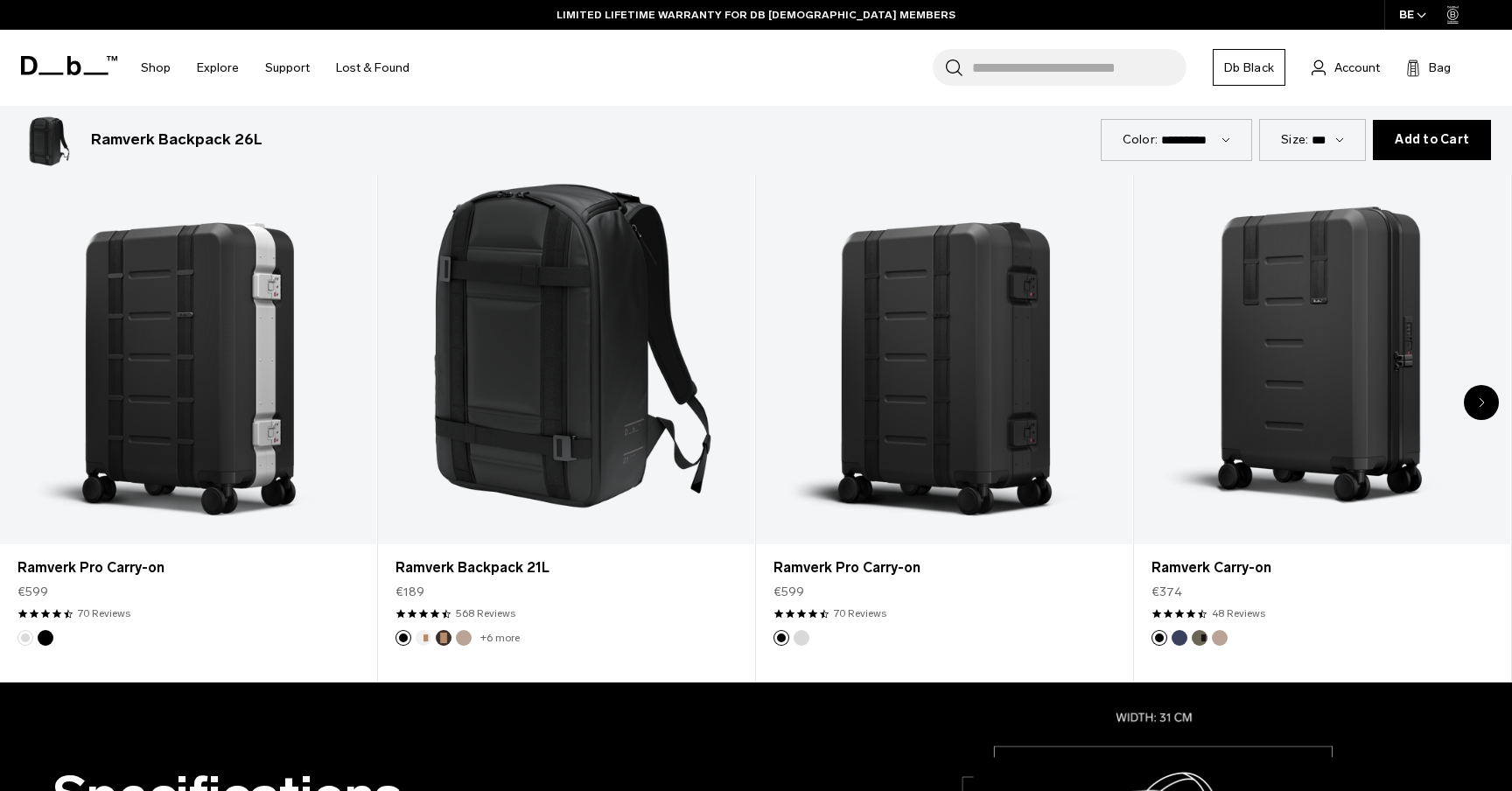
scroll to position [1019, 0]
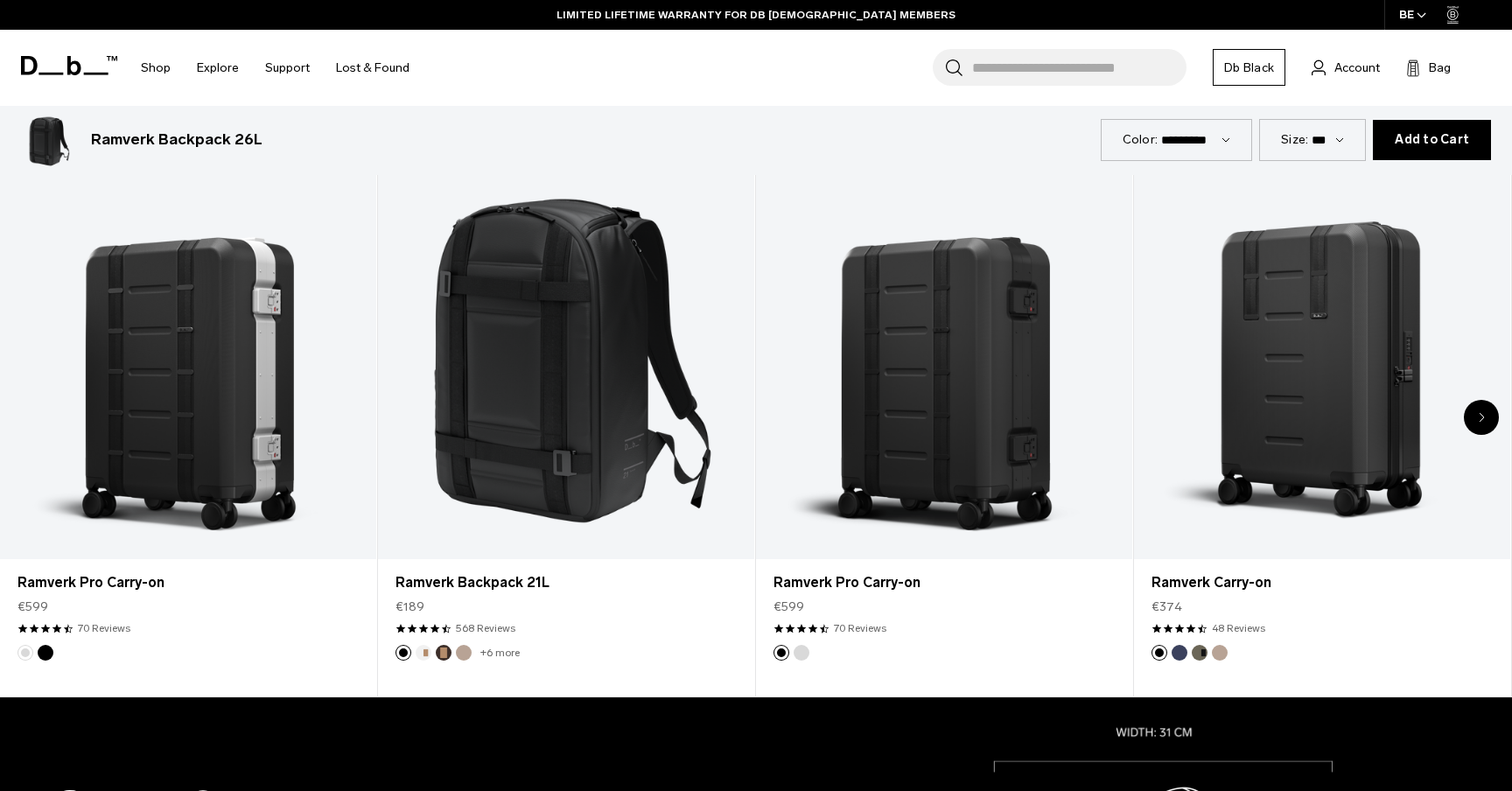
click at [1484, 422] on icon "Next slide" at bounding box center [1482, 417] width 7 height 10
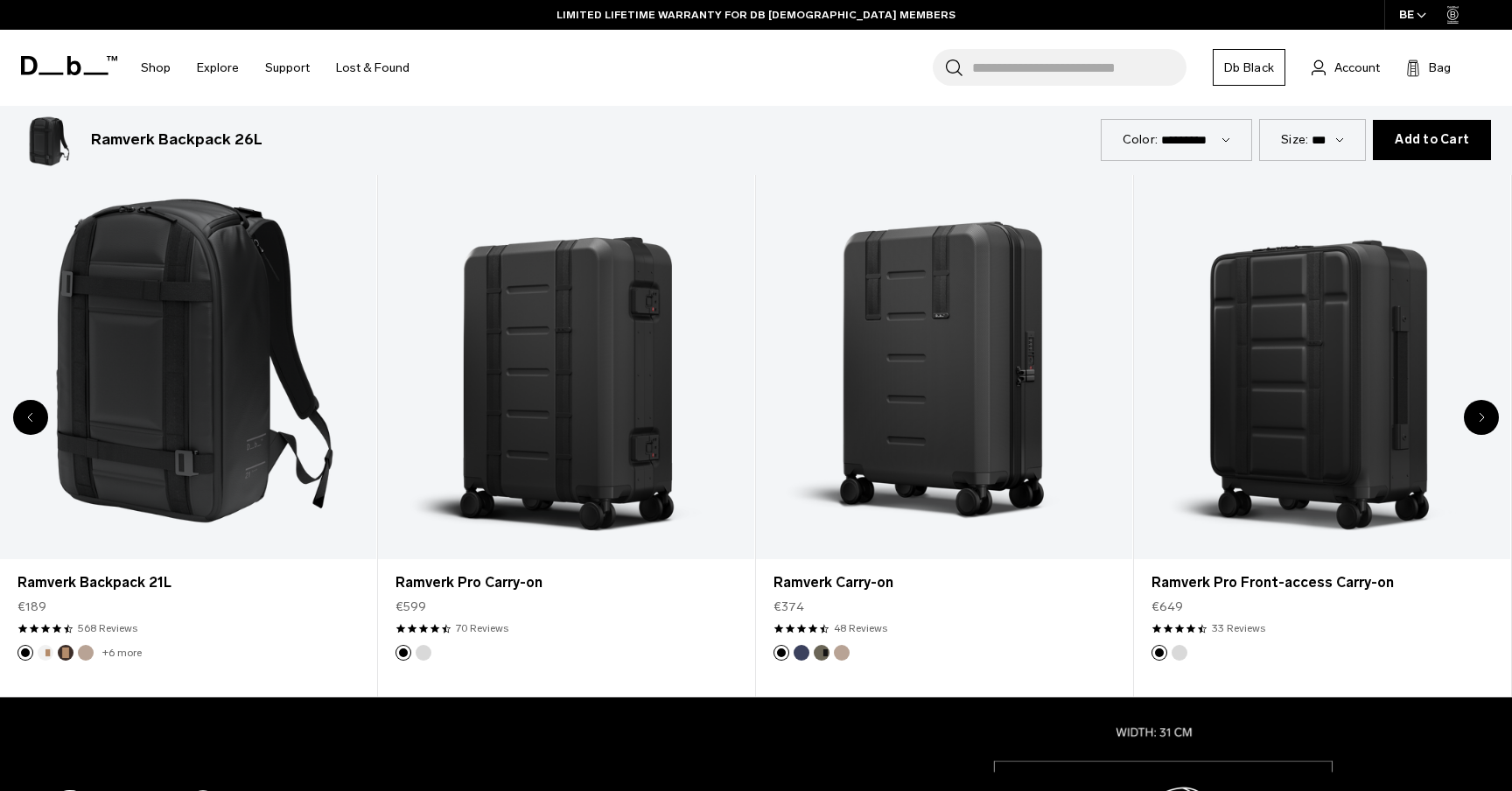
click at [1484, 422] on icon "Next slide" at bounding box center [1482, 417] width 7 height 10
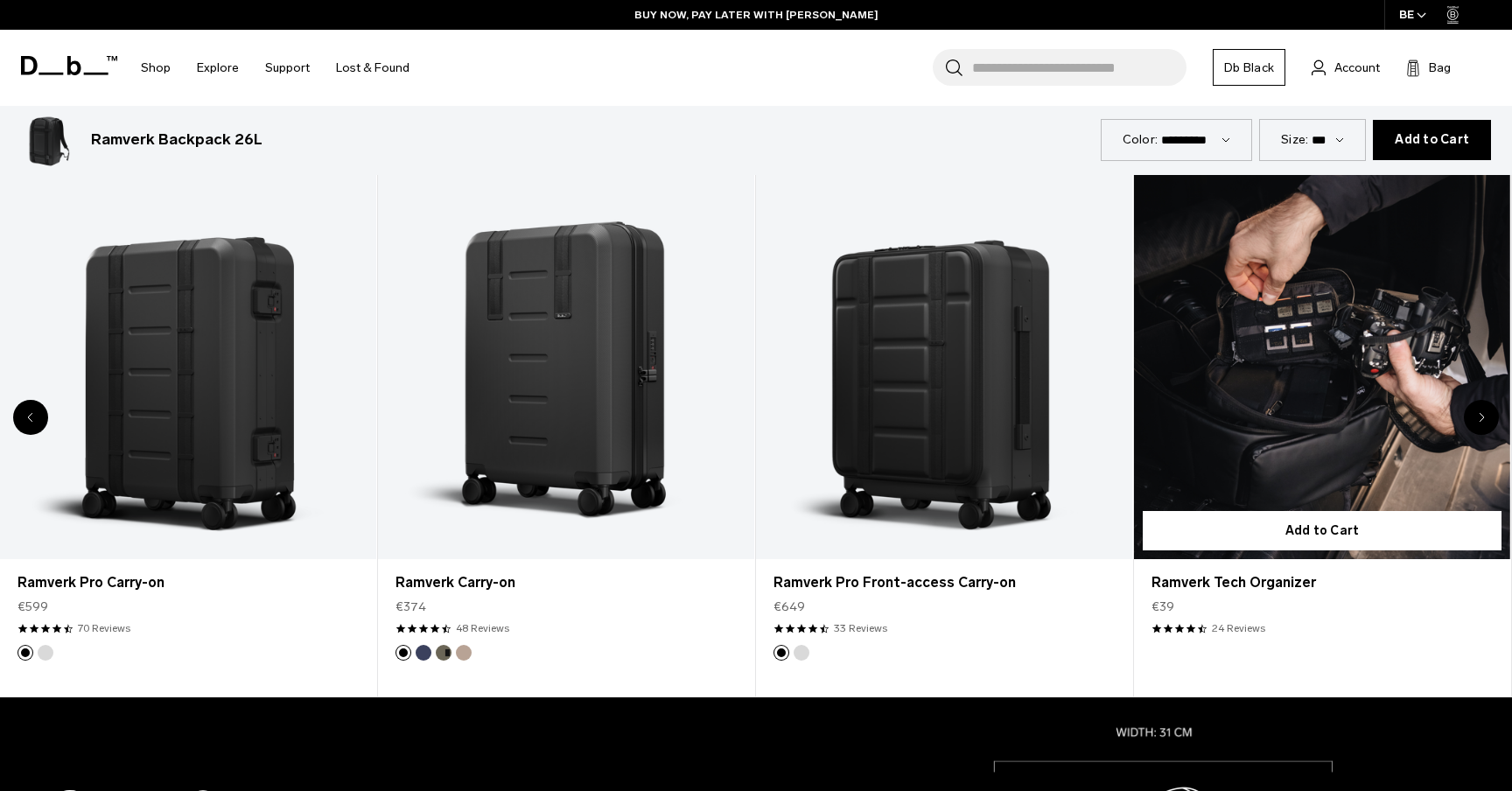
click at [1308, 419] on link "Ramverk Tech Organizer" at bounding box center [1322, 351] width 376 height 419
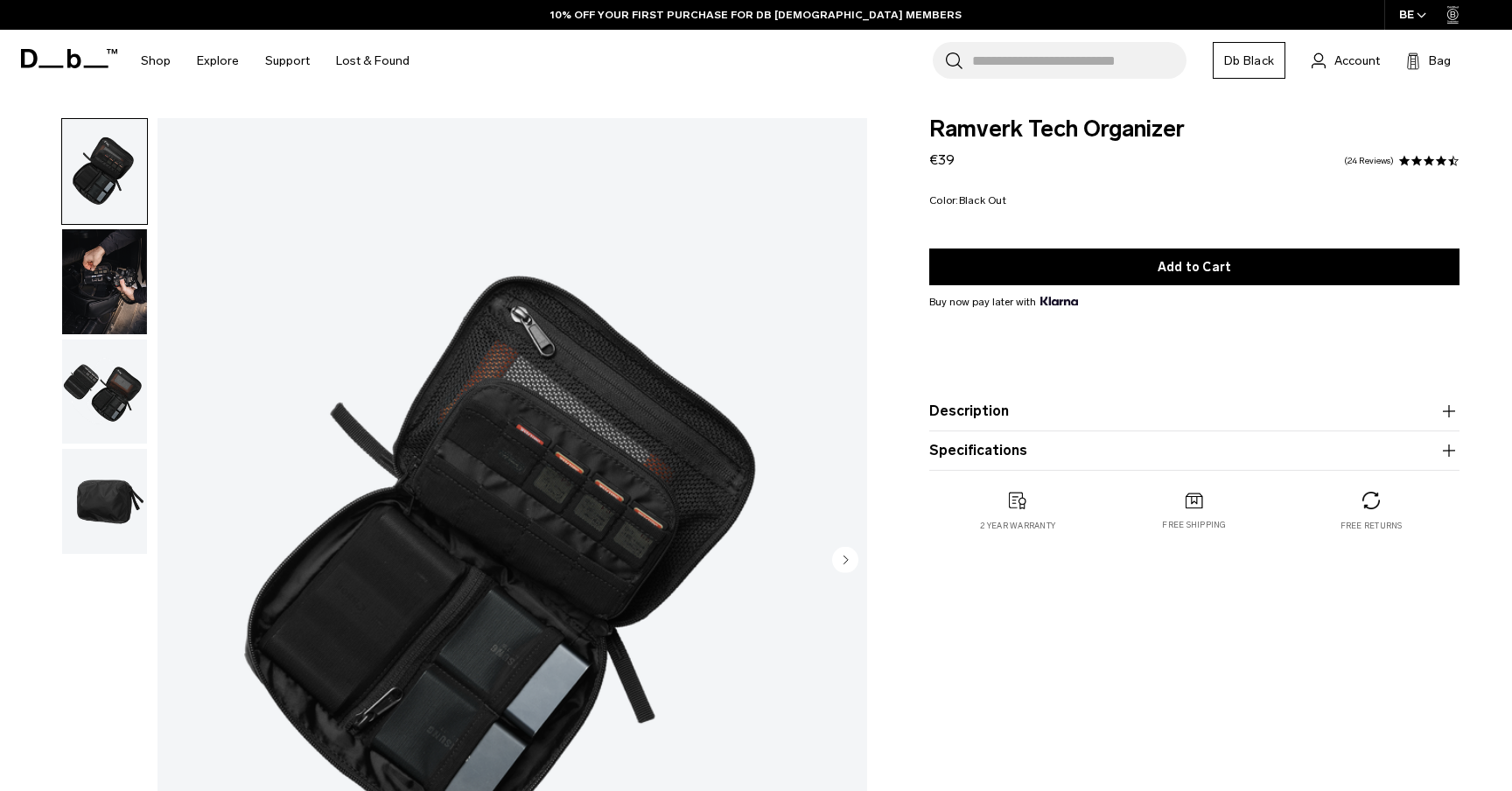
click at [130, 277] on img "button" at bounding box center [104, 282] width 85 height 105
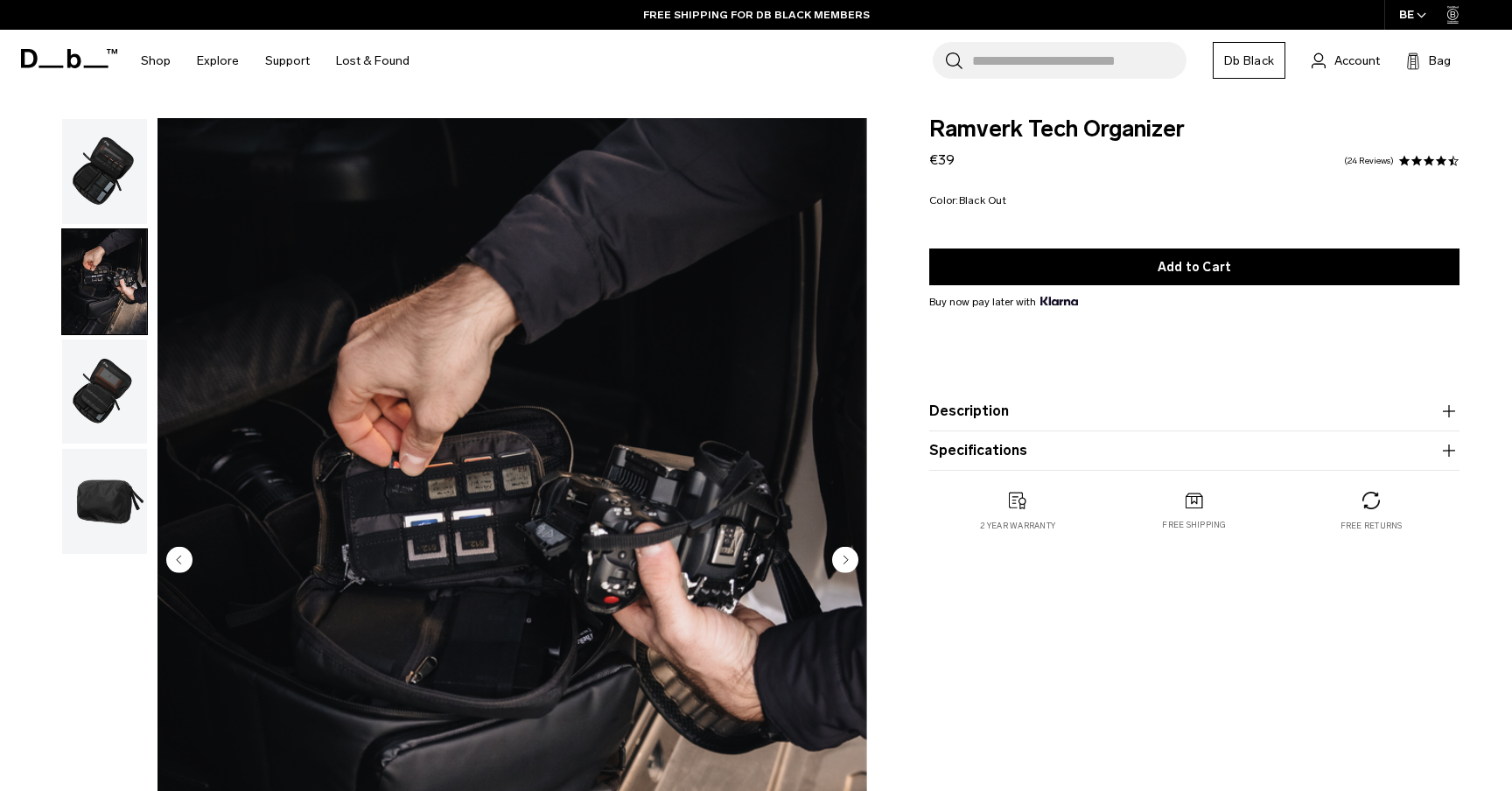
click at [106, 413] on img "button" at bounding box center [104, 392] width 85 height 105
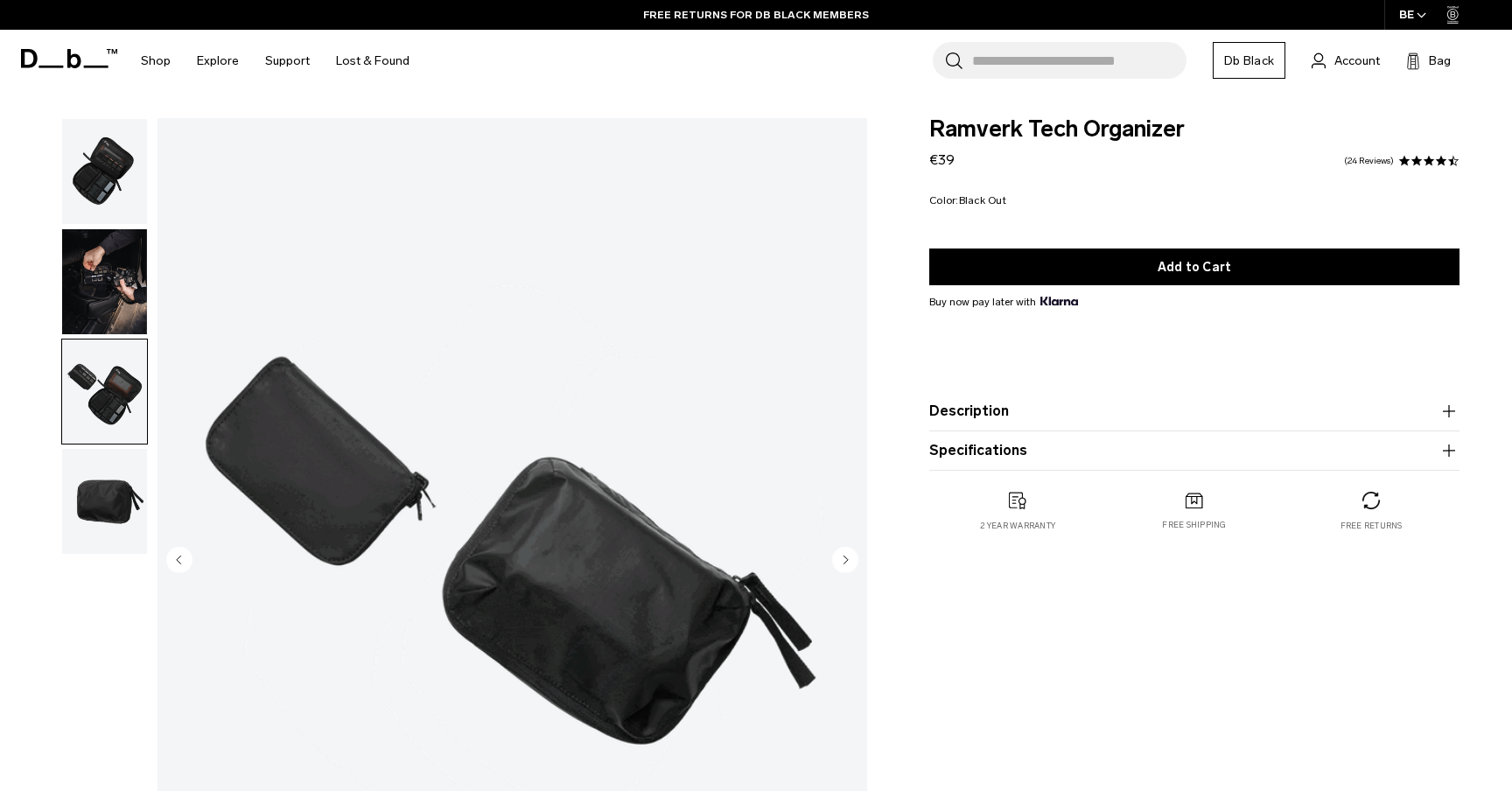
click at [68, 68] on icon at bounding box center [74, 58] width 14 height 19
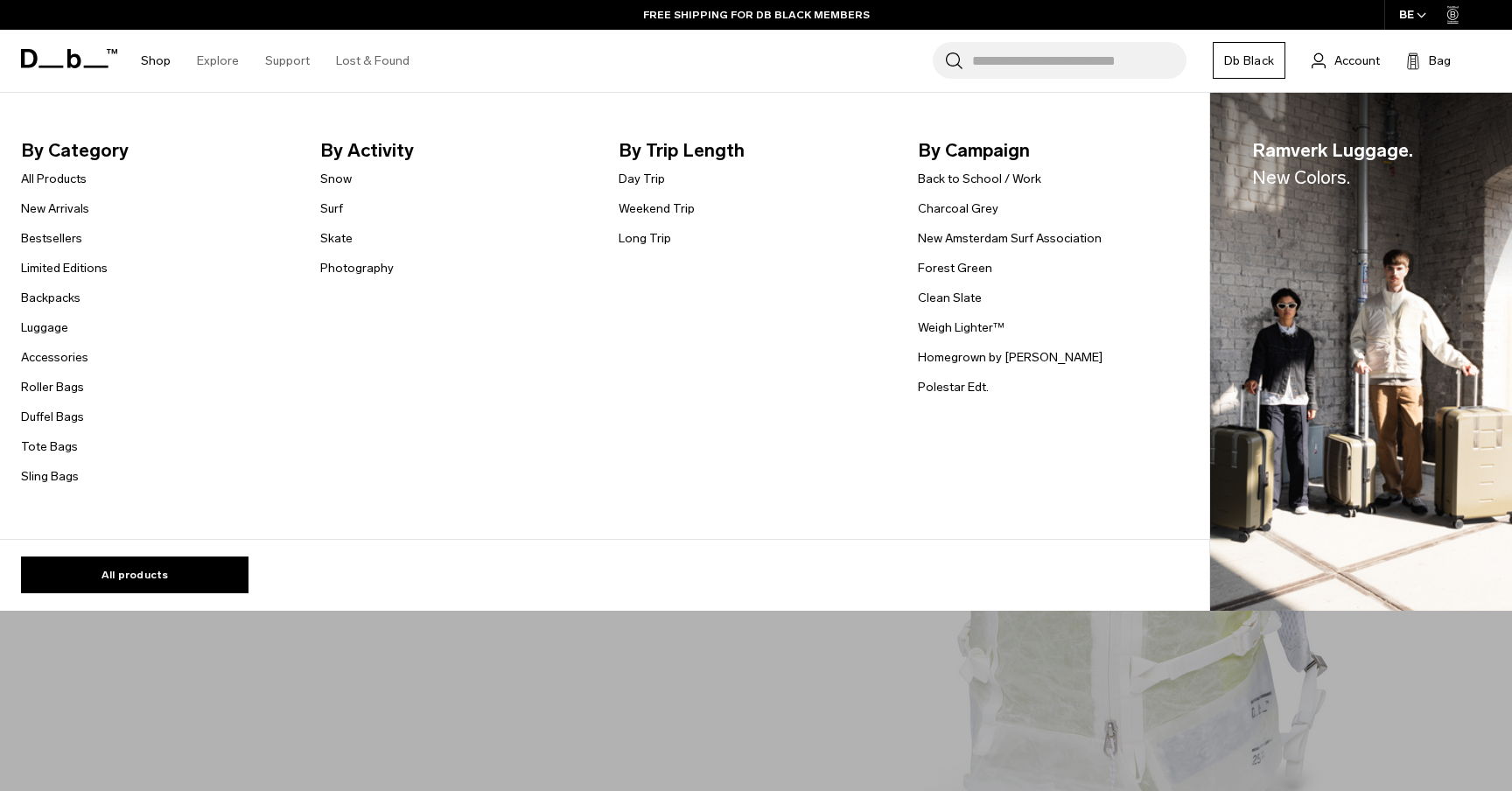
click at [152, 71] on link "Shop" at bounding box center [156, 61] width 30 height 62
